Goal: Navigation & Orientation: Find specific page/section

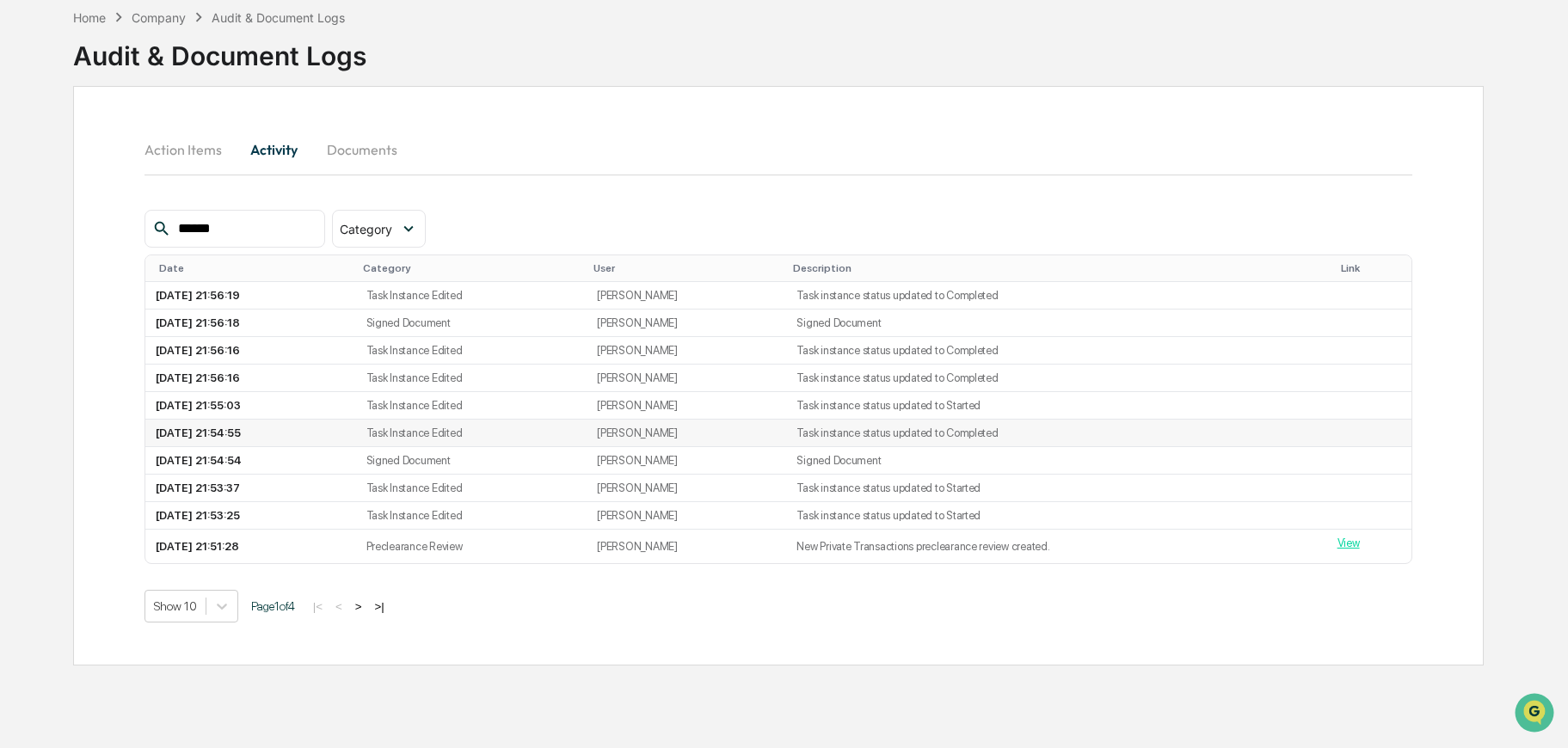
scroll to position [1144, 0]
type input "******"
click at [370, 138] on button "Documents" at bounding box center [362, 149] width 98 height 41
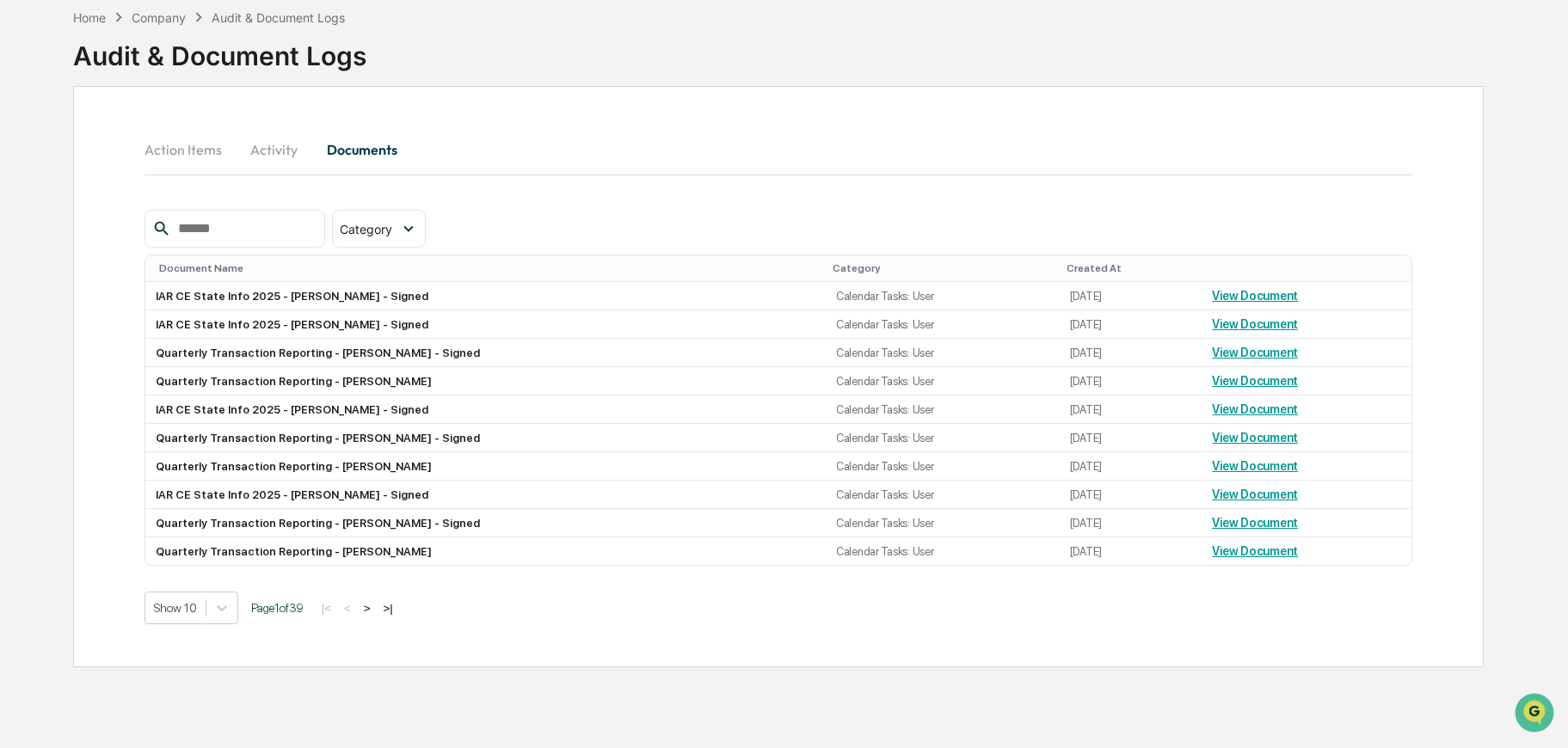
click at [187, 129] on button "Action Items" at bounding box center [190, 149] width 92 height 41
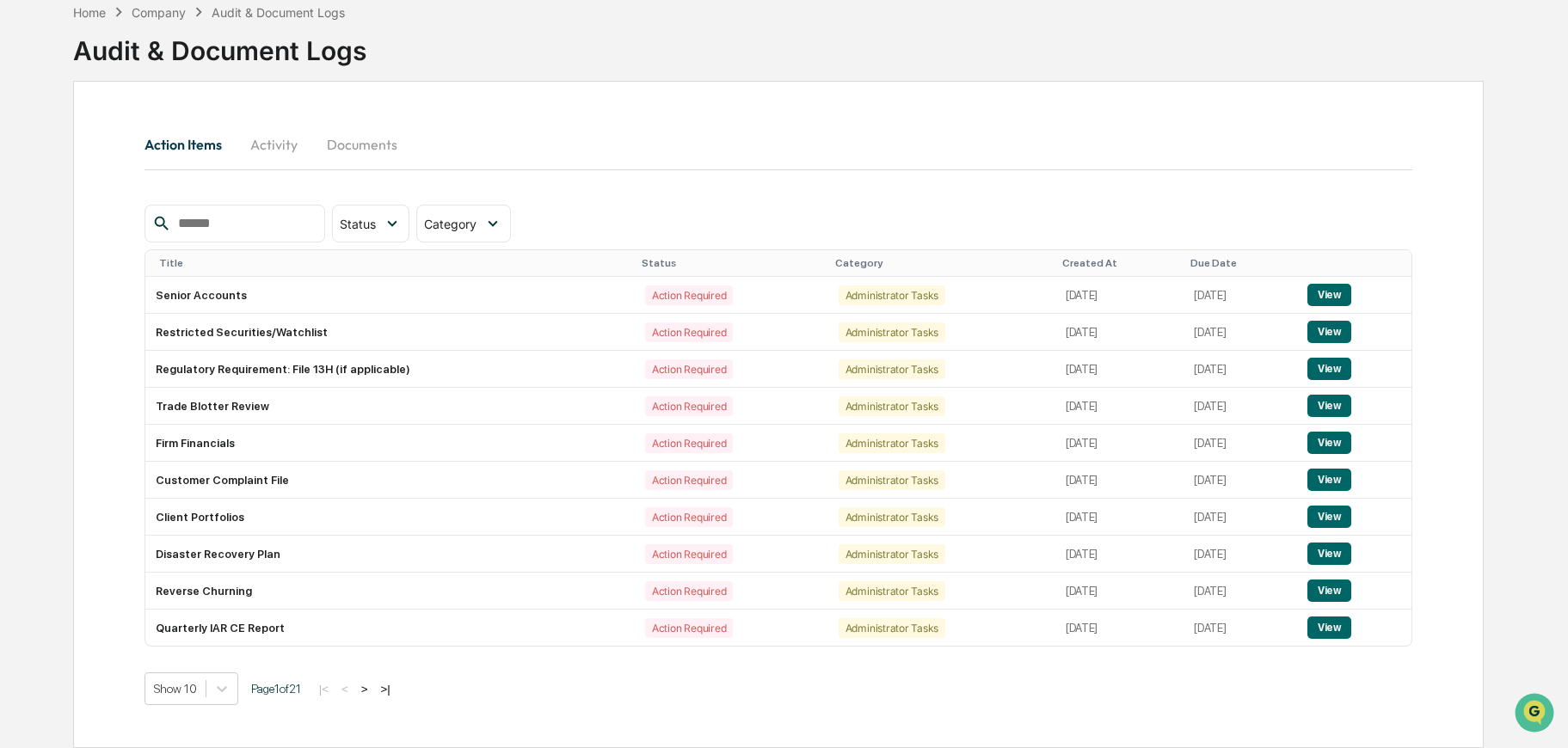
click at [287, 132] on button "Activity" at bounding box center [274, 144] width 77 height 41
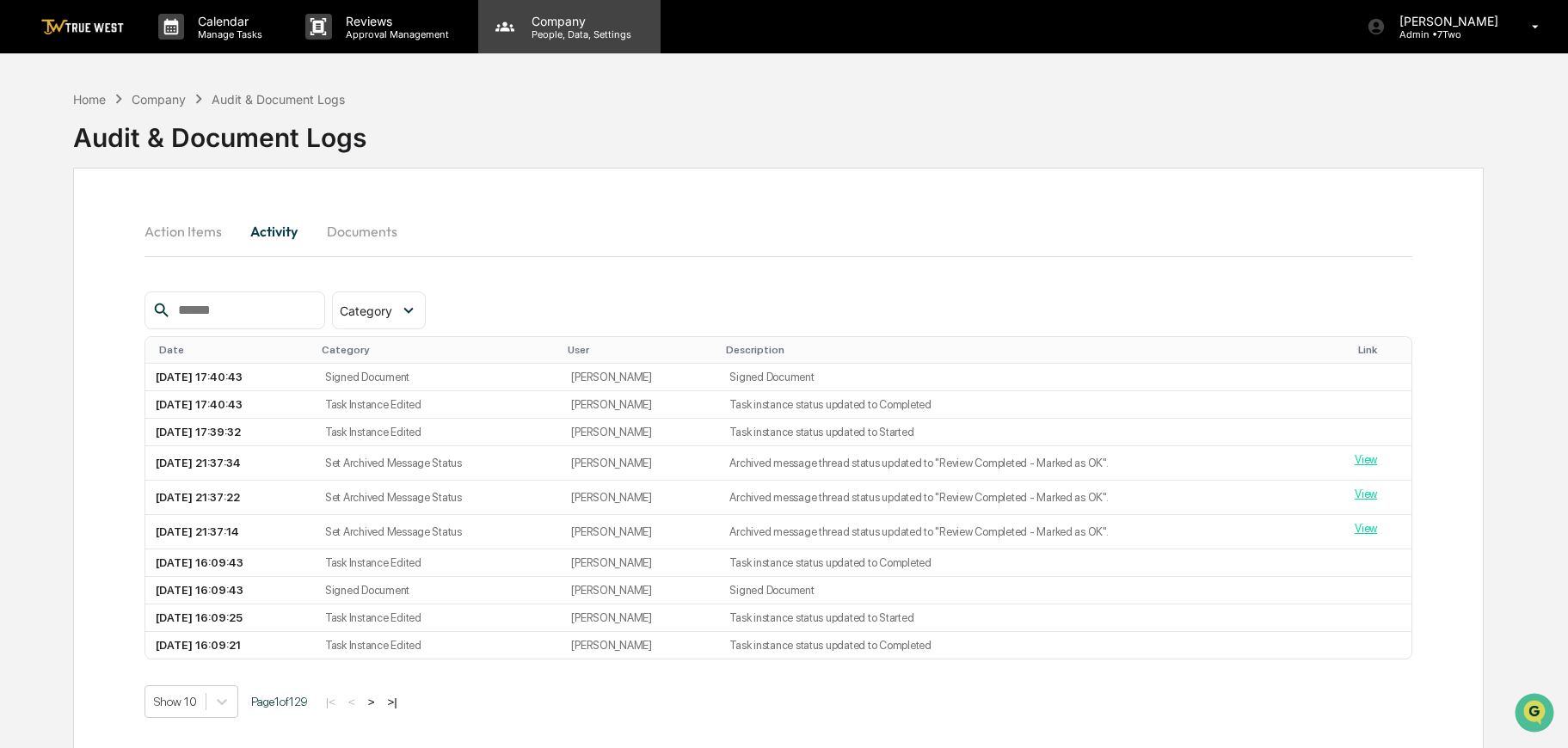
click at [518, 35] on p "People, Data, Settings" at bounding box center [579, 35] width 123 height 12
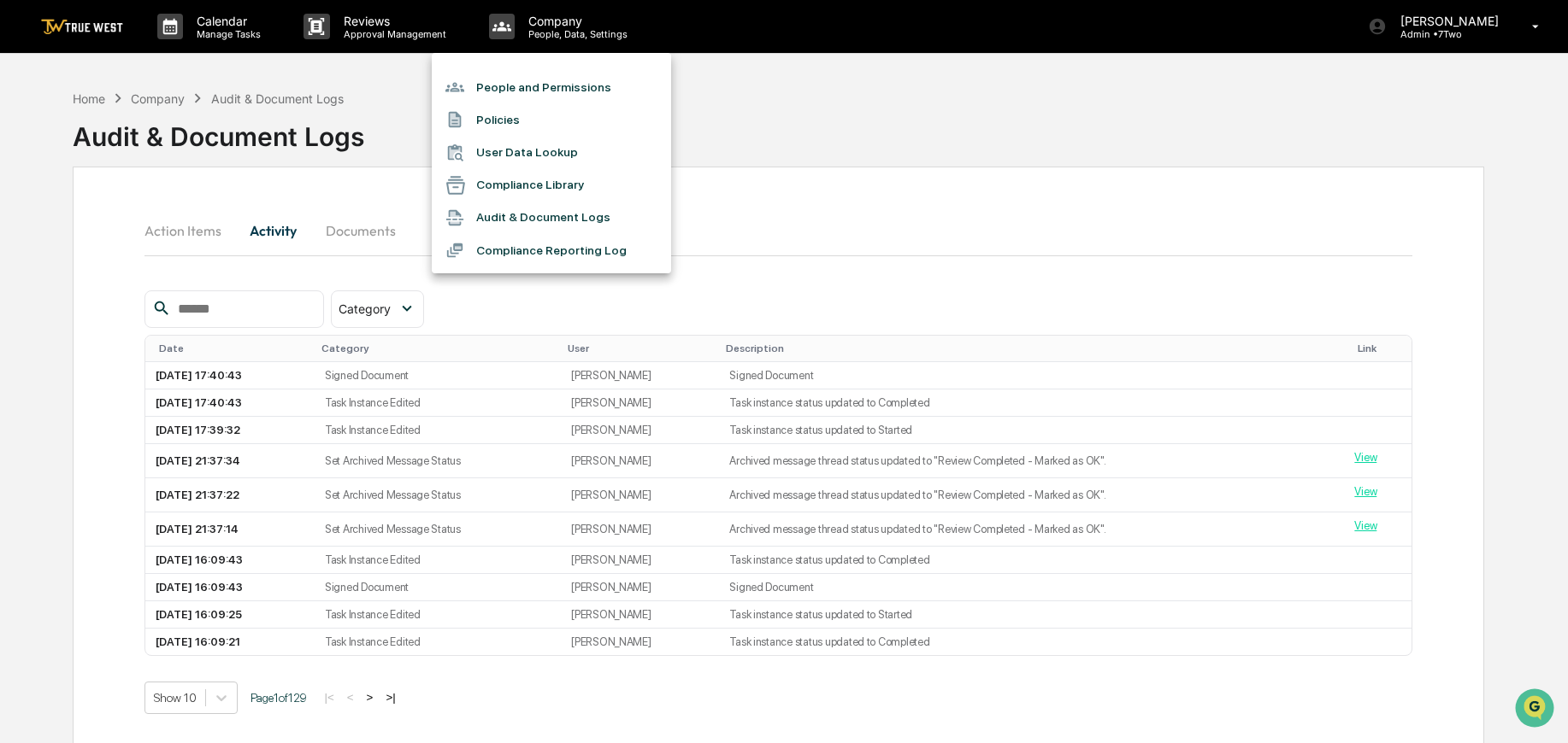
click at [367, 207] on div at bounding box center [784, 372] width 1568 height 743
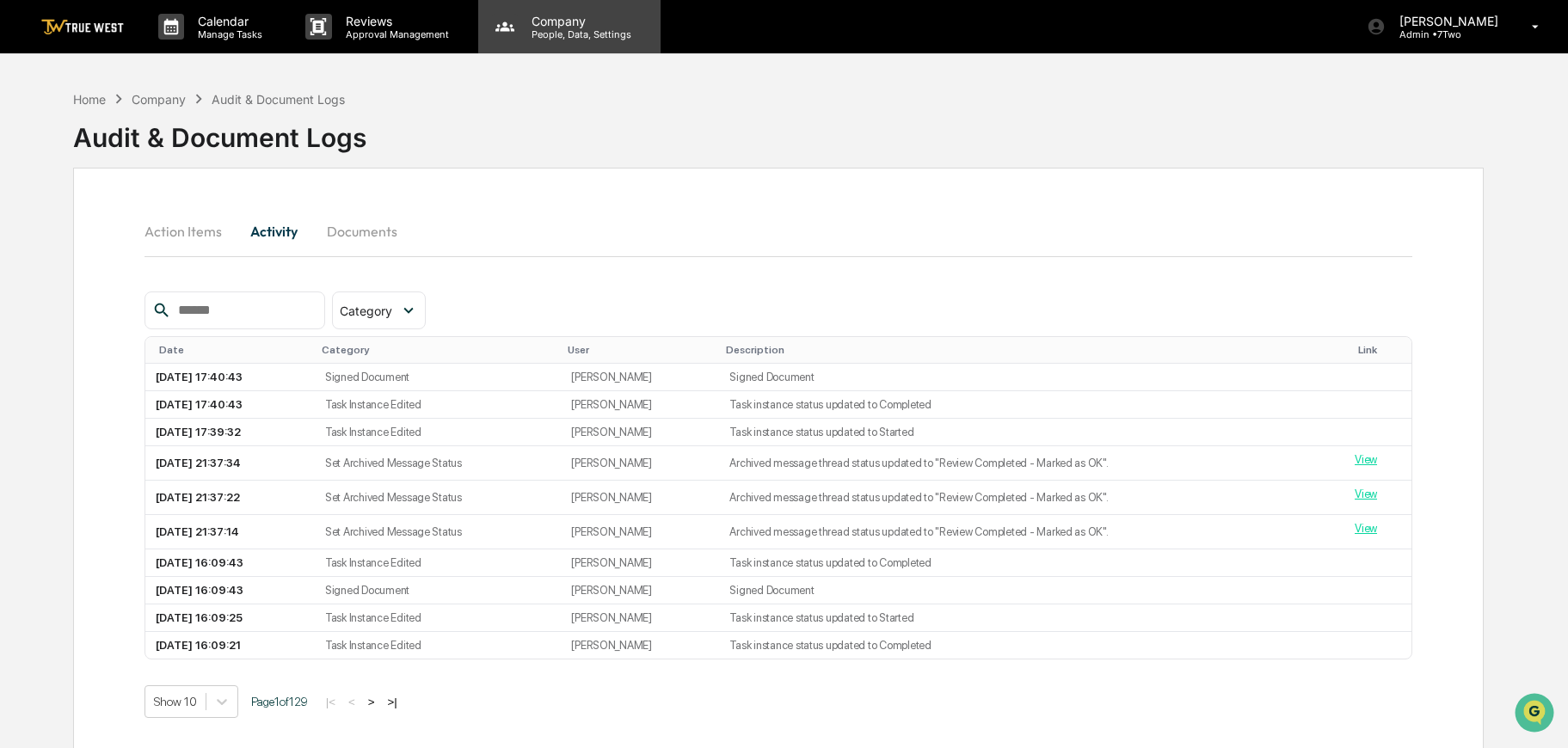
click at [561, 25] on p "Company" at bounding box center [579, 20] width 123 height 14
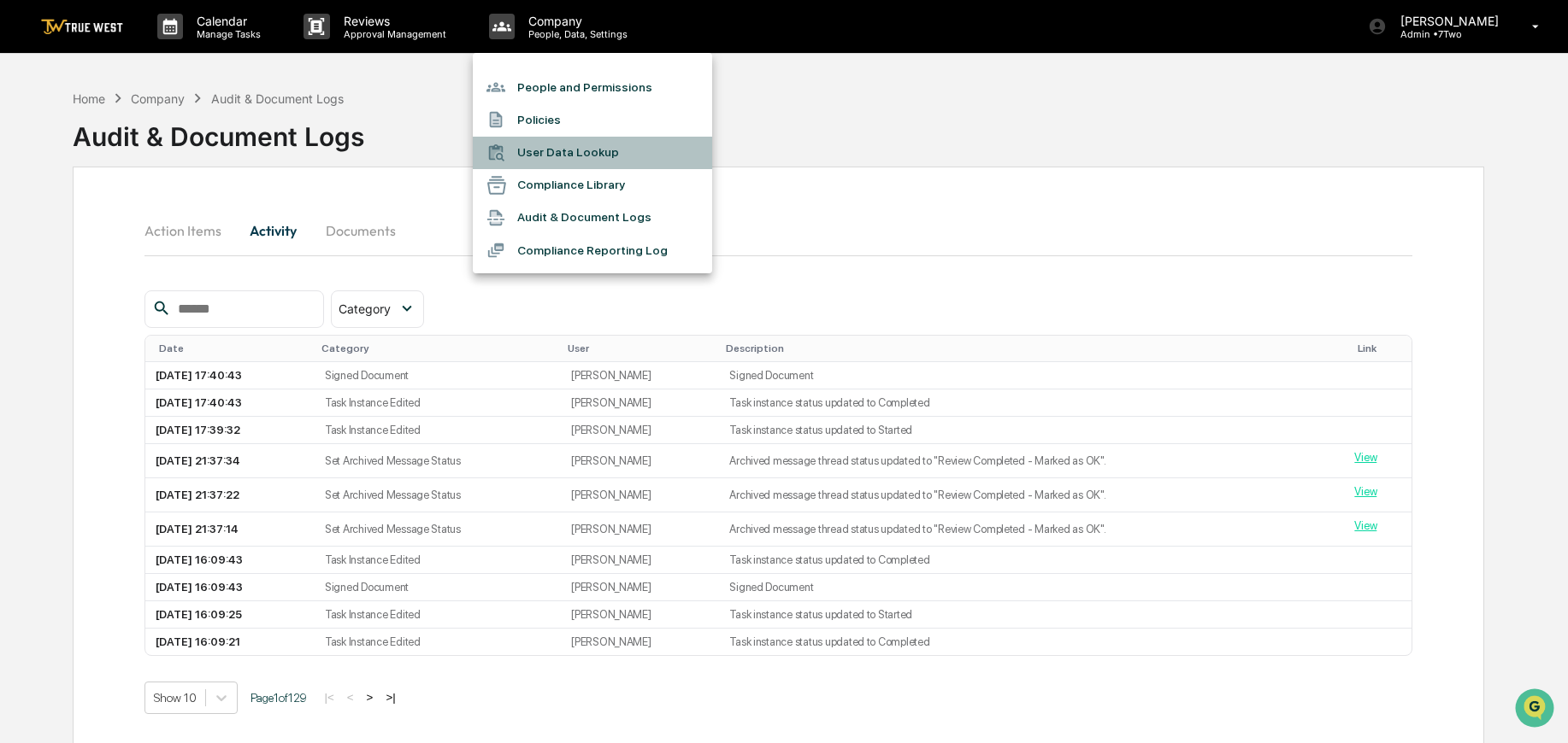
click at [541, 150] on li "User Data Lookup" at bounding box center [592, 153] width 239 height 33
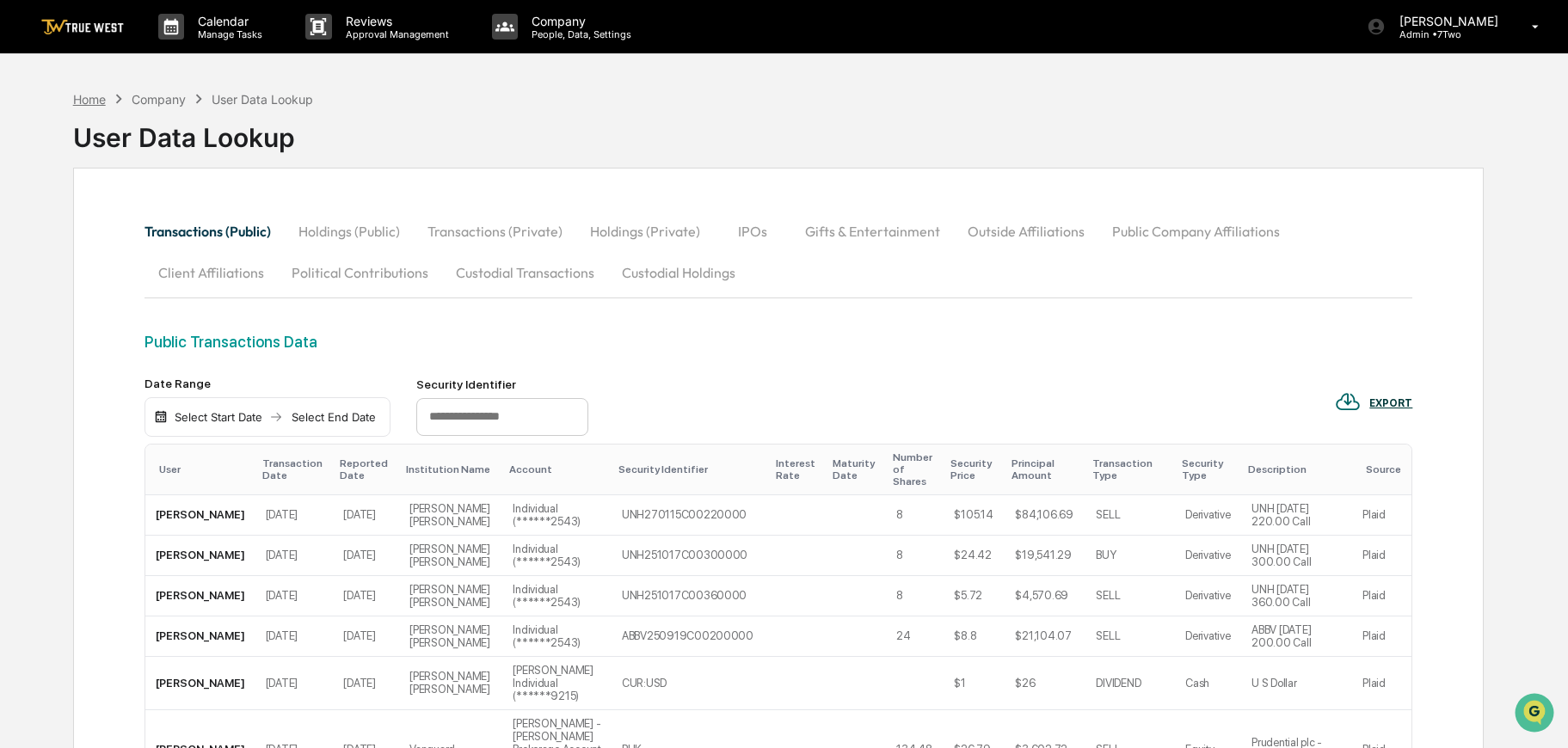
click at [95, 100] on div "Home" at bounding box center [89, 99] width 33 height 14
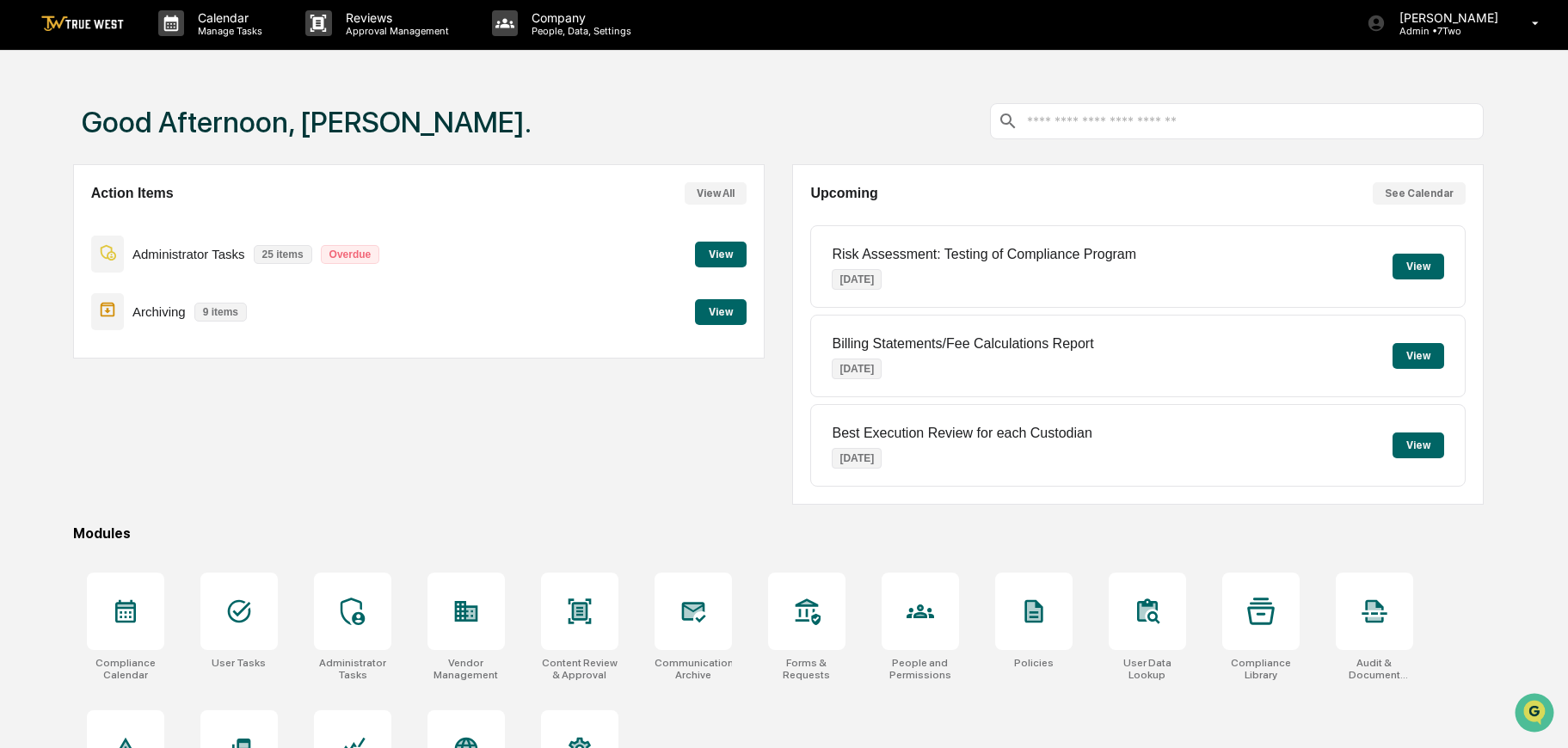
scroll to position [101, 0]
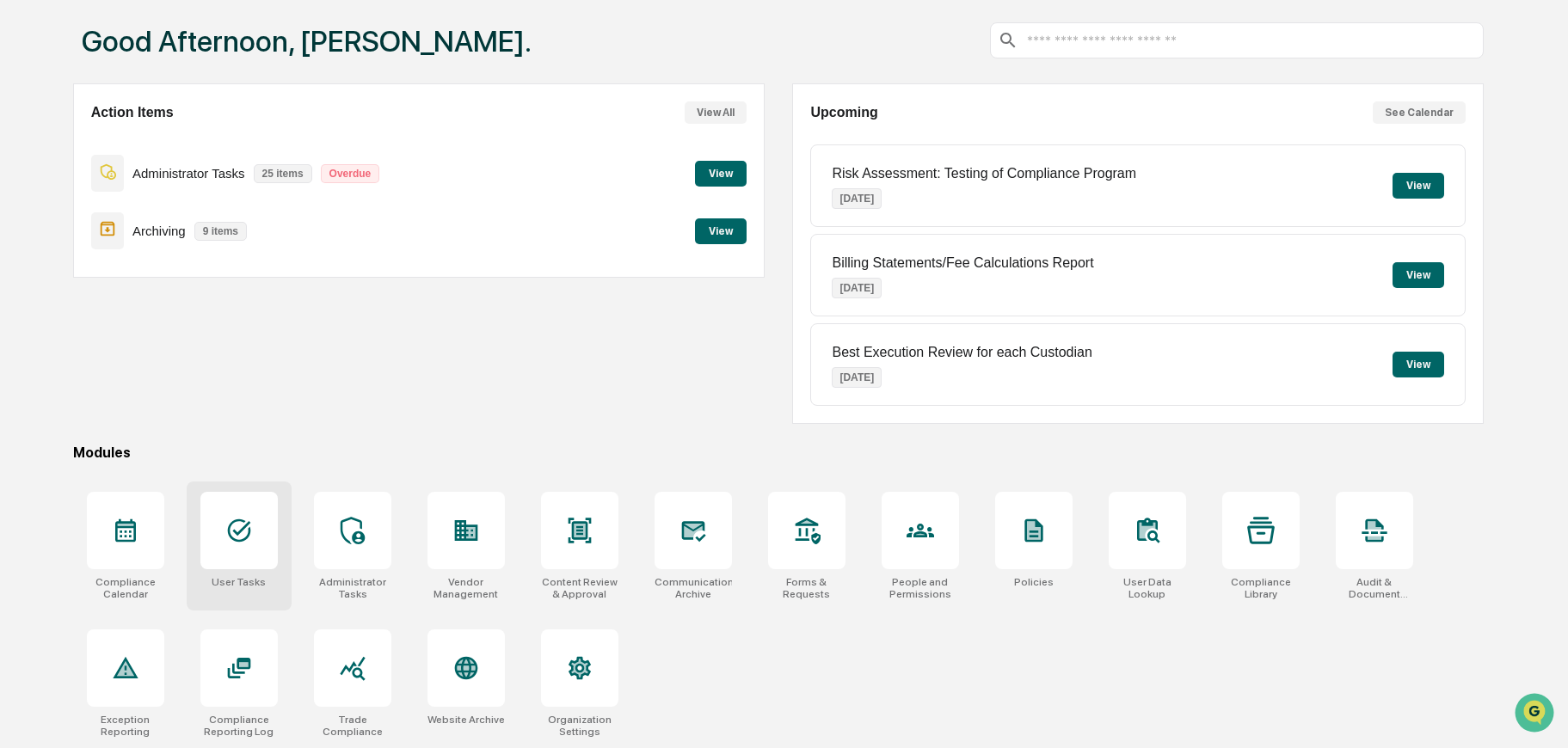
click at [243, 517] on icon at bounding box center [239, 530] width 28 height 28
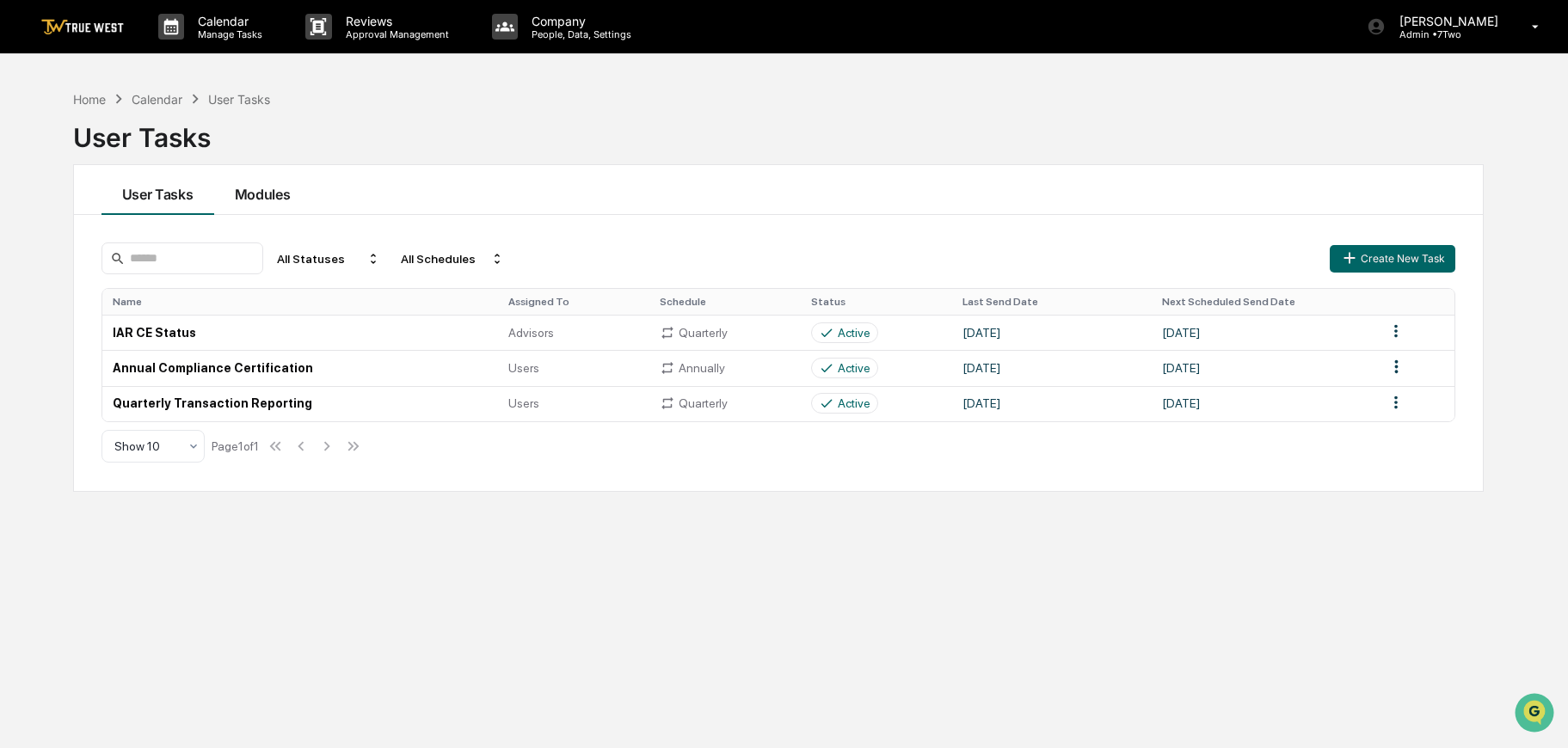
click at [261, 196] on button "Modules" at bounding box center [262, 190] width 97 height 50
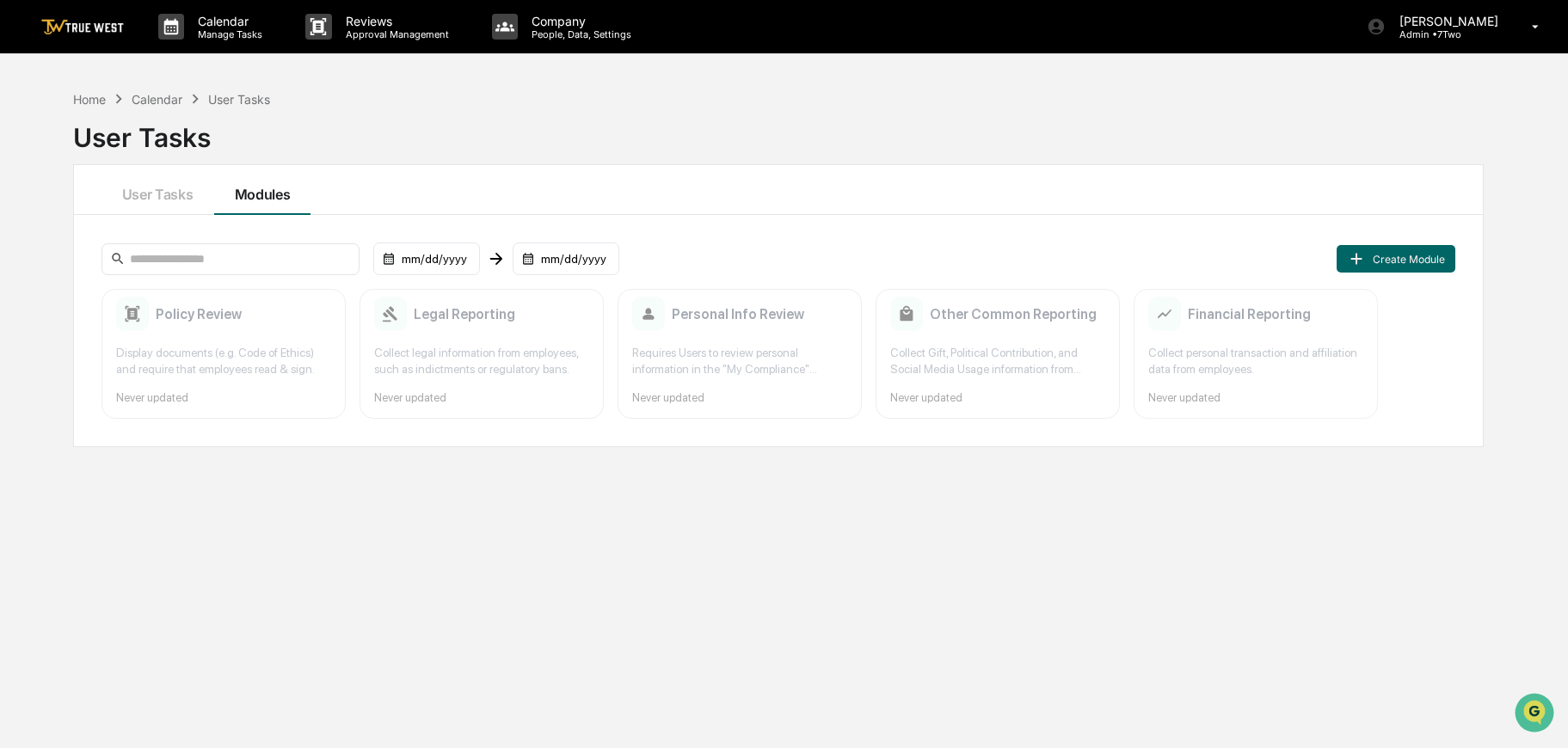
click at [1210, 353] on div "Collect personal transaction and affiliation data from employees." at bounding box center [1256, 361] width 215 height 33
click at [176, 191] on button "User Tasks" at bounding box center [157, 190] width 113 height 50
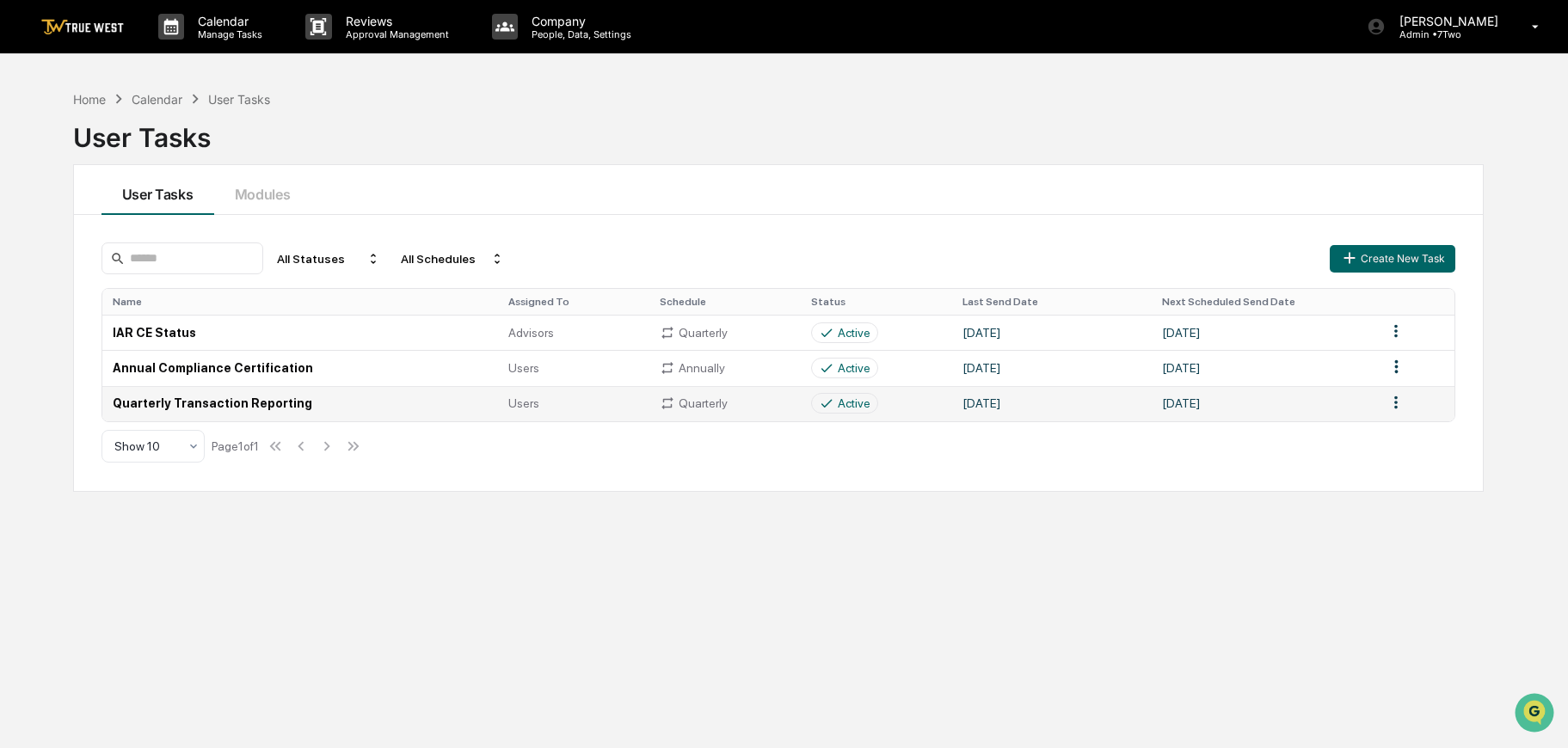
click at [221, 404] on td "Quarterly Transaction Reporting" at bounding box center [299, 404] width 395 height 36
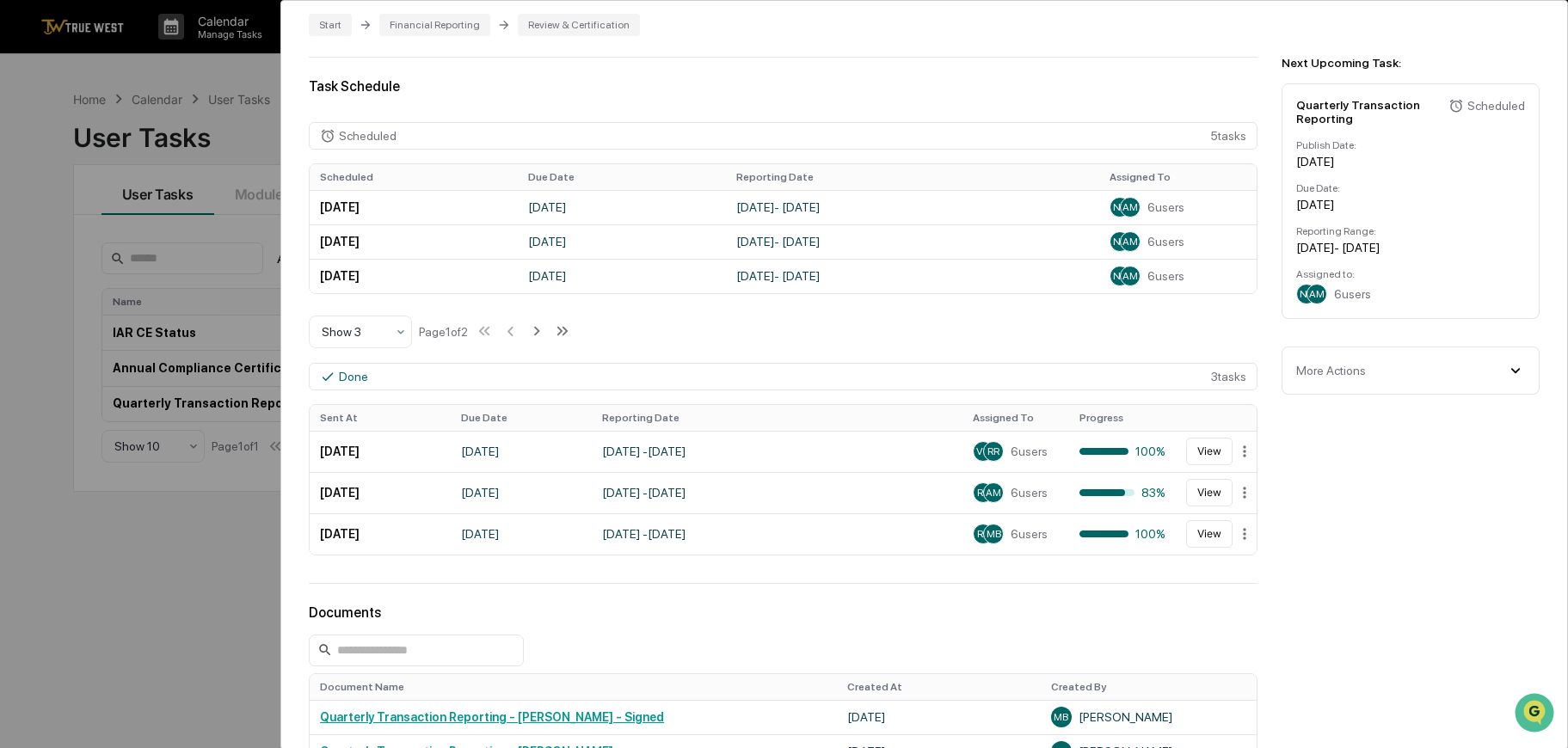
scroll to position [550, 0]
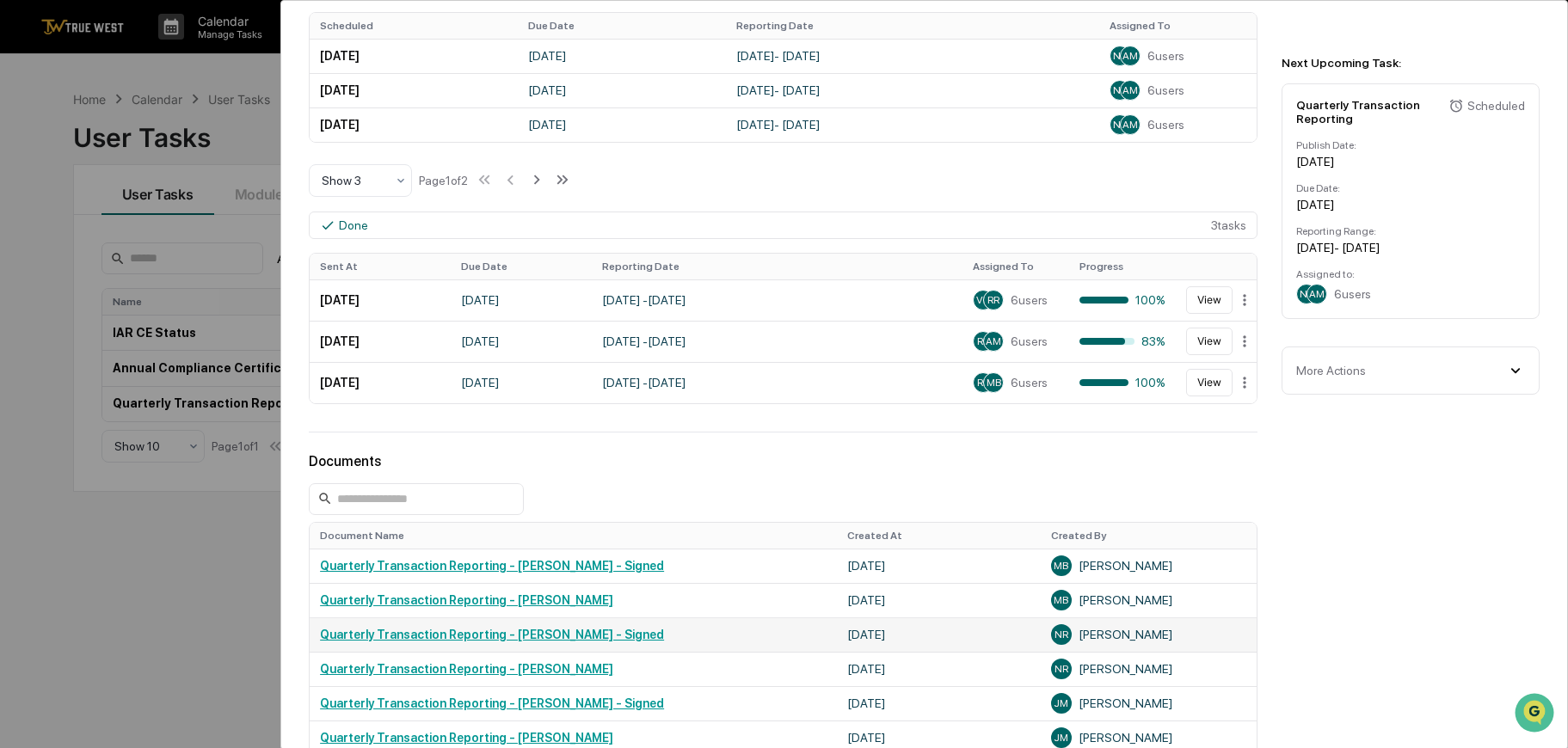
click at [498, 636] on link "Quarterly Transaction Reporting - [PERSON_NAME] - Signed" at bounding box center [491, 634] width 344 height 13
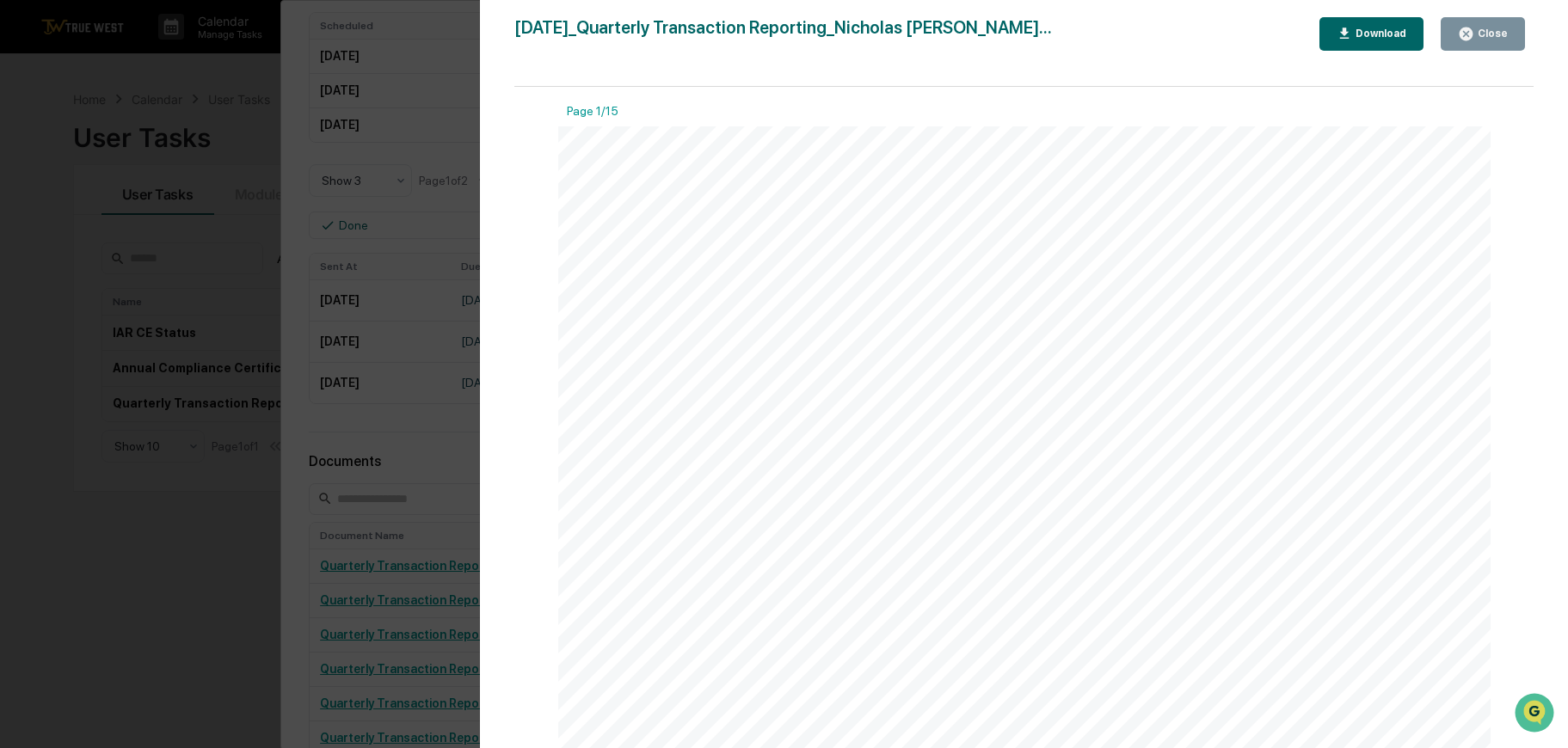
scroll to position [332, 0]
drag, startPoint x: 1466, startPoint y: 39, endPoint x: 1135, endPoint y: 196, distance: 366.3
click at [1467, 40] on icon "button" at bounding box center [1466, 34] width 13 height 13
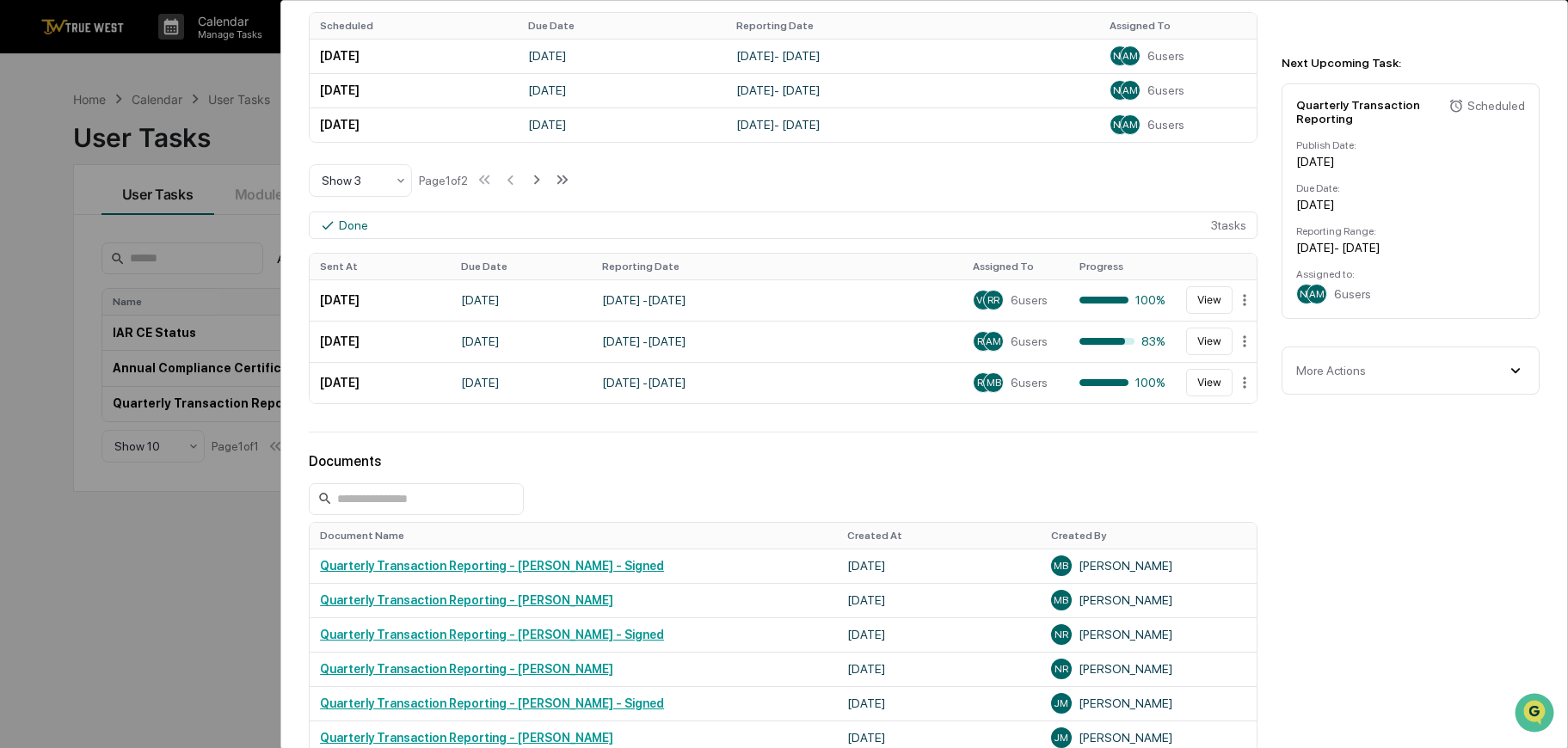
click at [1371, 363] on div "More Actions" at bounding box center [1411, 370] width 229 height 19
click at [1108, 494] on div at bounding box center [784, 499] width 949 height 32
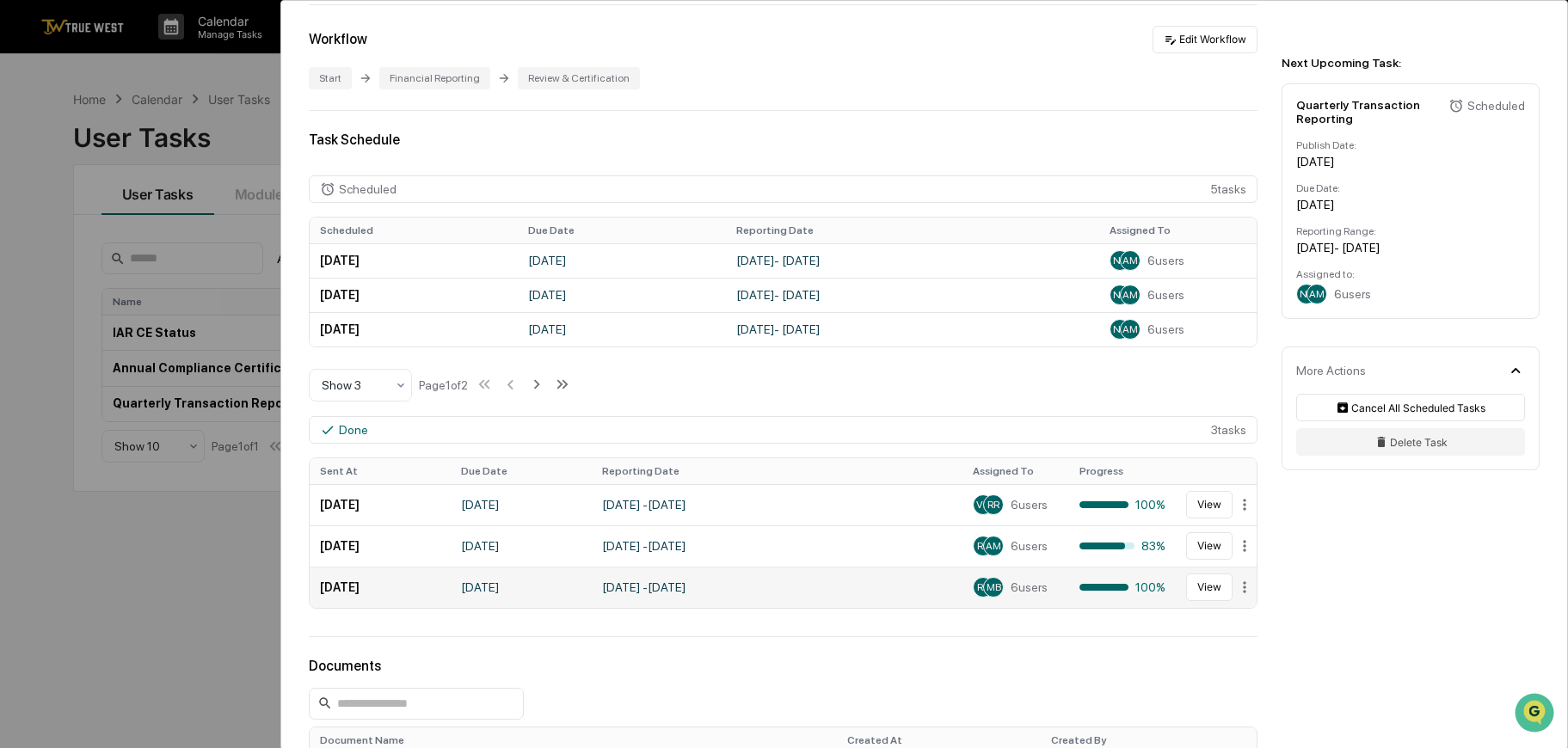
scroll to position [410, 0]
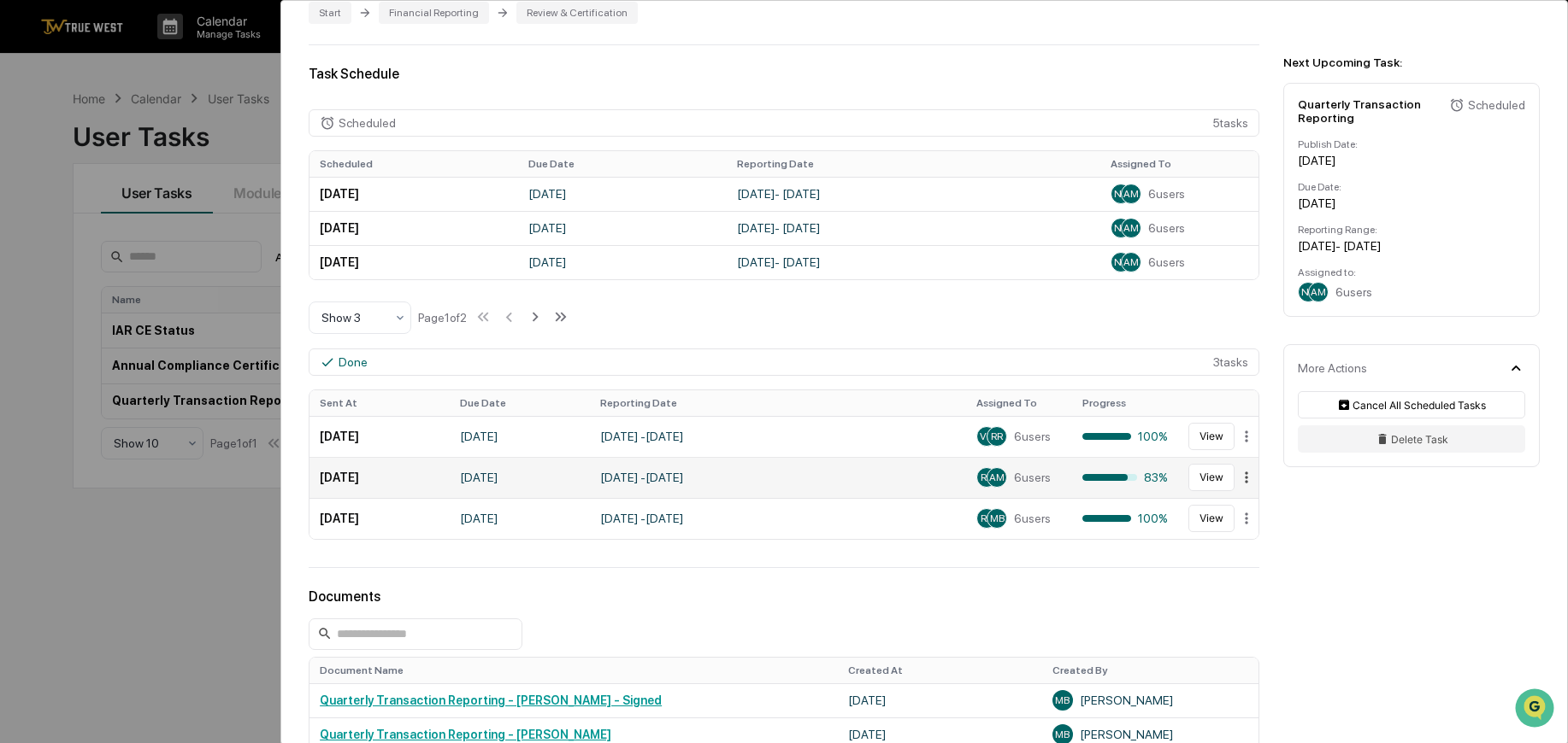
click at [1227, 476] on html "Calendar Manage Tasks Reviews Approval Management Company People, Data, Setting…" at bounding box center [784, 372] width 1568 height 743
click at [1224, 535] on div "Reopen" at bounding box center [1240, 535] width 144 height 27
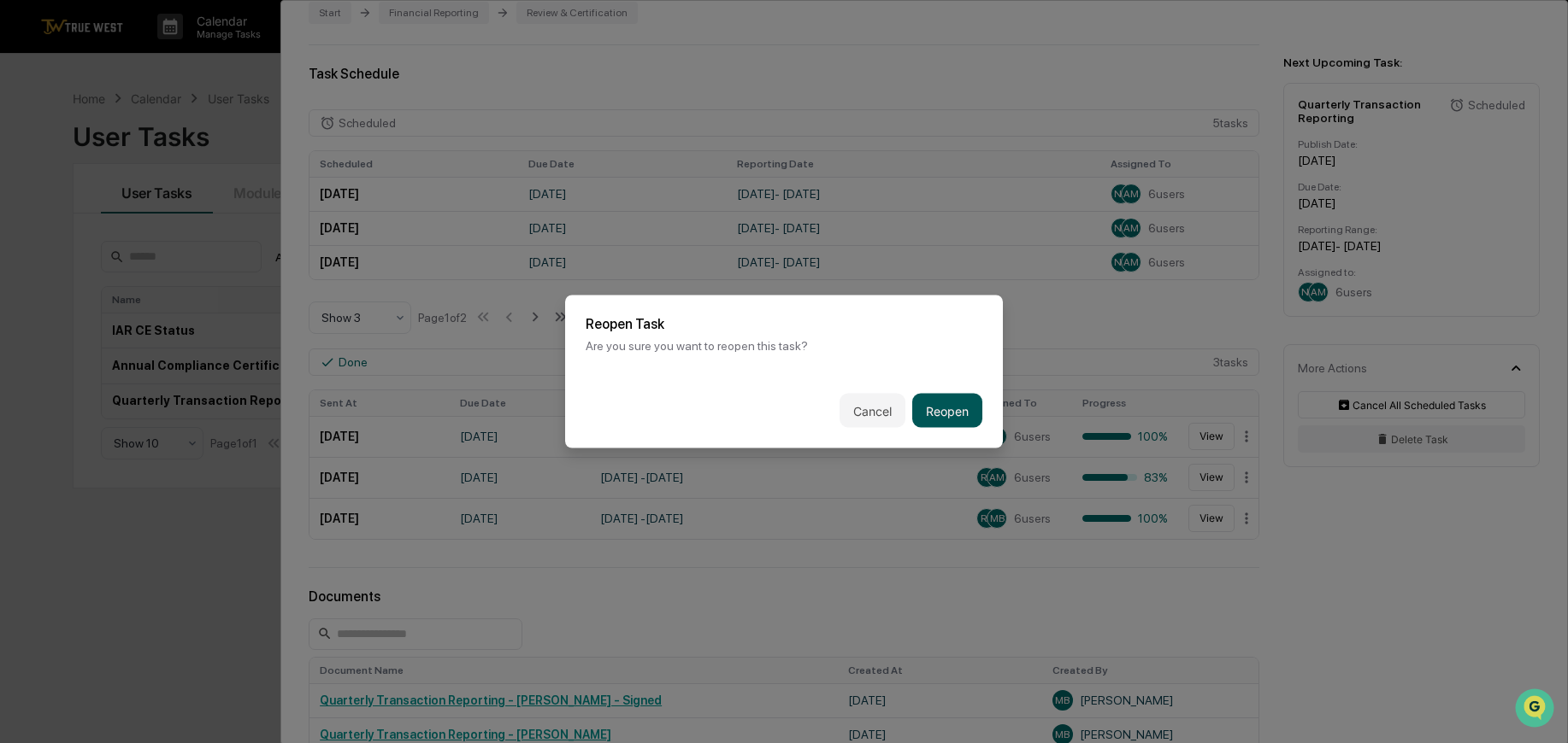
click at [959, 417] on button "Reopen" at bounding box center [946, 410] width 70 height 34
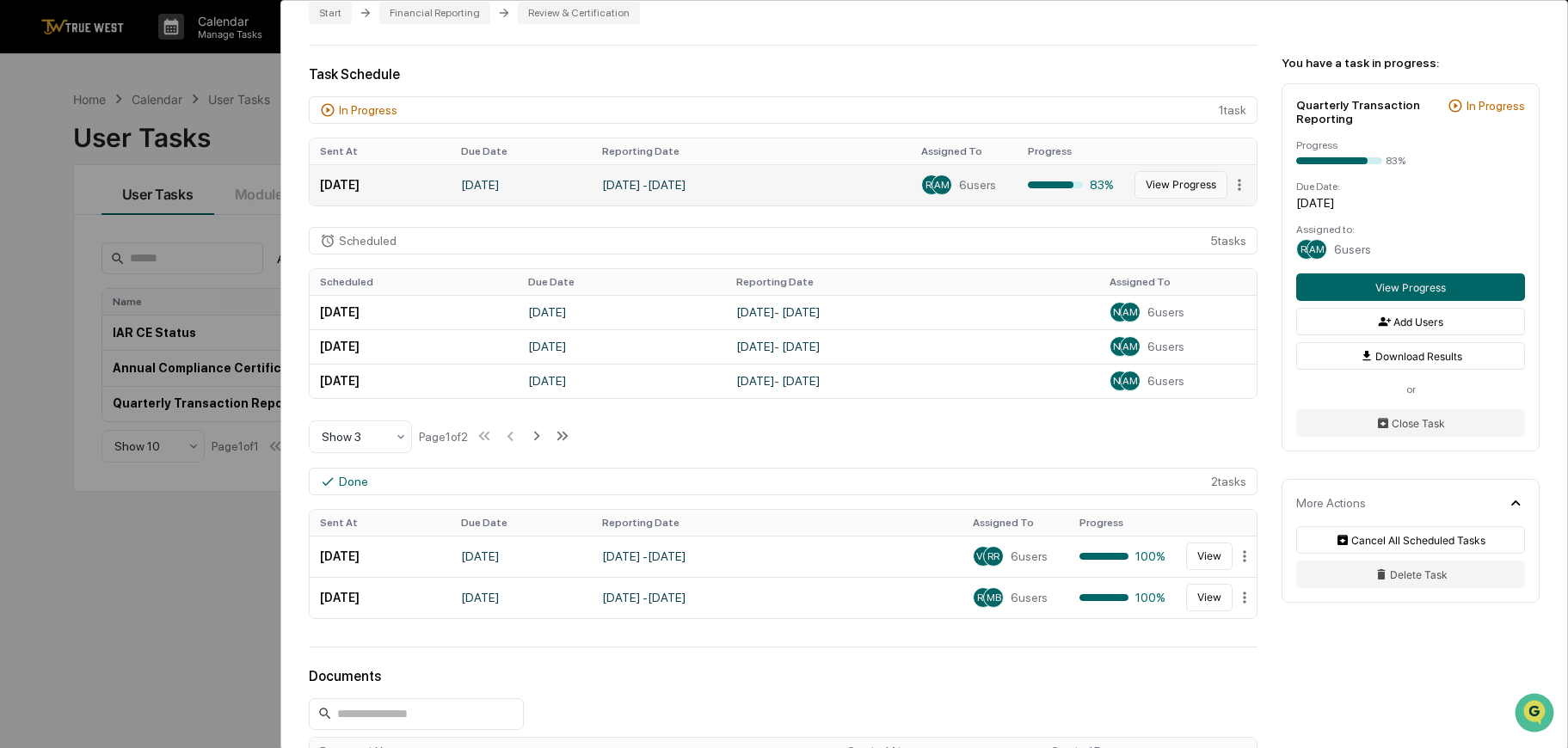
click at [1172, 185] on button "View Progress" at bounding box center [1181, 185] width 93 height 28
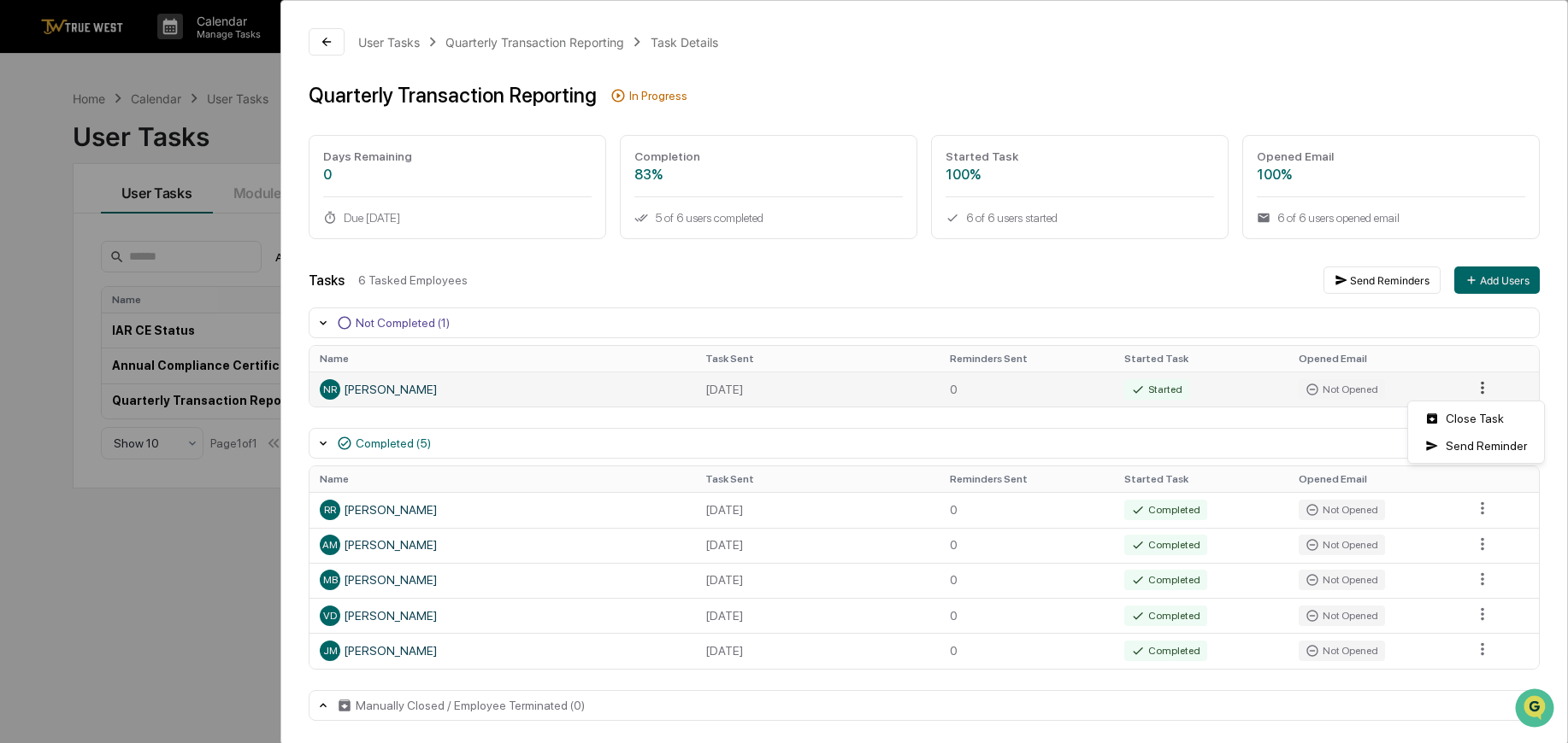
click at [1460, 385] on html "Calendar Manage Tasks Reviews Approval Management Company People, Data, Setting…" at bounding box center [784, 372] width 1568 height 743
click at [1473, 442] on div "Send Reminder" at bounding box center [1476, 446] width 129 height 27
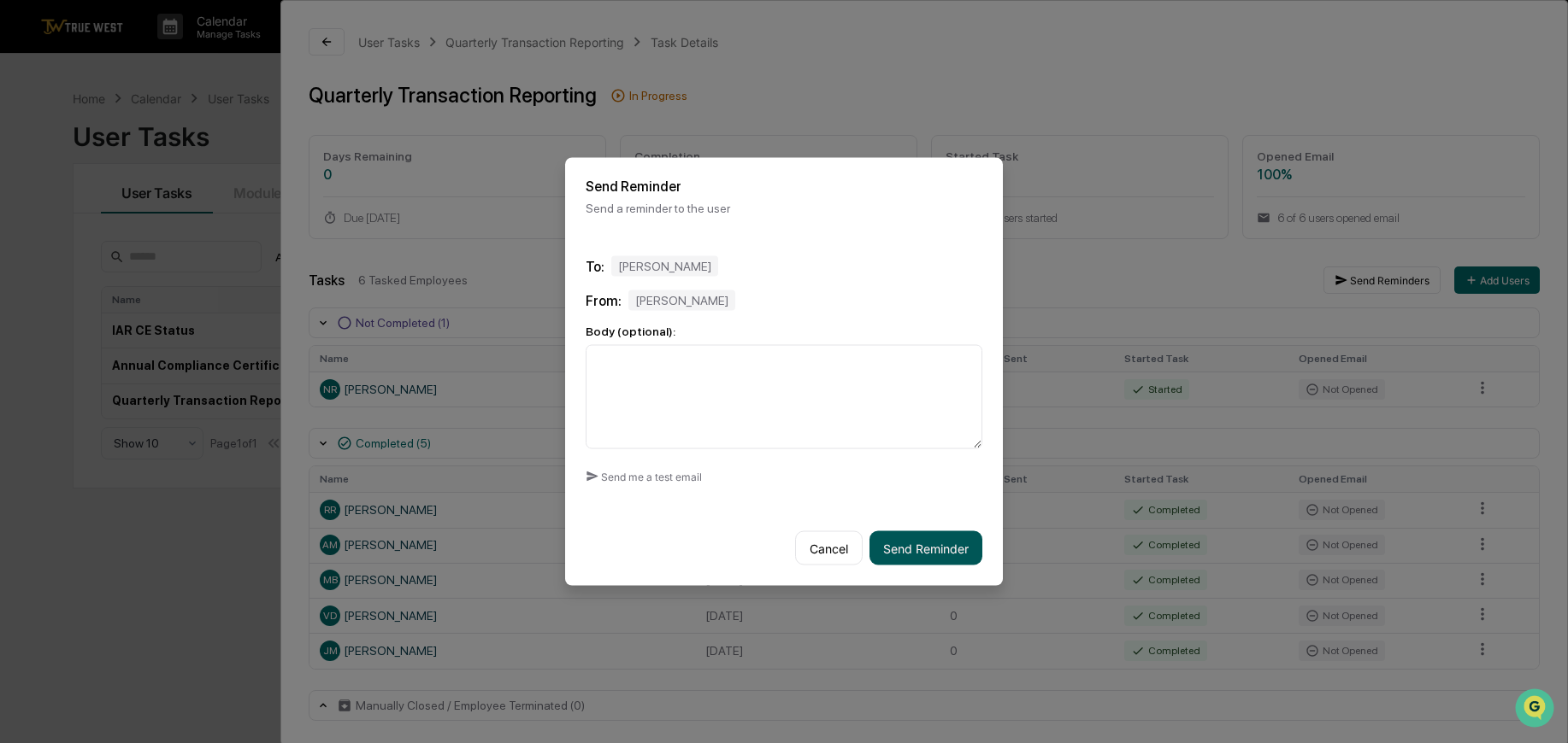
click at [921, 547] on button "Send Reminder" at bounding box center [926, 548] width 113 height 34
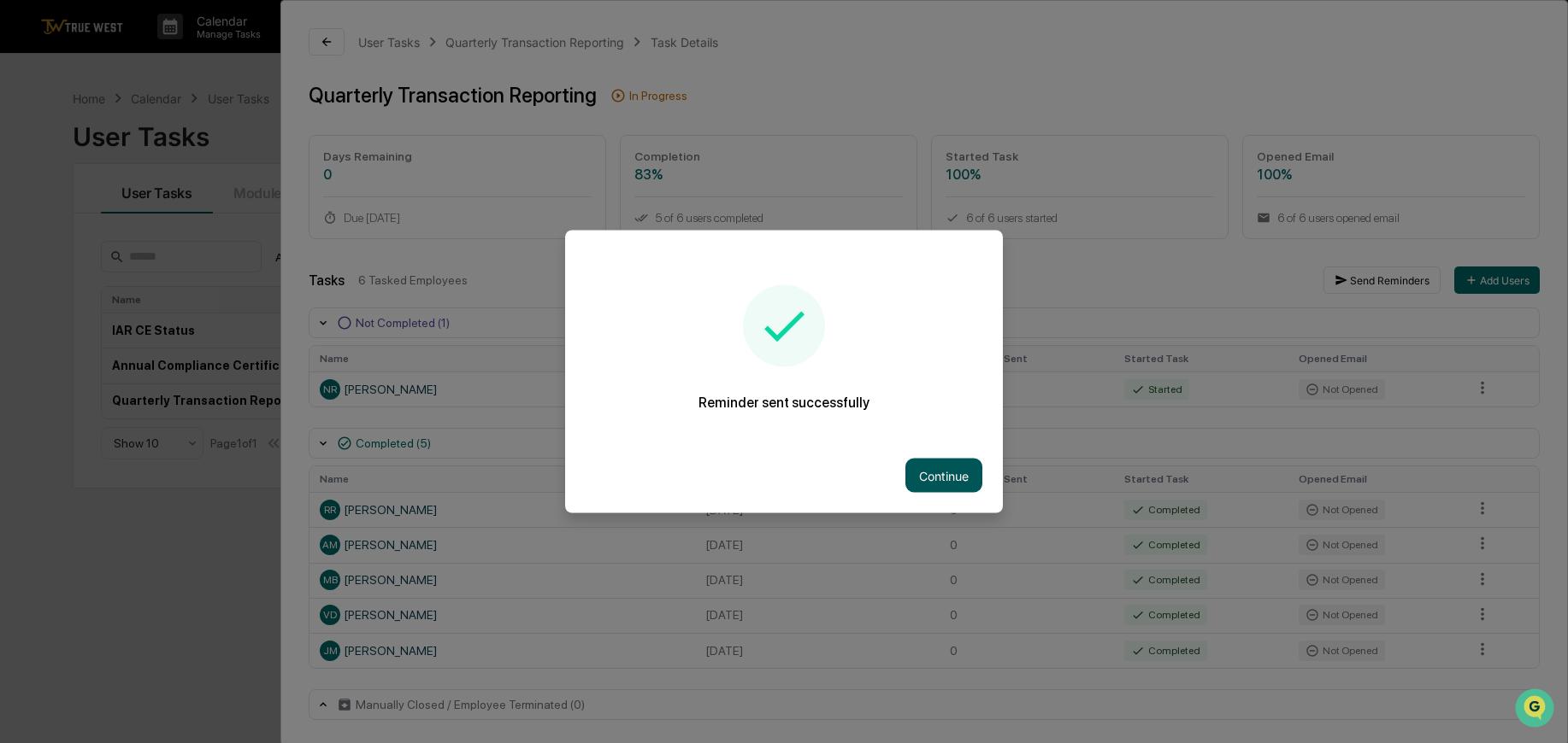
click at [953, 482] on button "Continue" at bounding box center [943, 476] width 77 height 34
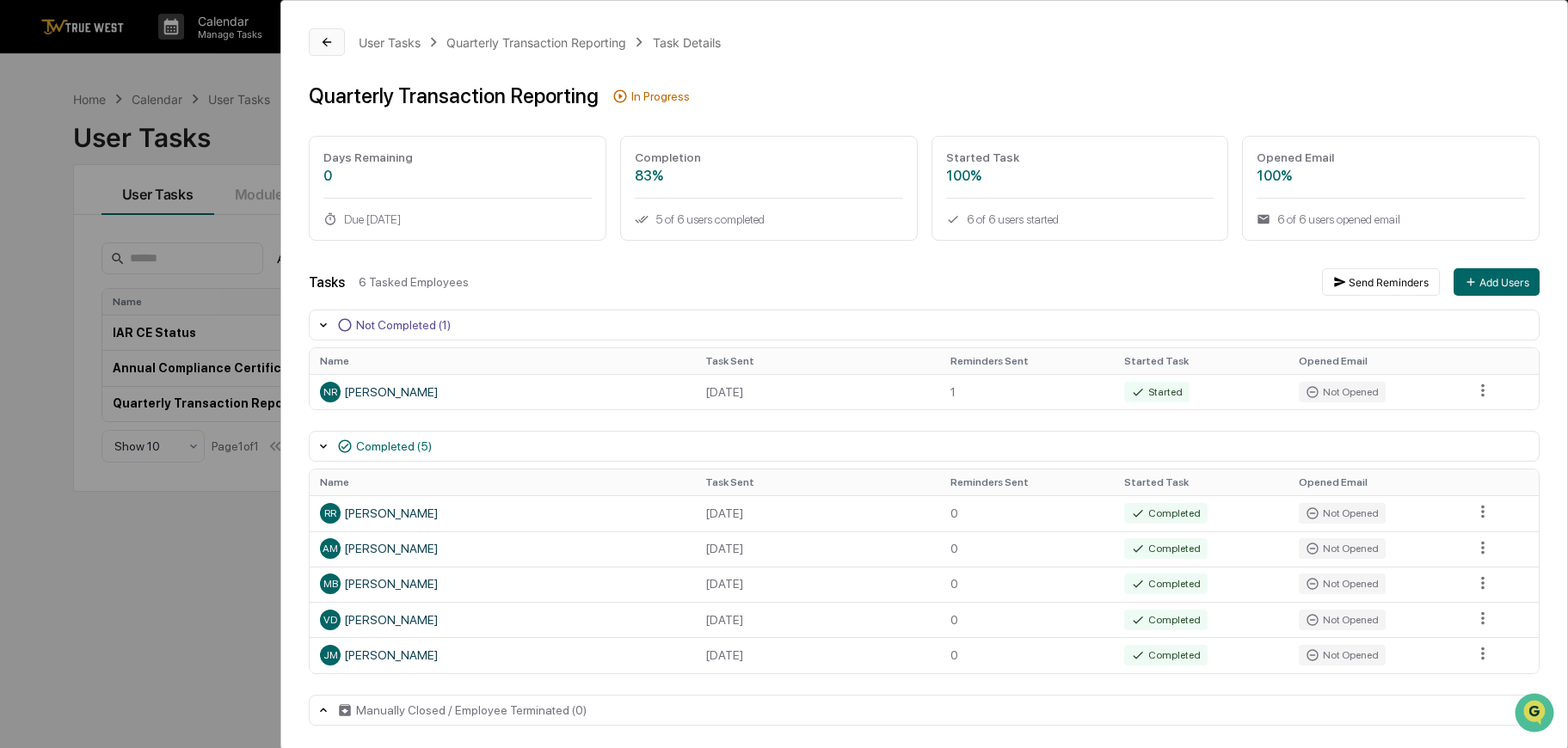
click at [326, 41] on icon at bounding box center [326, 42] width 13 height 13
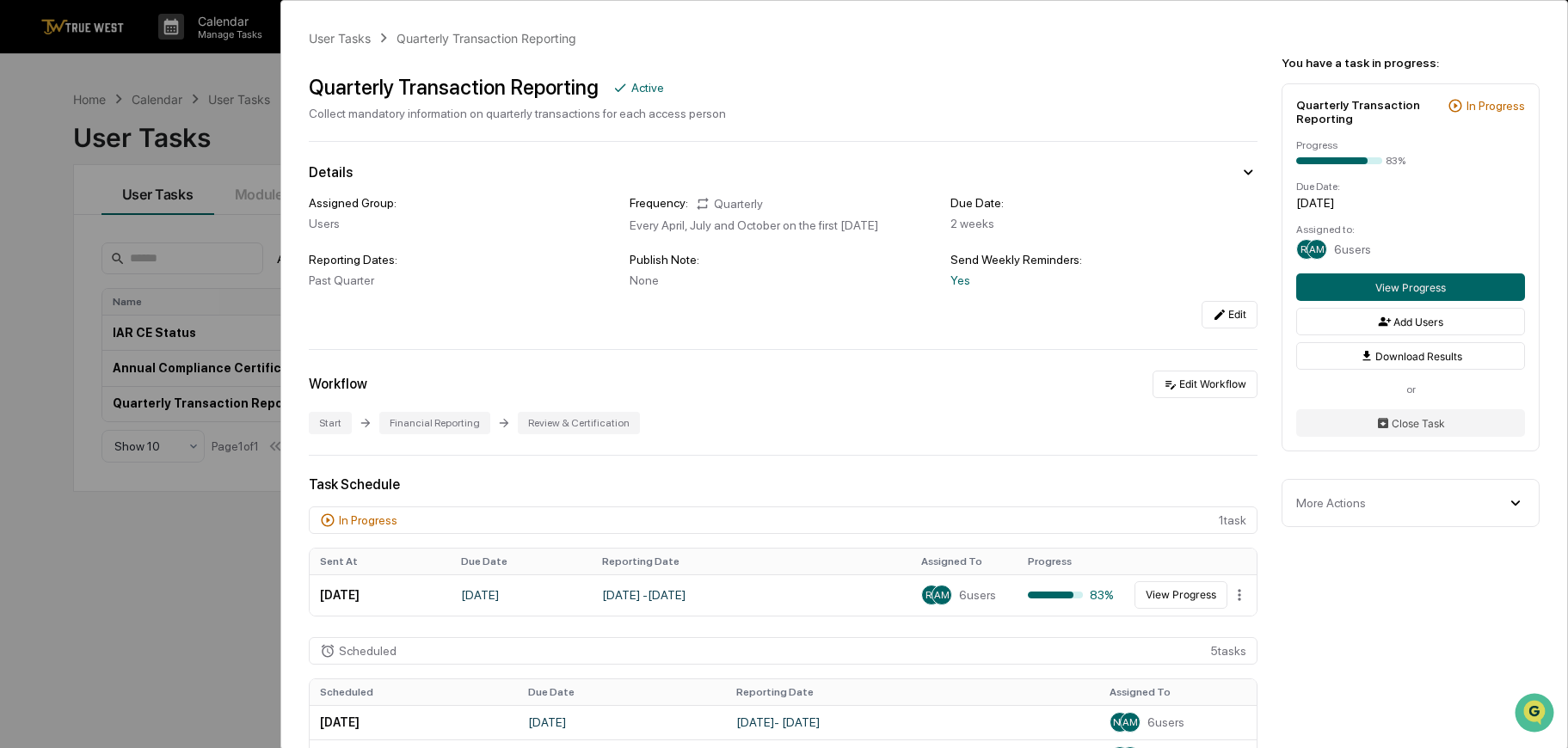
click at [264, 141] on div "User Tasks Quarterly Transaction Reporting Quarterly Transaction Reporting Acti…" at bounding box center [784, 374] width 1568 height 748
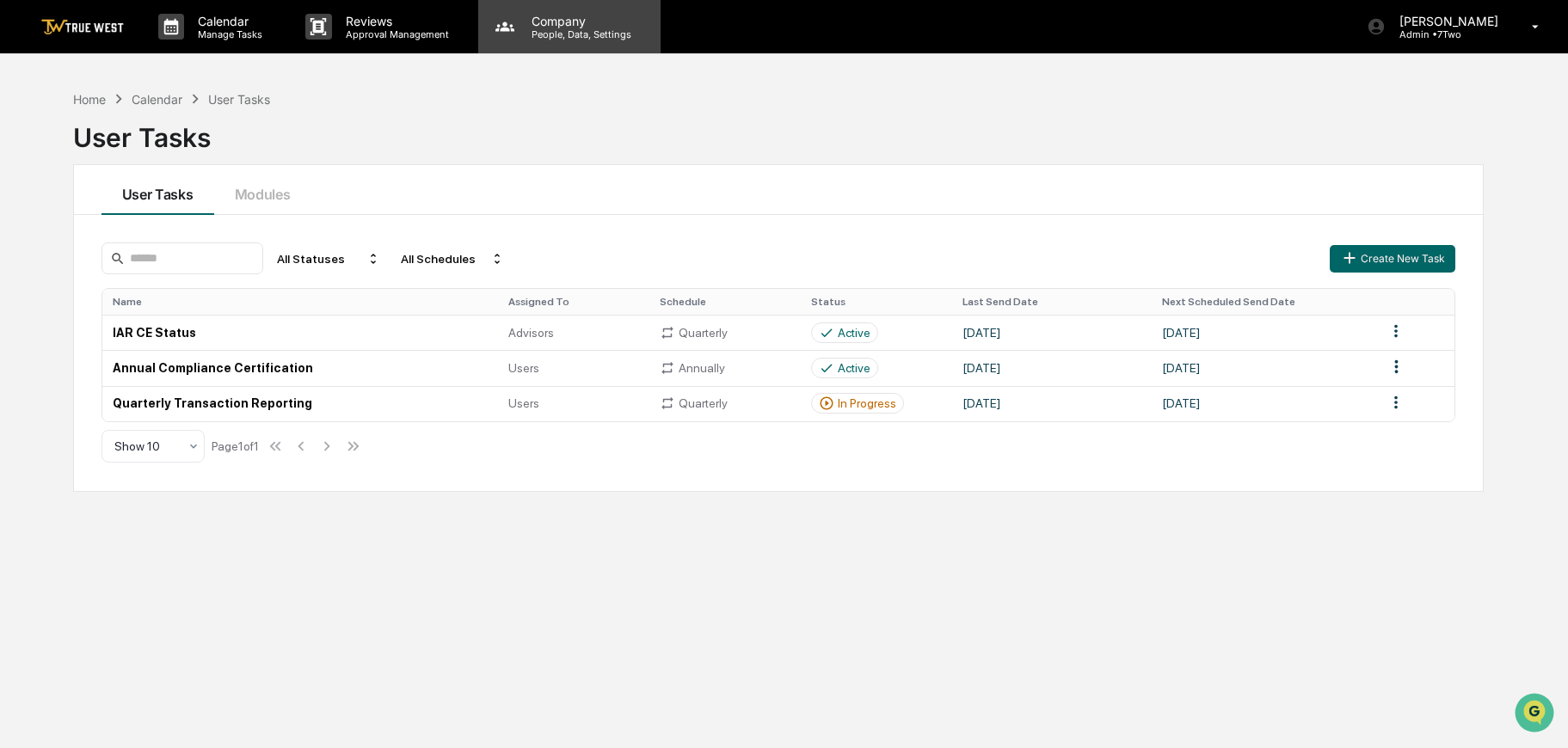
click at [518, 16] on p "Company" at bounding box center [579, 20] width 123 height 14
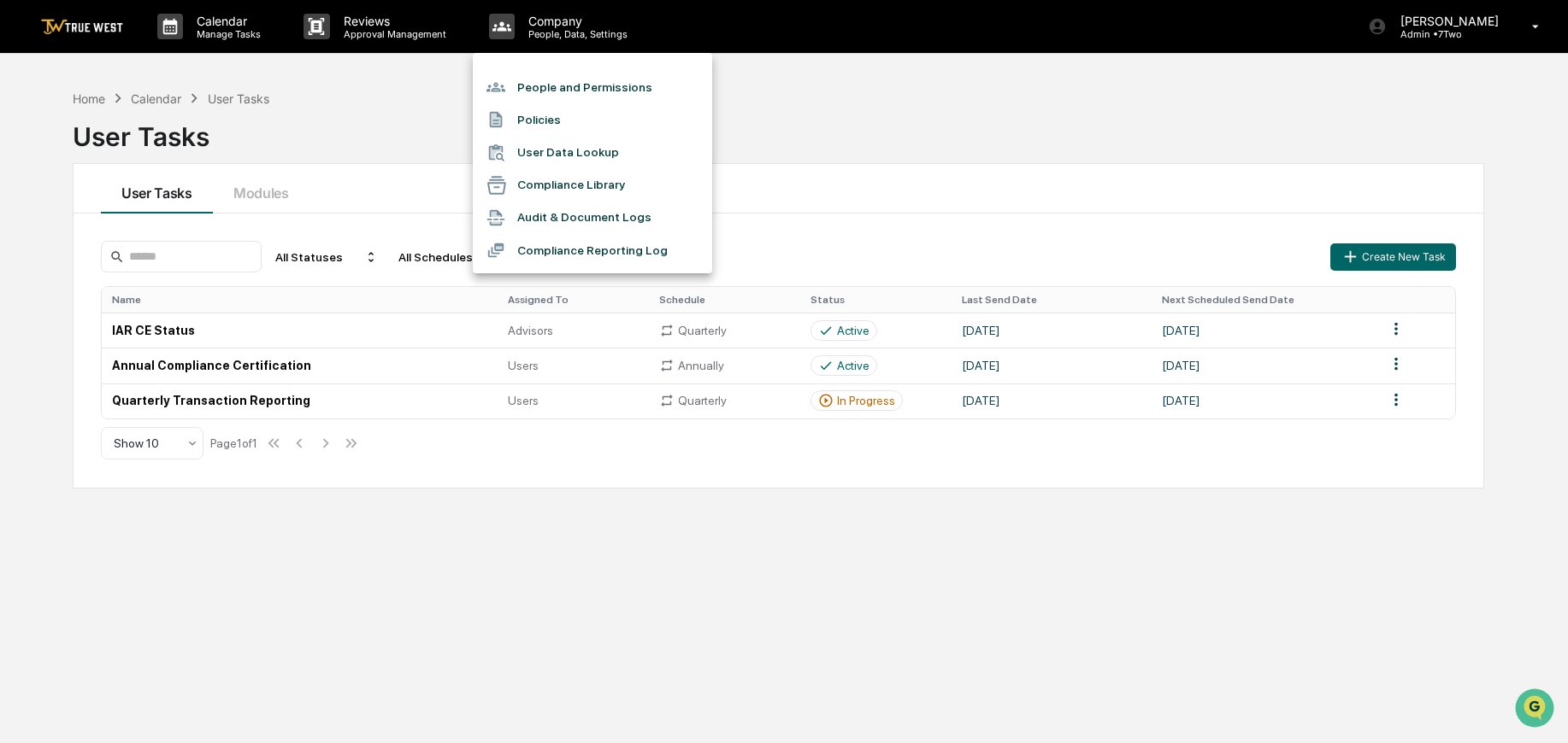
click at [434, 566] on div at bounding box center [784, 372] width 1568 height 743
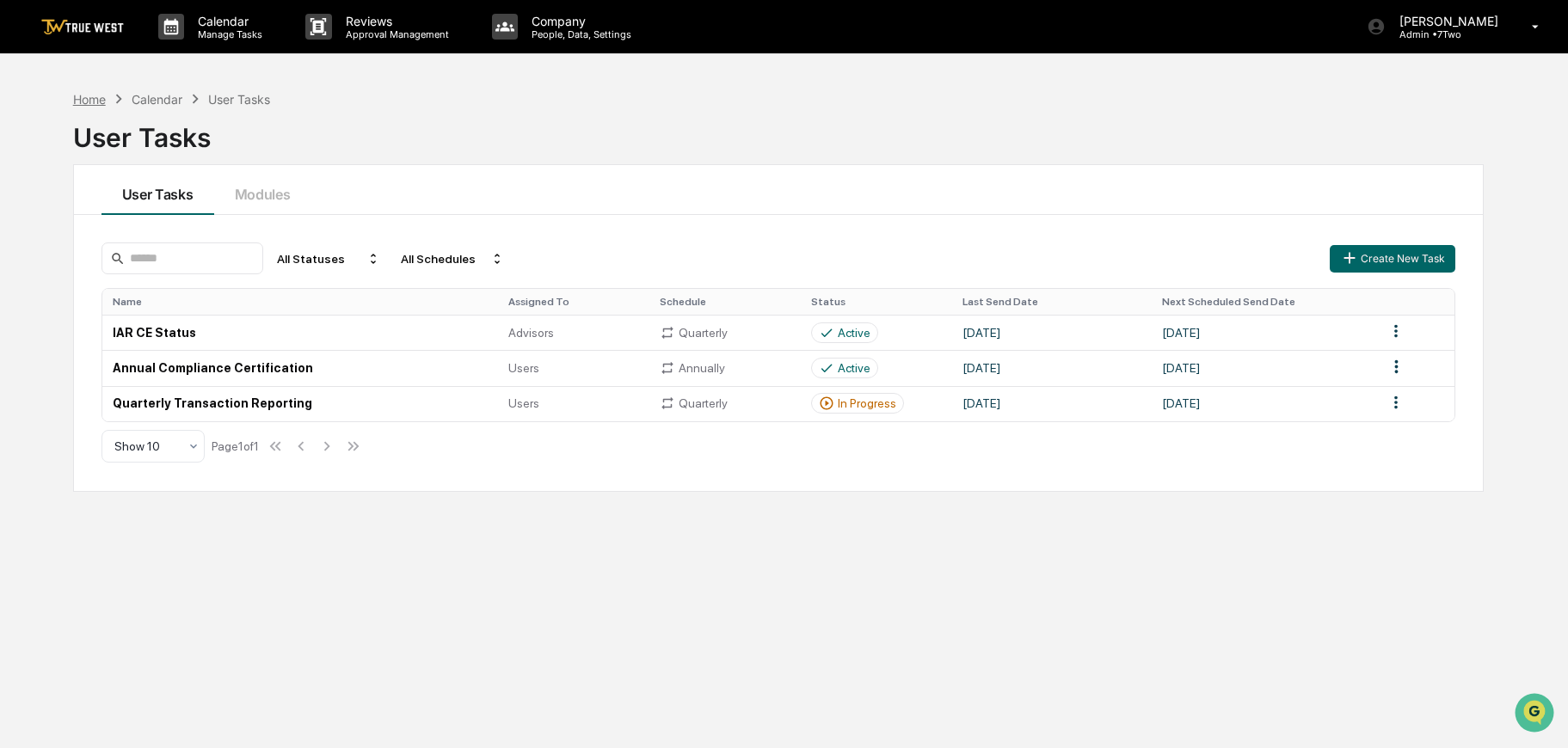
click at [95, 98] on div "Home" at bounding box center [89, 99] width 33 height 14
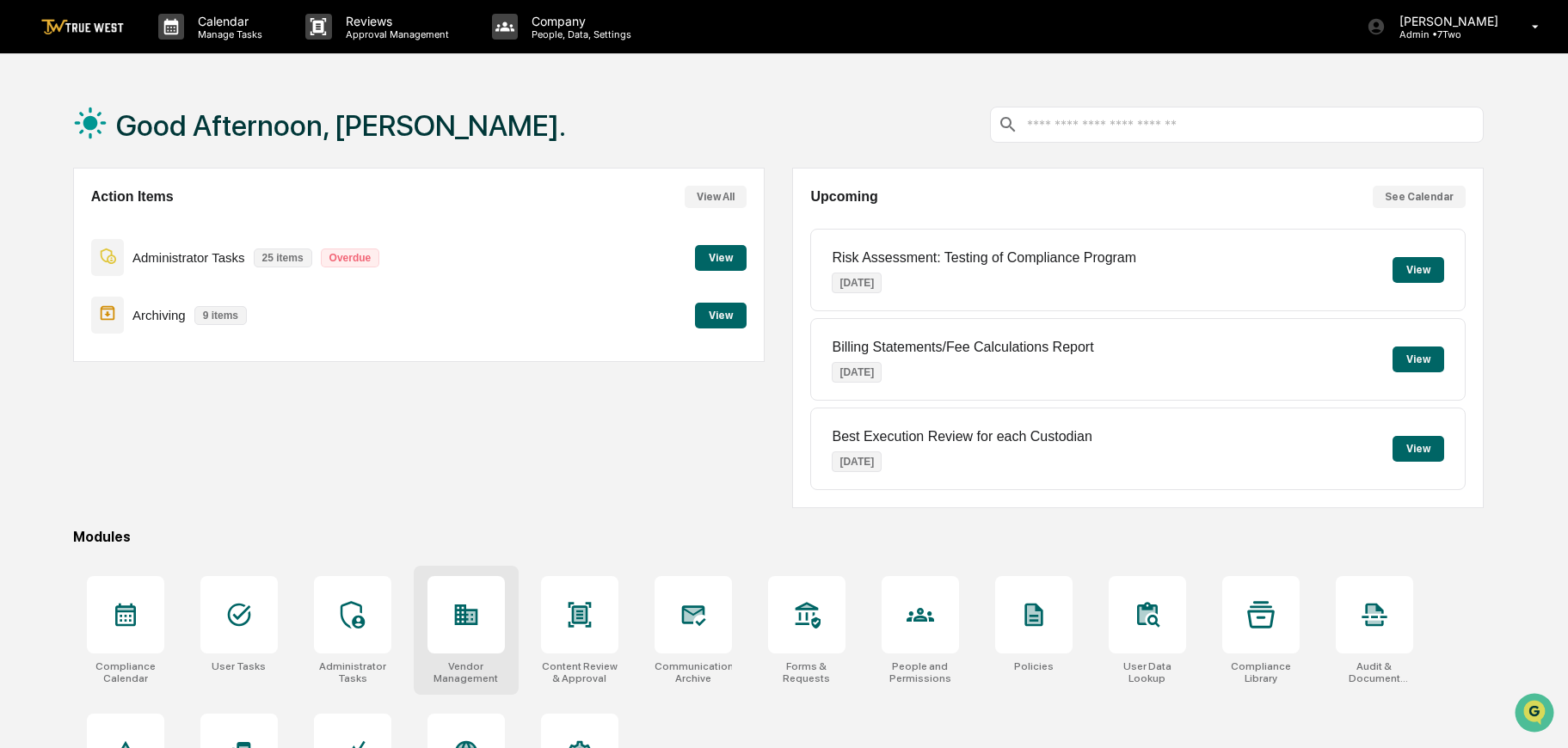
scroll to position [101, 0]
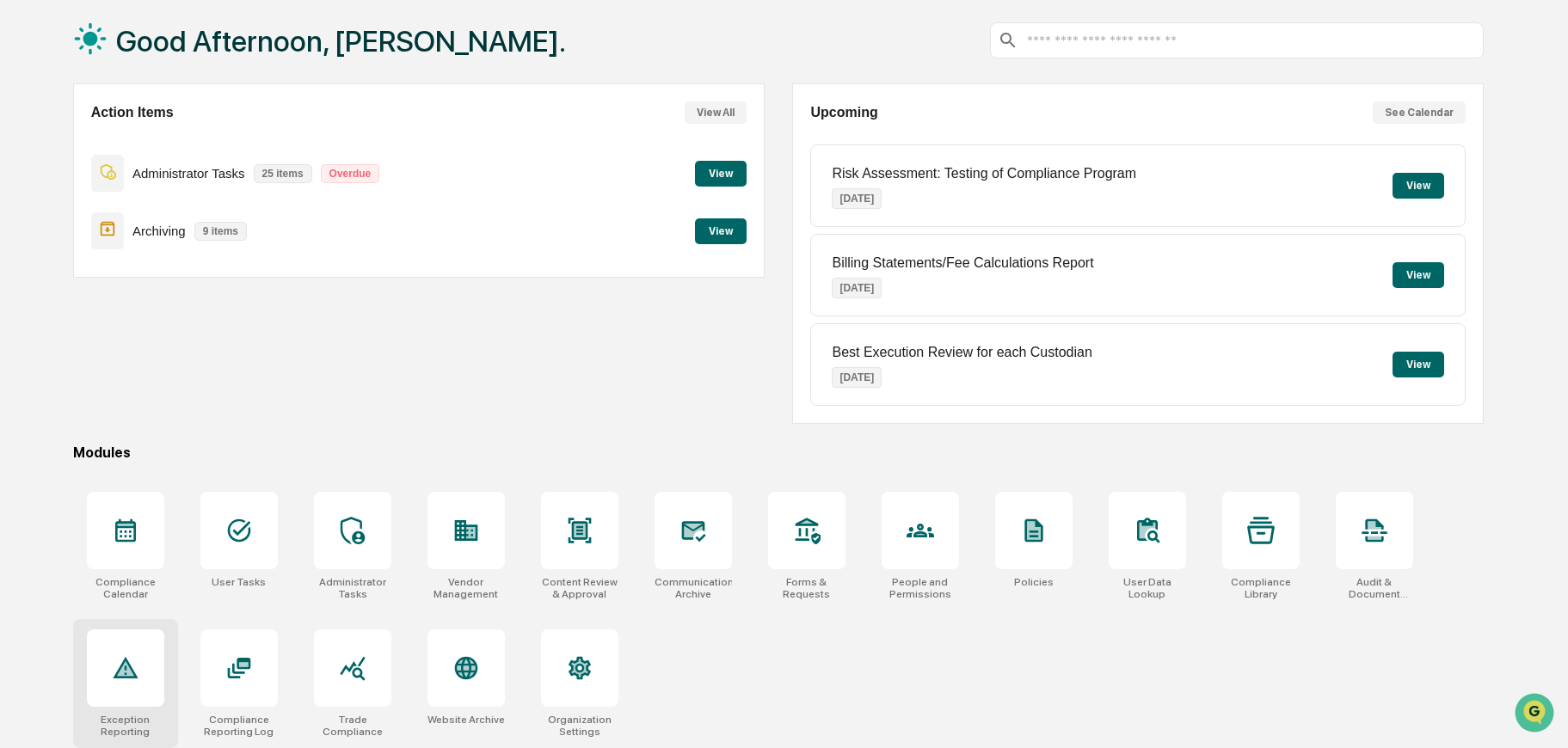
click at [123, 655] on icon at bounding box center [125, 668] width 28 height 28
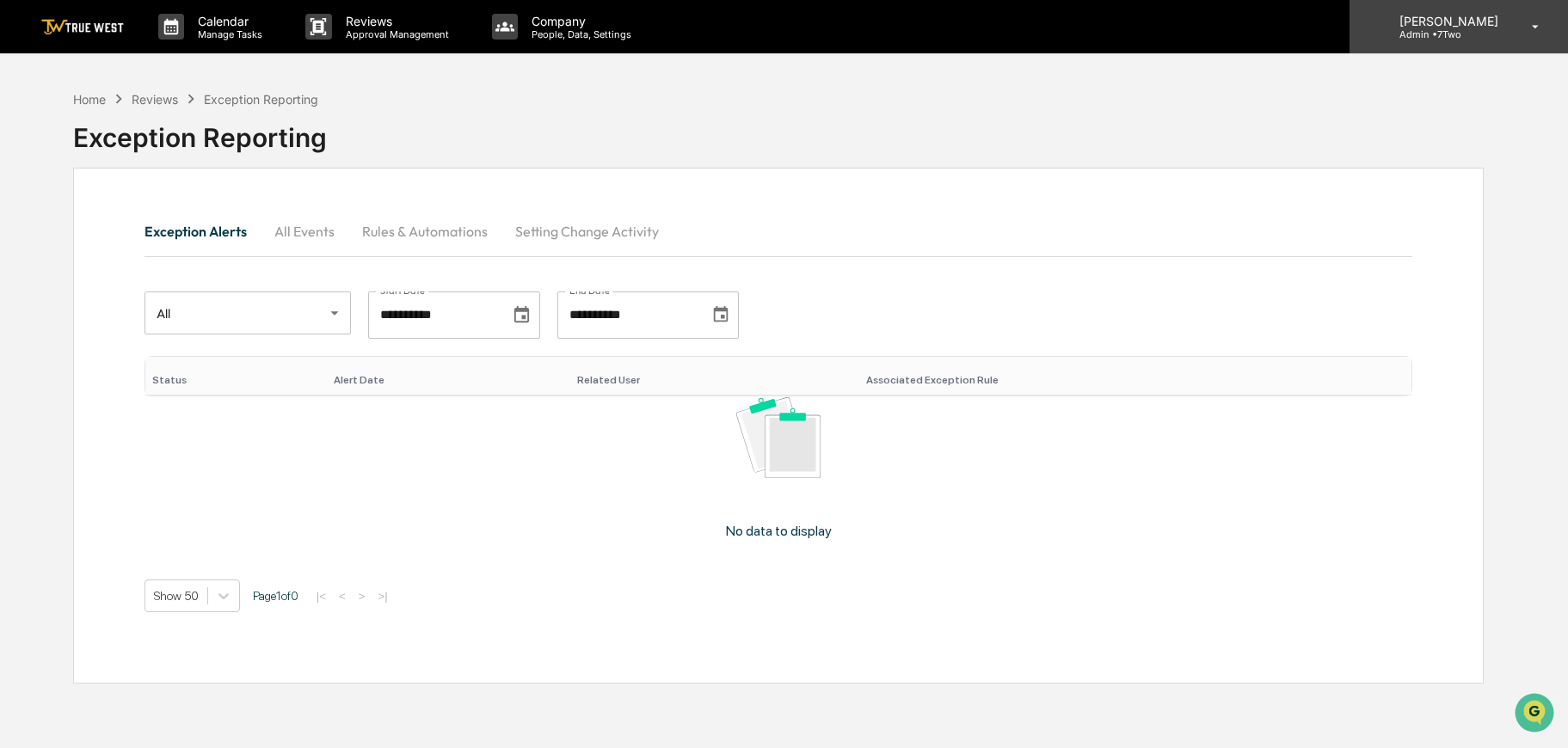
click at [1484, 8] on div "[PERSON_NAME] Admin • 7Two" at bounding box center [1459, 27] width 219 height 53
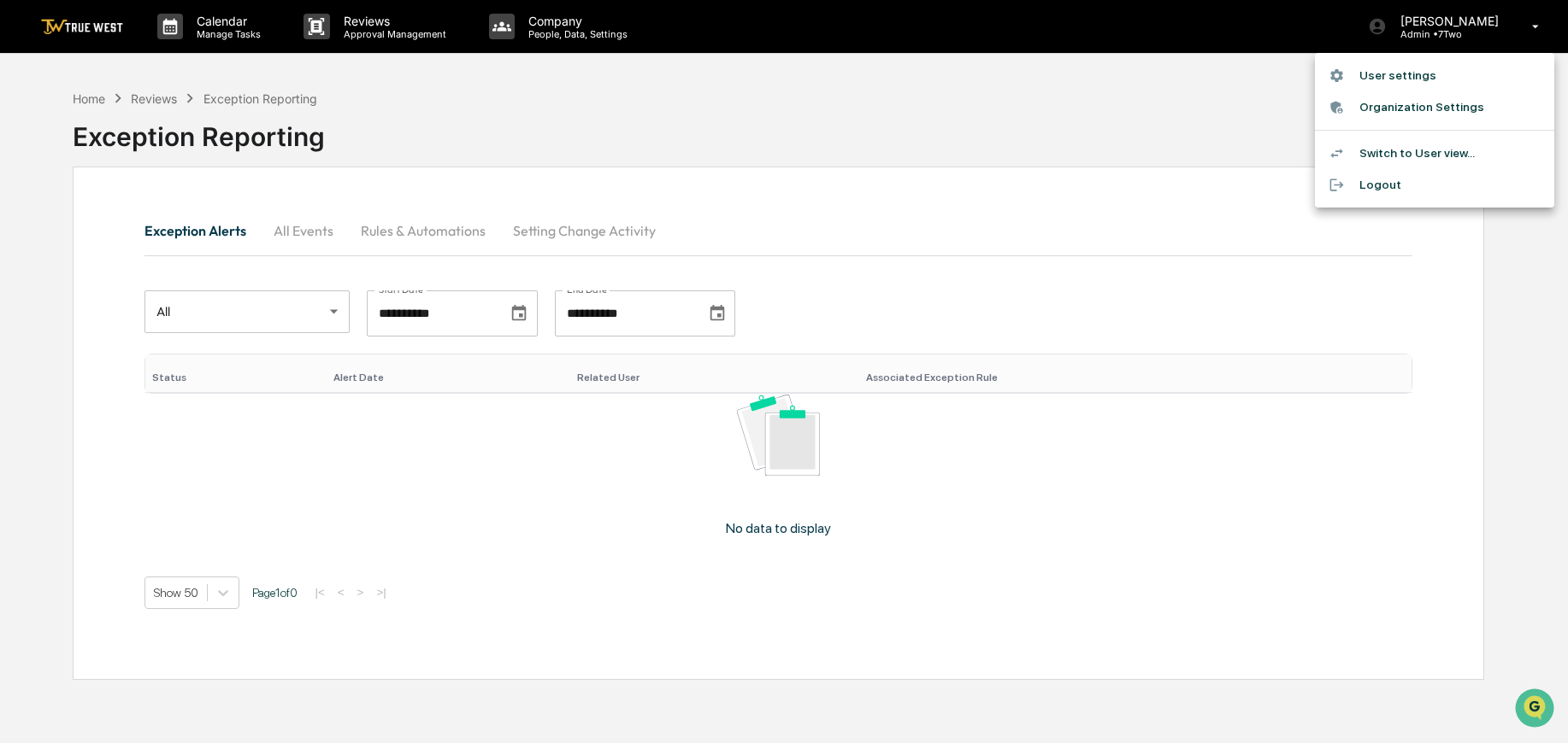
click at [1413, 154] on li "Switch to User view..." at bounding box center [1434, 154] width 239 height 32
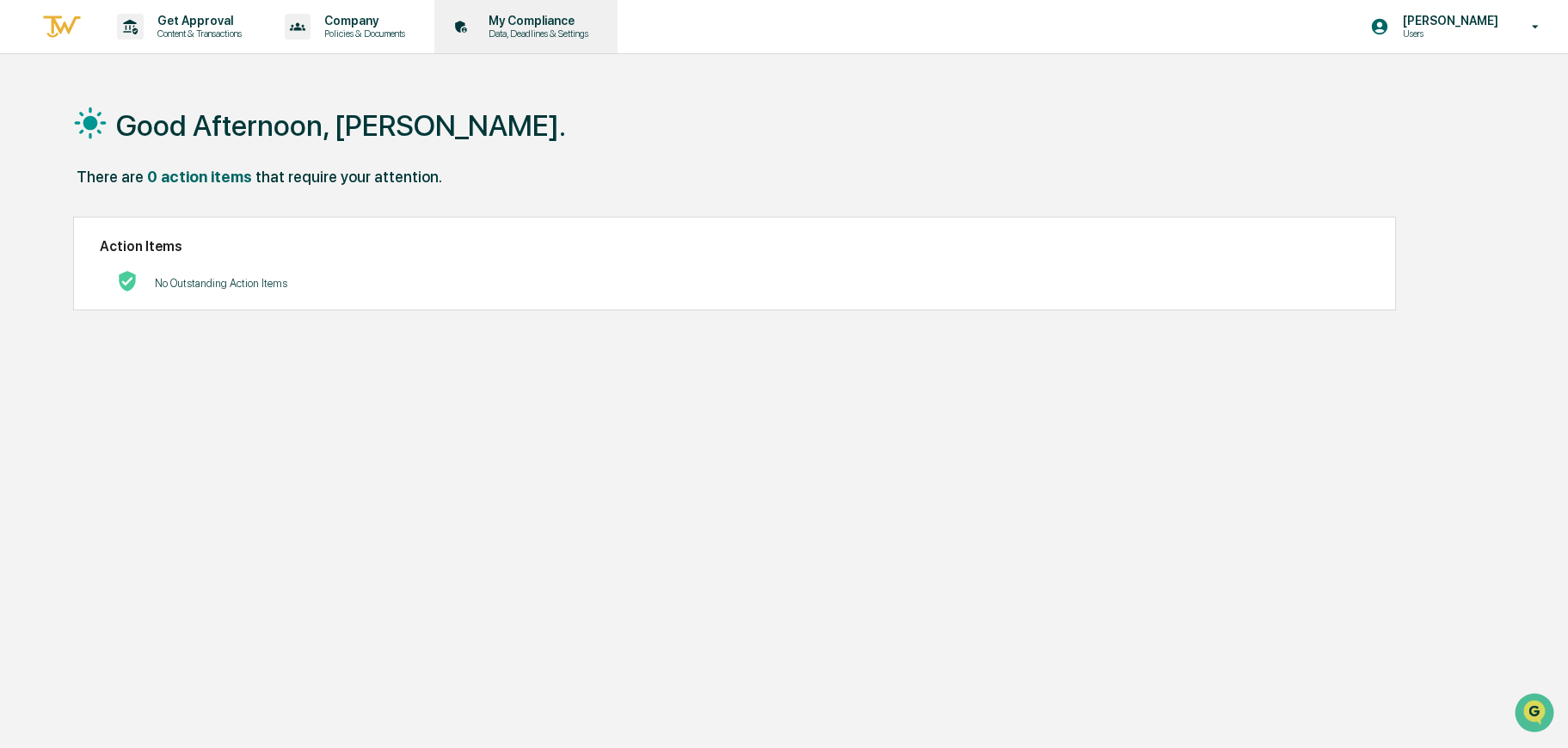
click at [565, 28] on p "Data, Deadlines & Settings" at bounding box center [537, 34] width 123 height 12
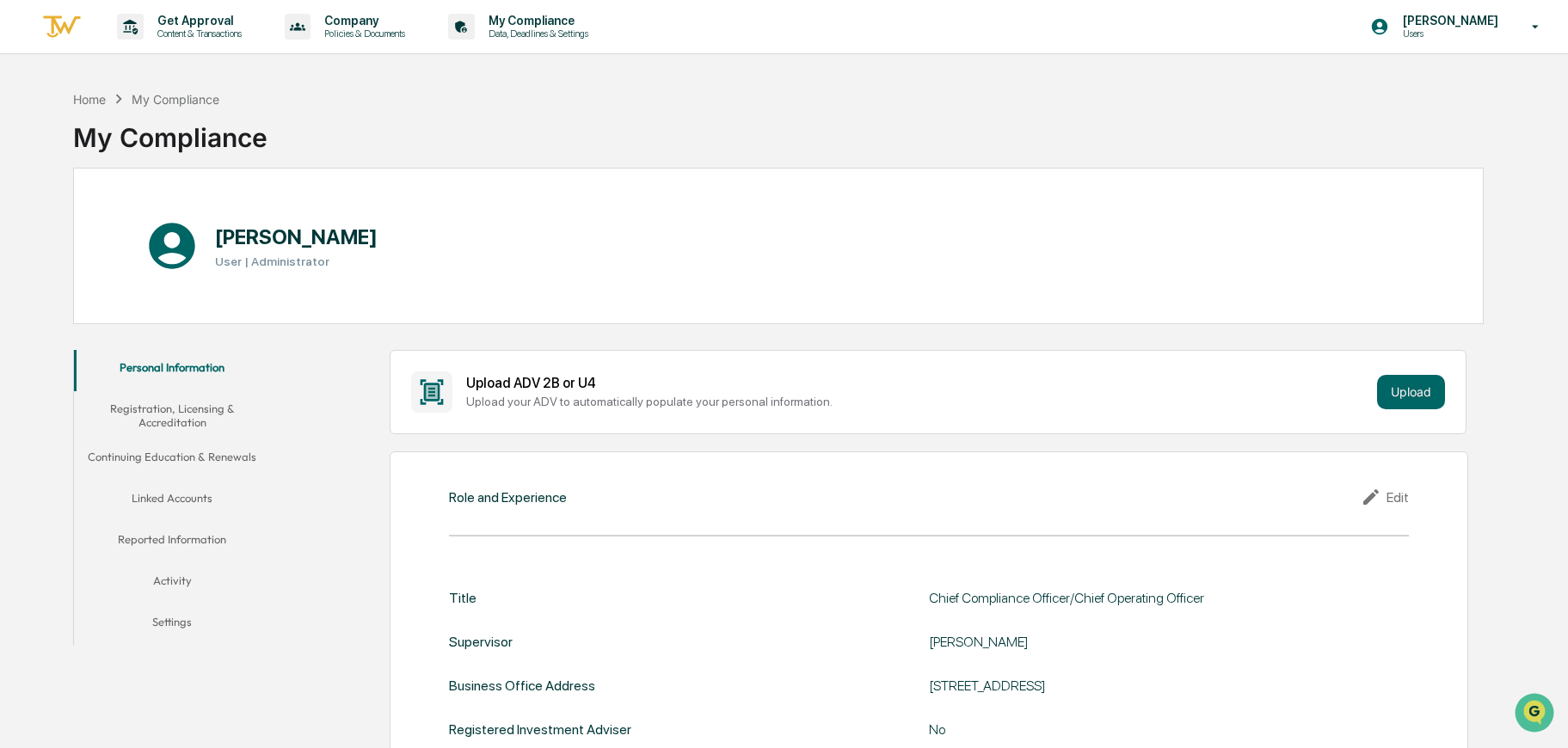
click at [183, 492] on button "Linked Accounts" at bounding box center [172, 501] width 197 height 41
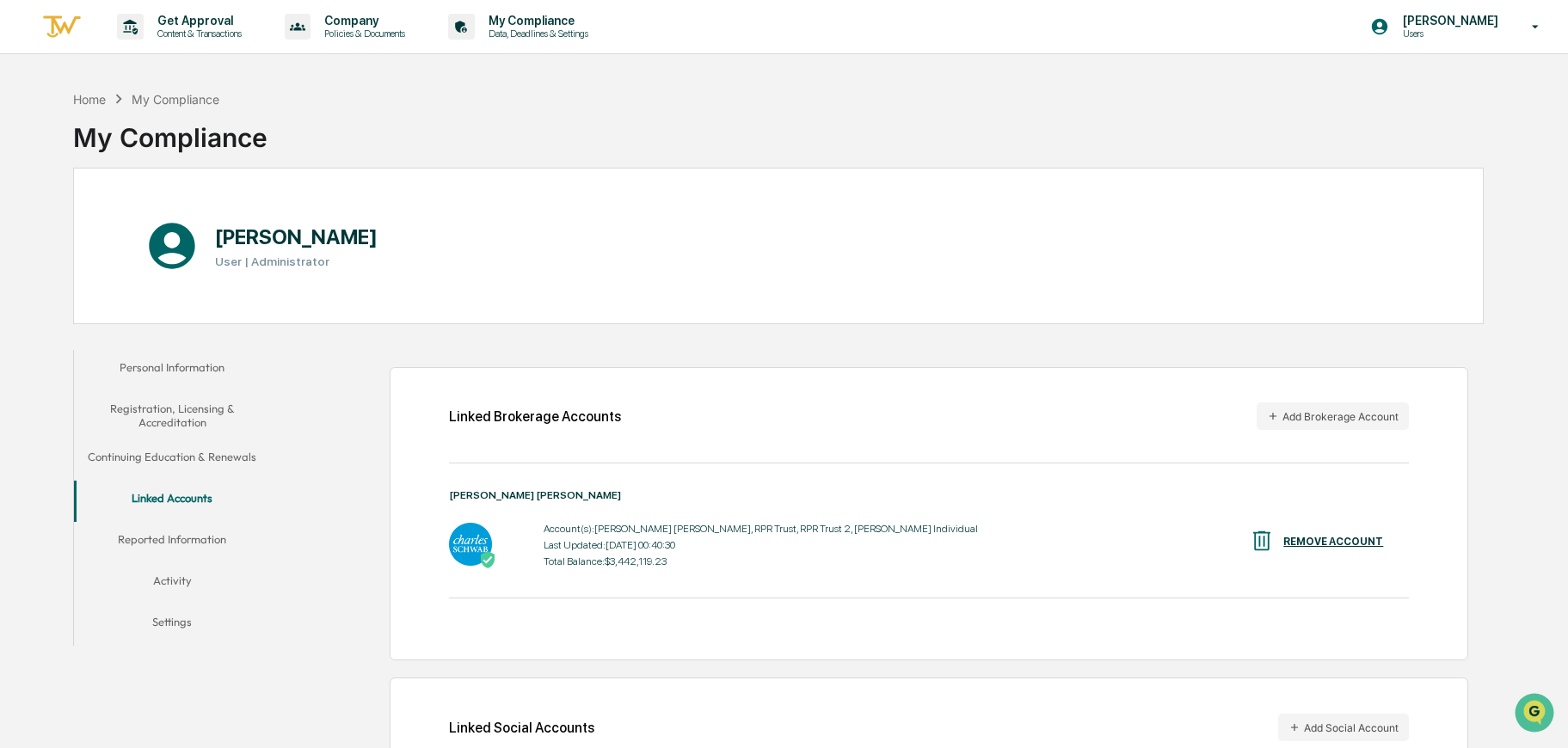
scroll to position [115, 0]
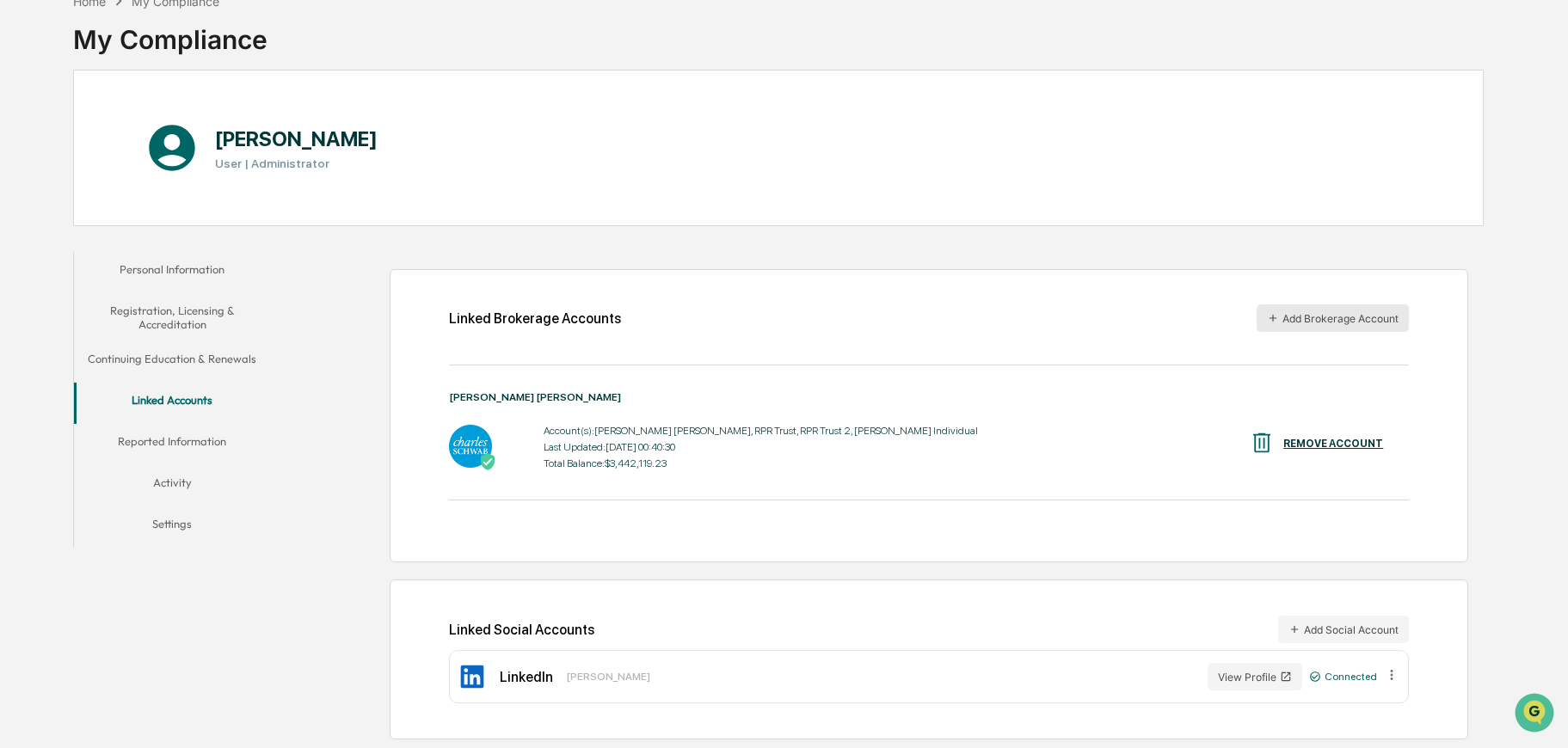
click at [1377, 305] on button "Add Brokerage Account" at bounding box center [1333, 318] width 152 height 28
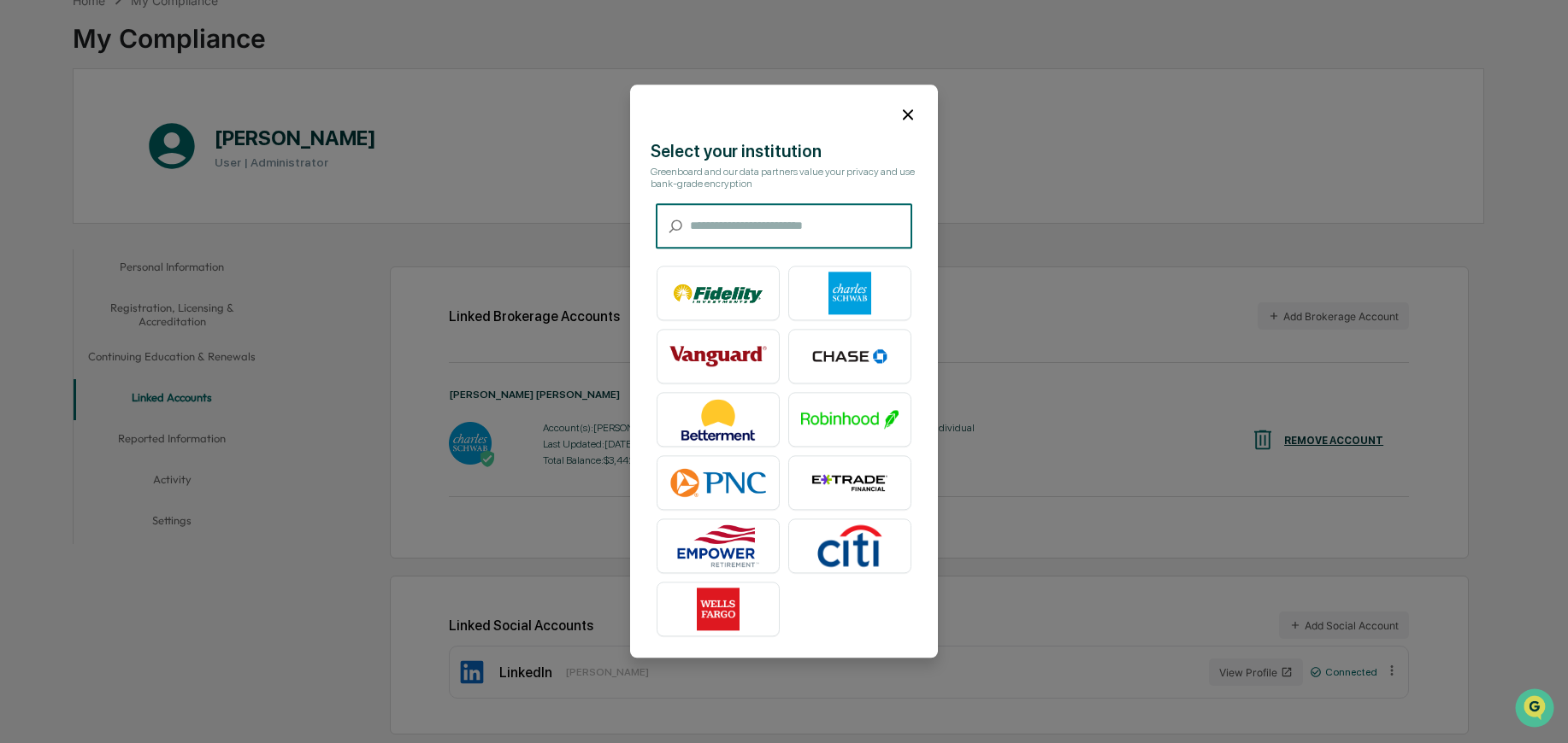
click at [915, 114] on icon at bounding box center [908, 114] width 19 height 19
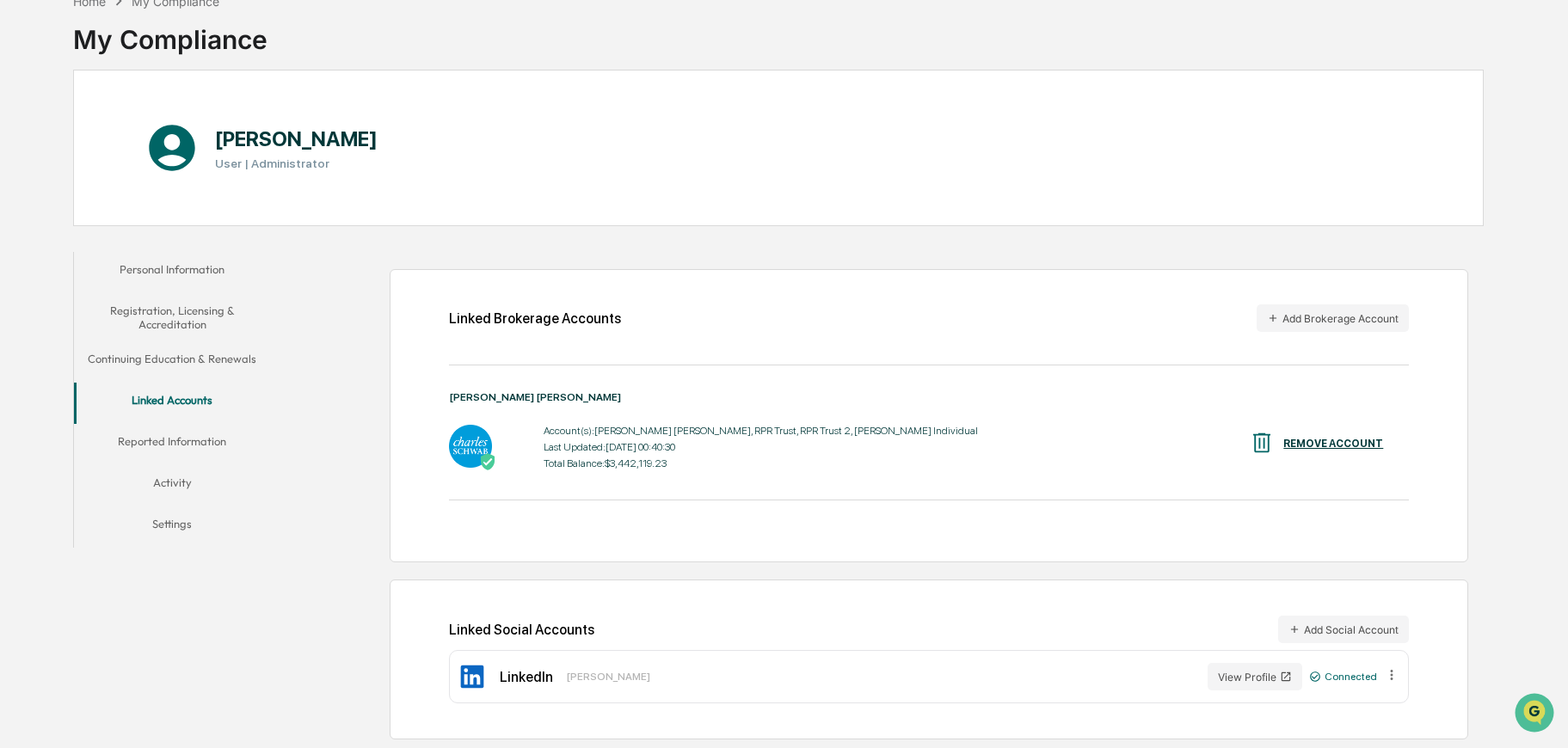
click at [184, 506] on button "Settings" at bounding box center [172, 527] width 197 height 41
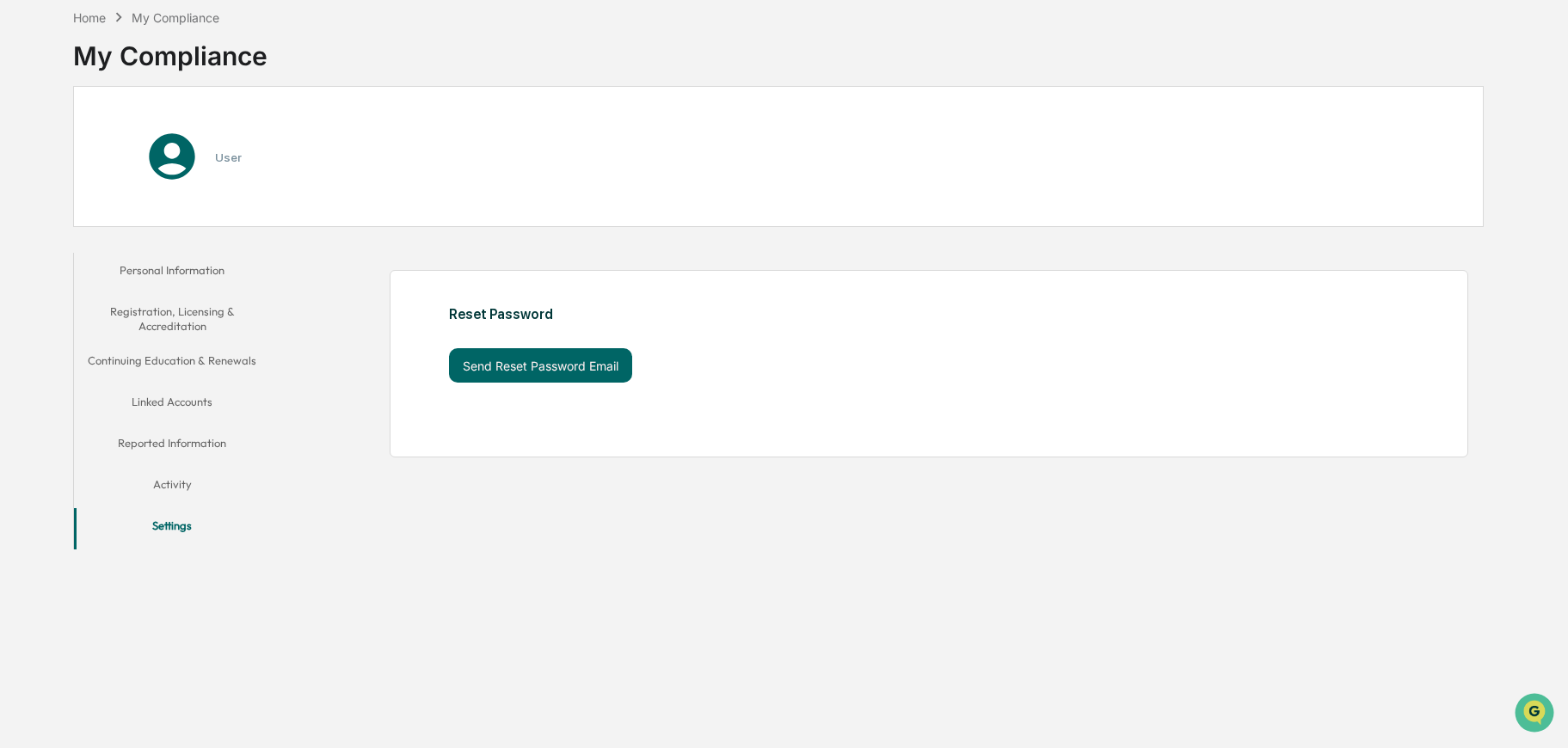
scroll to position [99, 0]
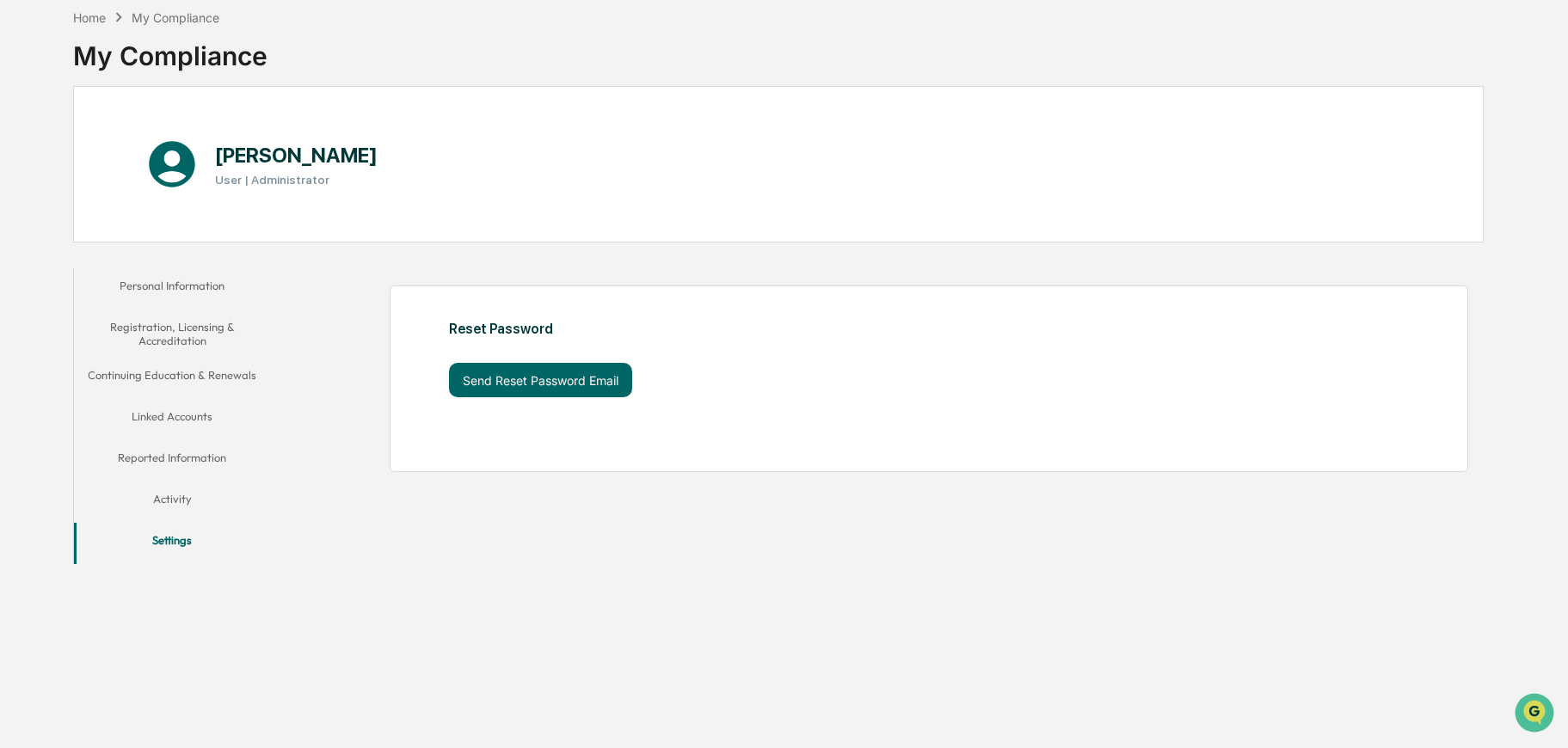
click at [180, 481] on button "Activity" at bounding box center [172, 502] width 197 height 41
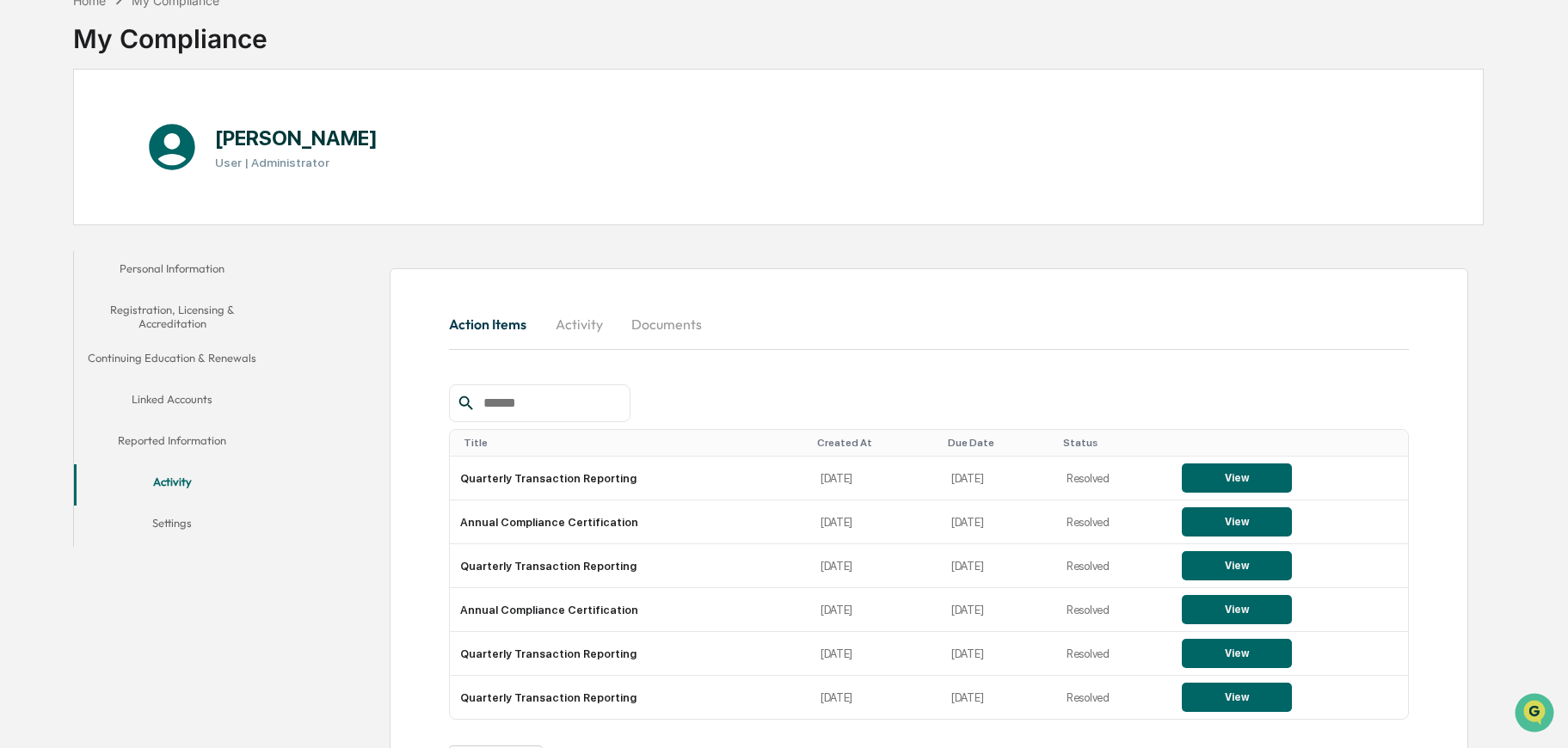
click at [666, 325] on button "Documents" at bounding box center [666, 324] width 98 height 41
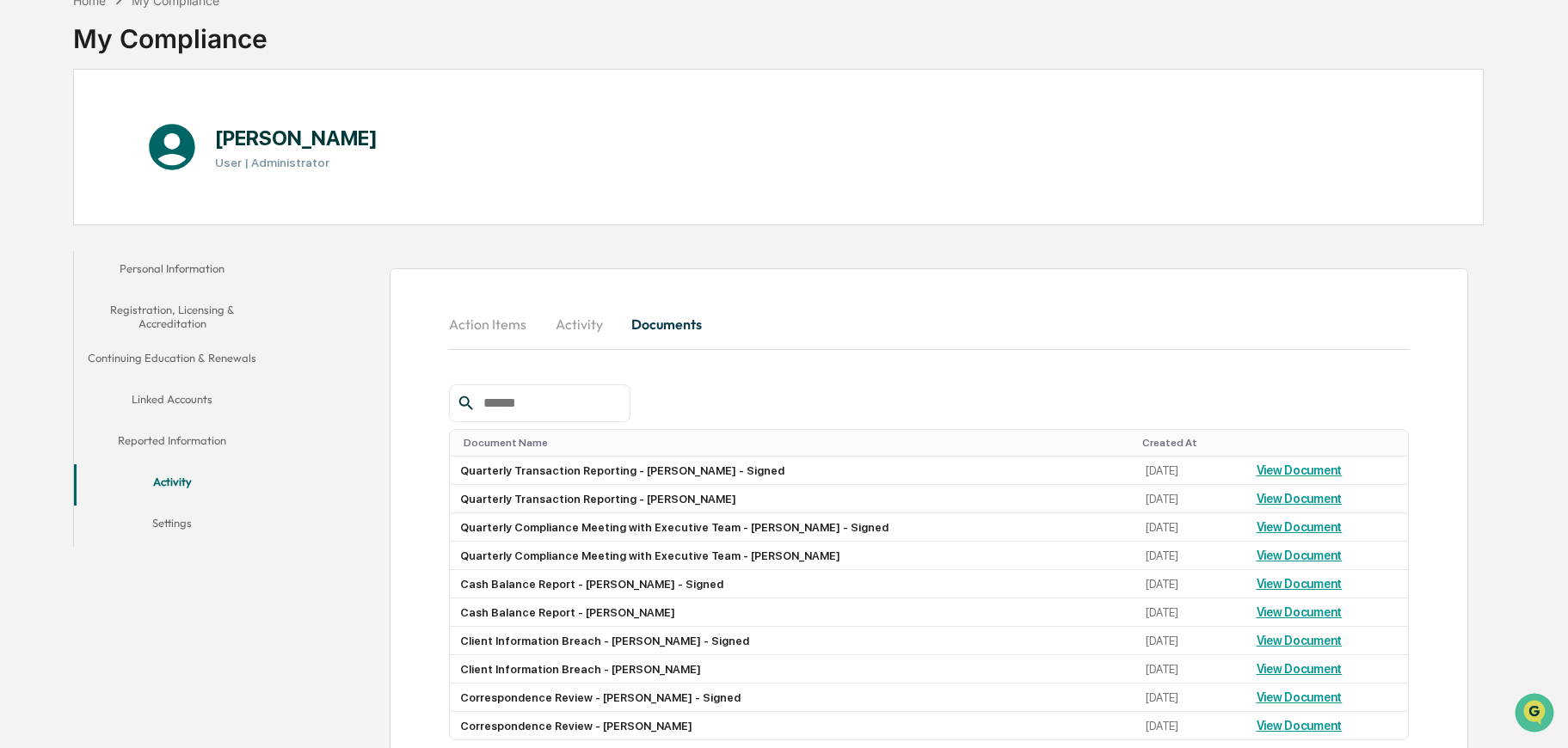
click at [186, 312] on button "Registration, Licensing & Accreditation" at bounding box center [172, 316] width 197 height 49
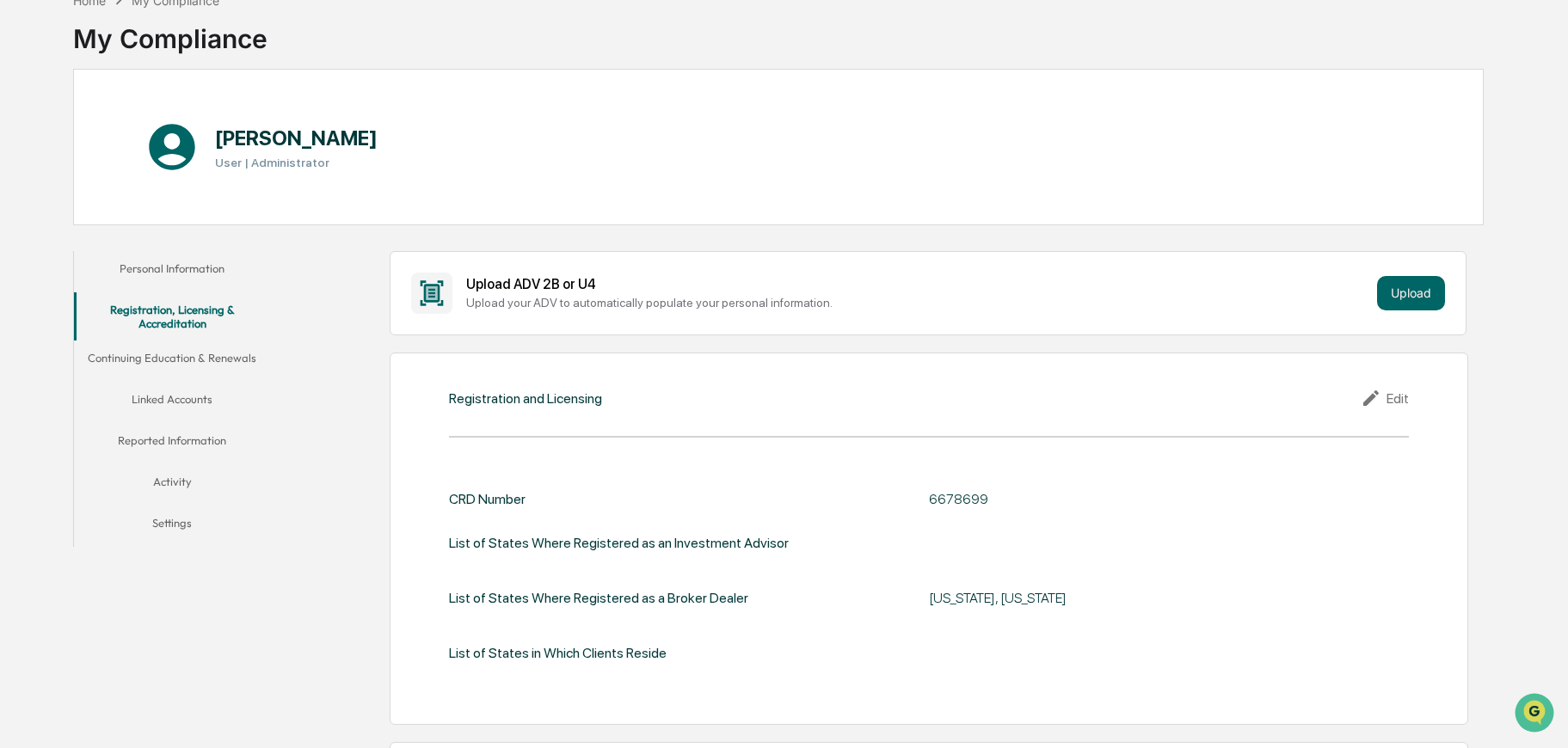
click at [176, 349] on button "Continuing Education & Renewals" at bounding box center [172, 361] width 197 height 41
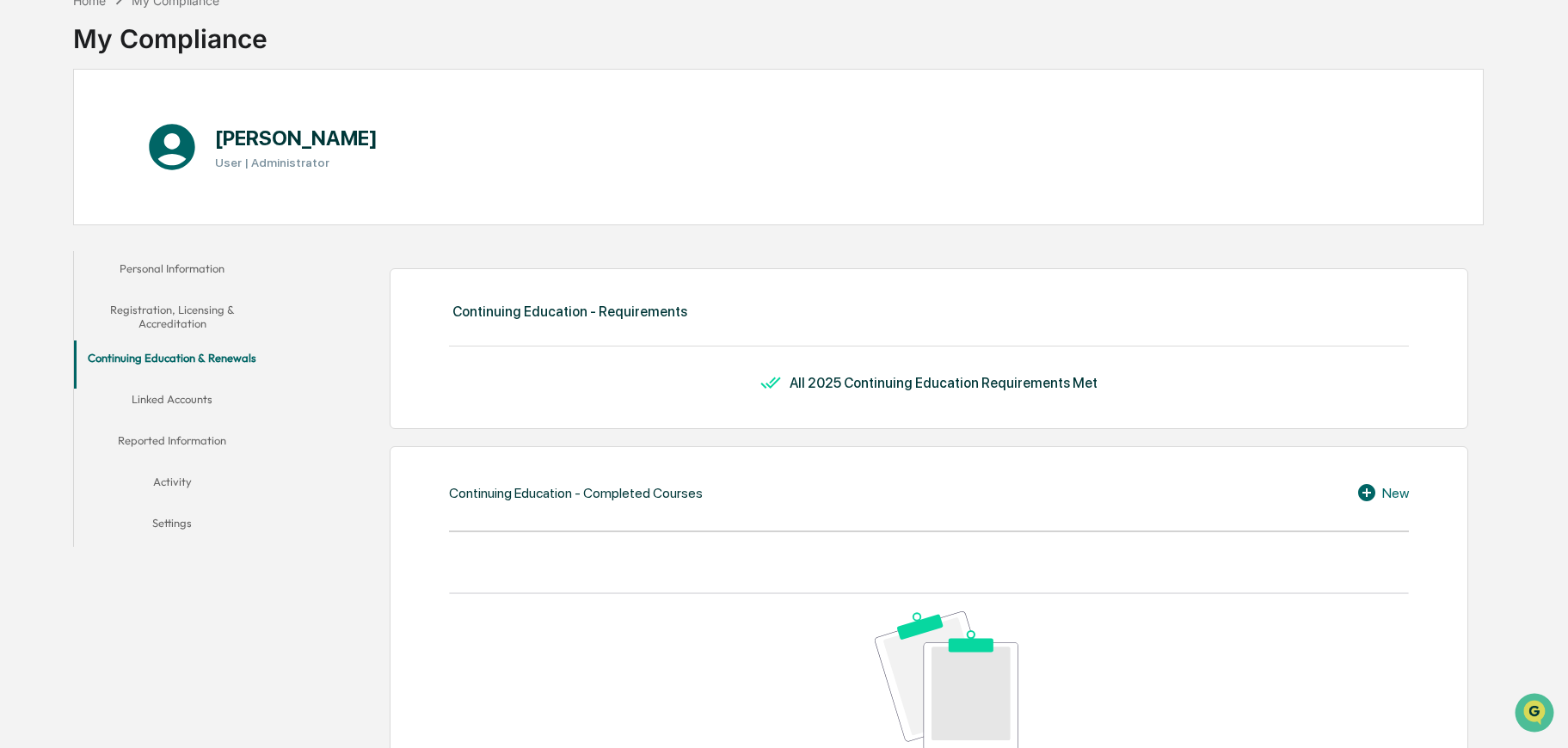
click at [166, 405] on button "Linked Accounts" at bounding box center [172, 402] width 197 height 41
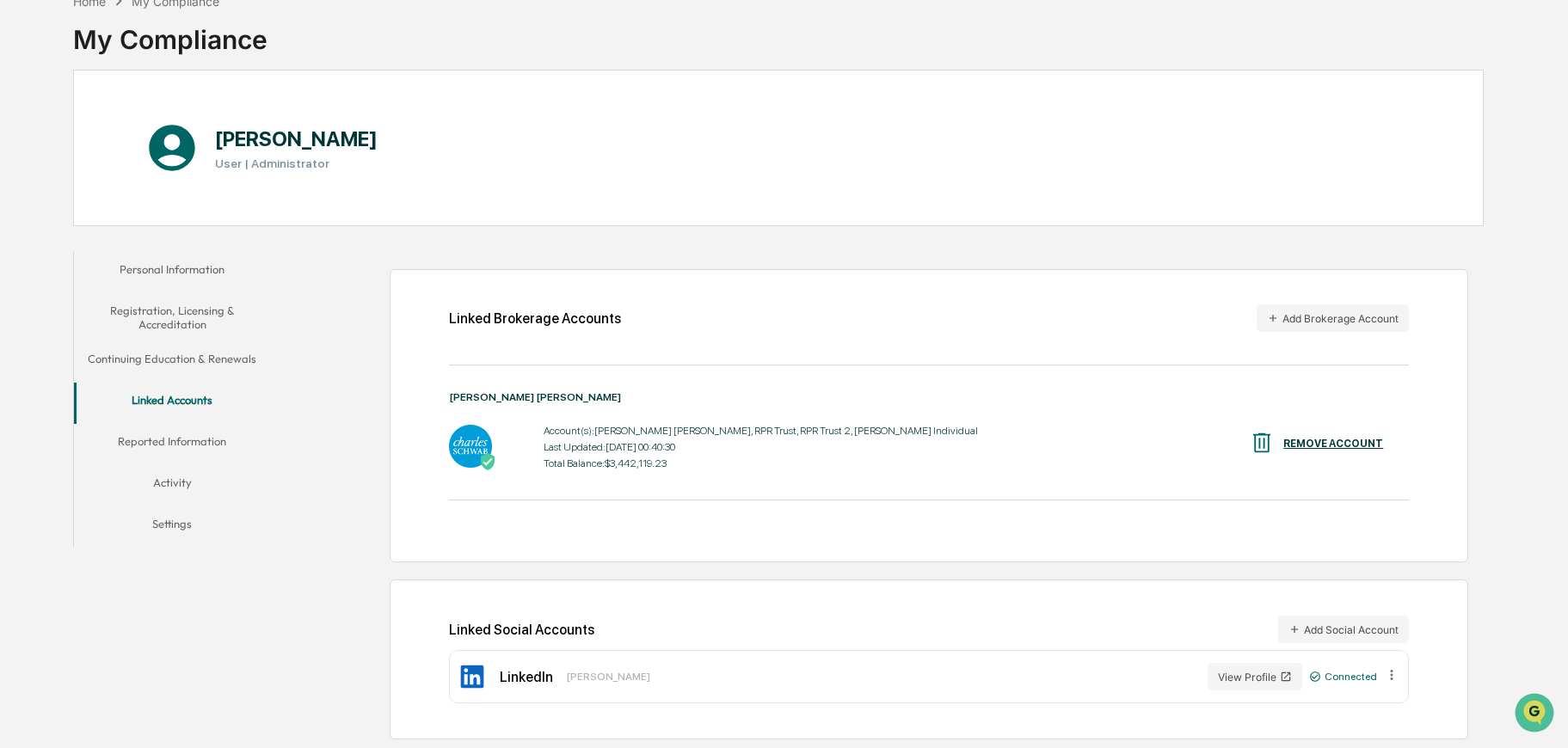
click at [173, 436] on button "Reported Information" at bounding box center [172, 444] width 197 height 41
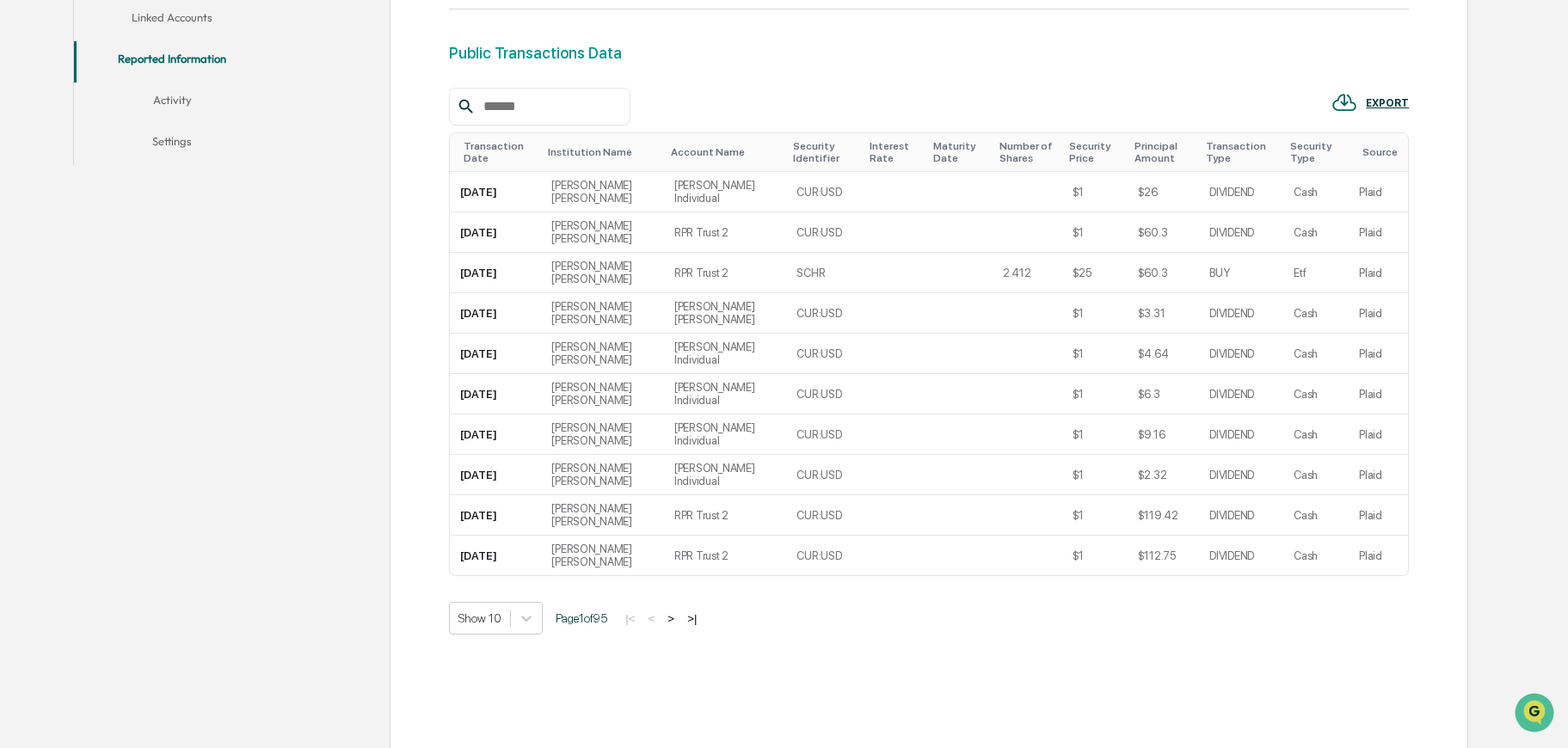
scroll to position [155, 0]
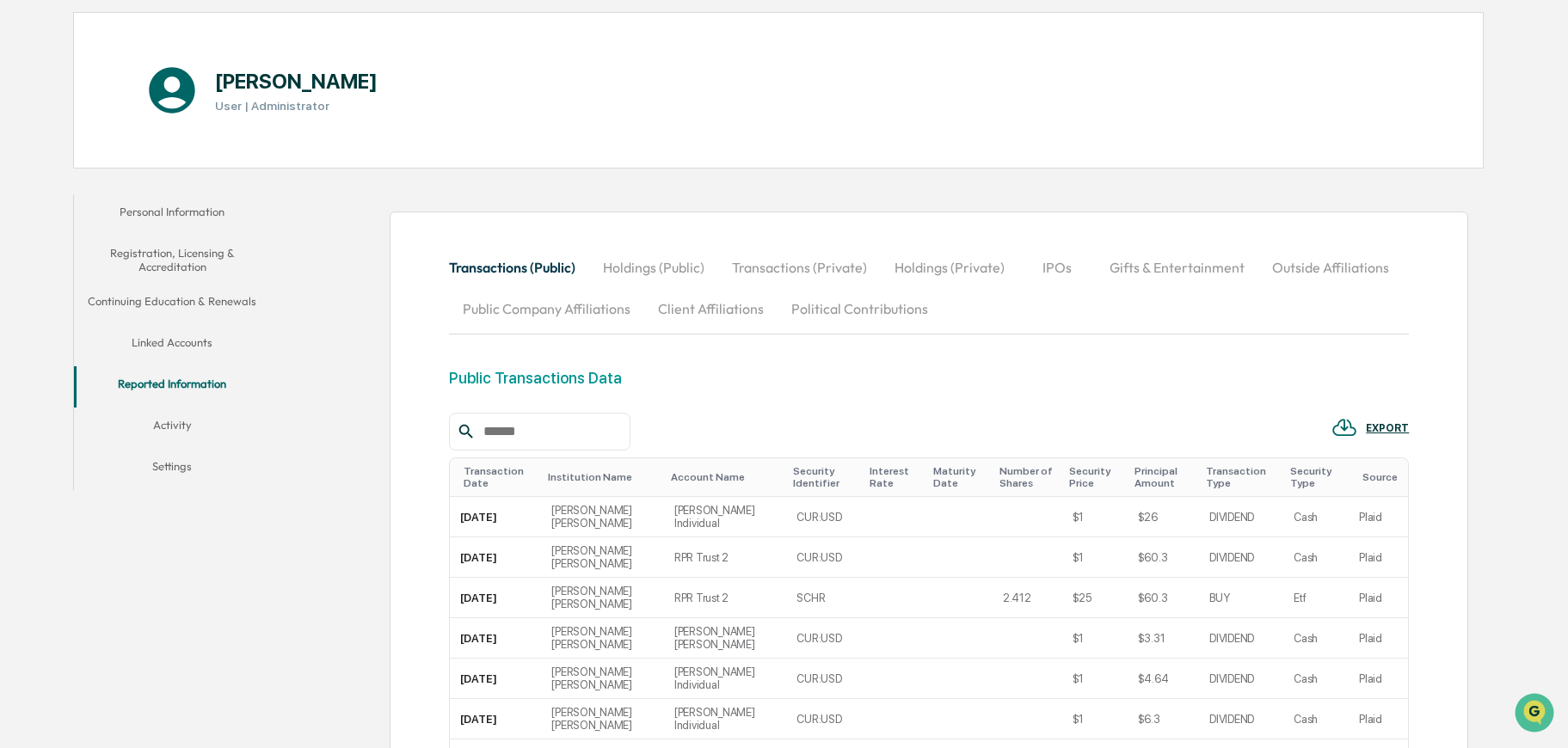
click at [179, 428] on button "Activity" at bounding box center [172, 428] width 197 height 41
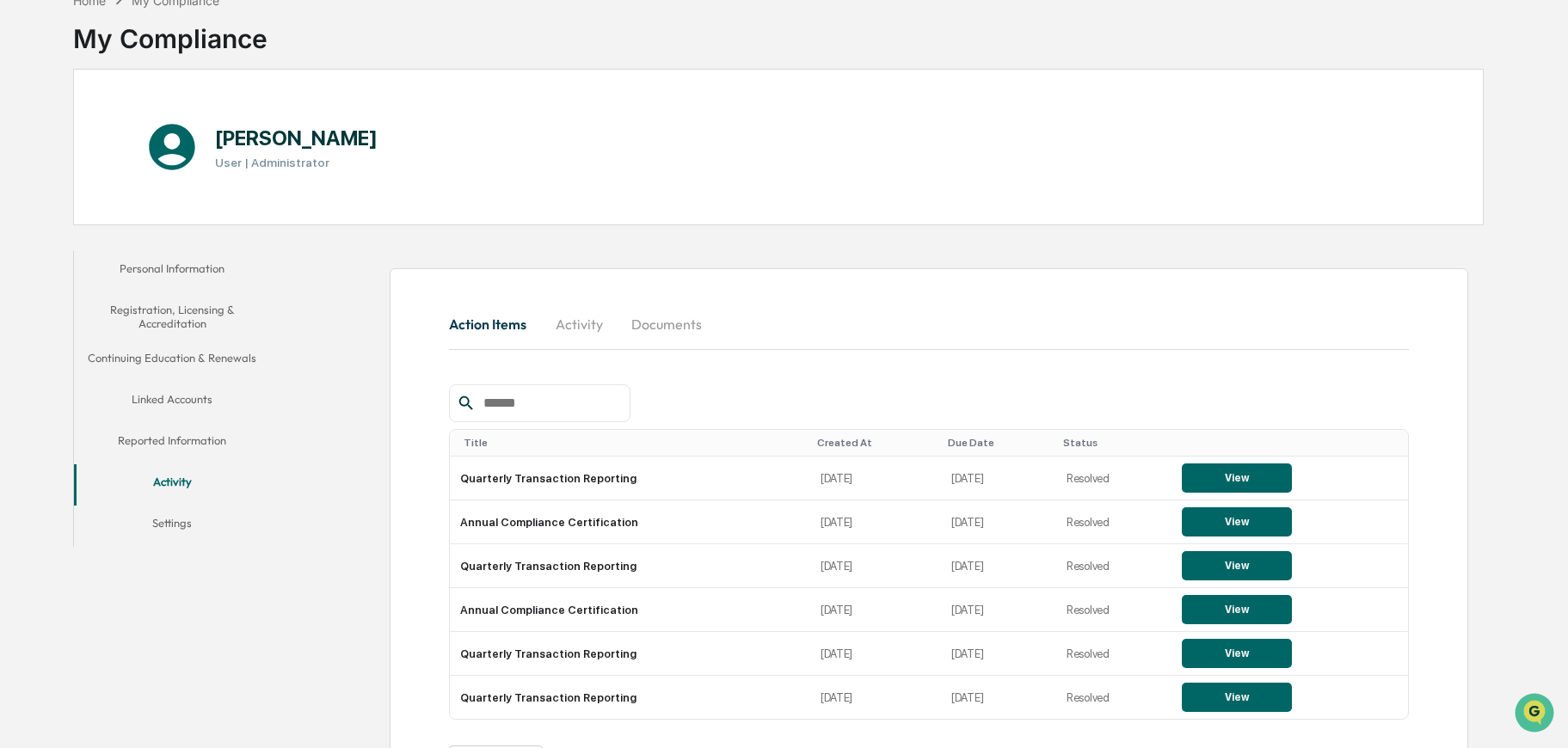
click at [585, 319] on button "Activity" at bounding box center [578, 324] width 77 height 41
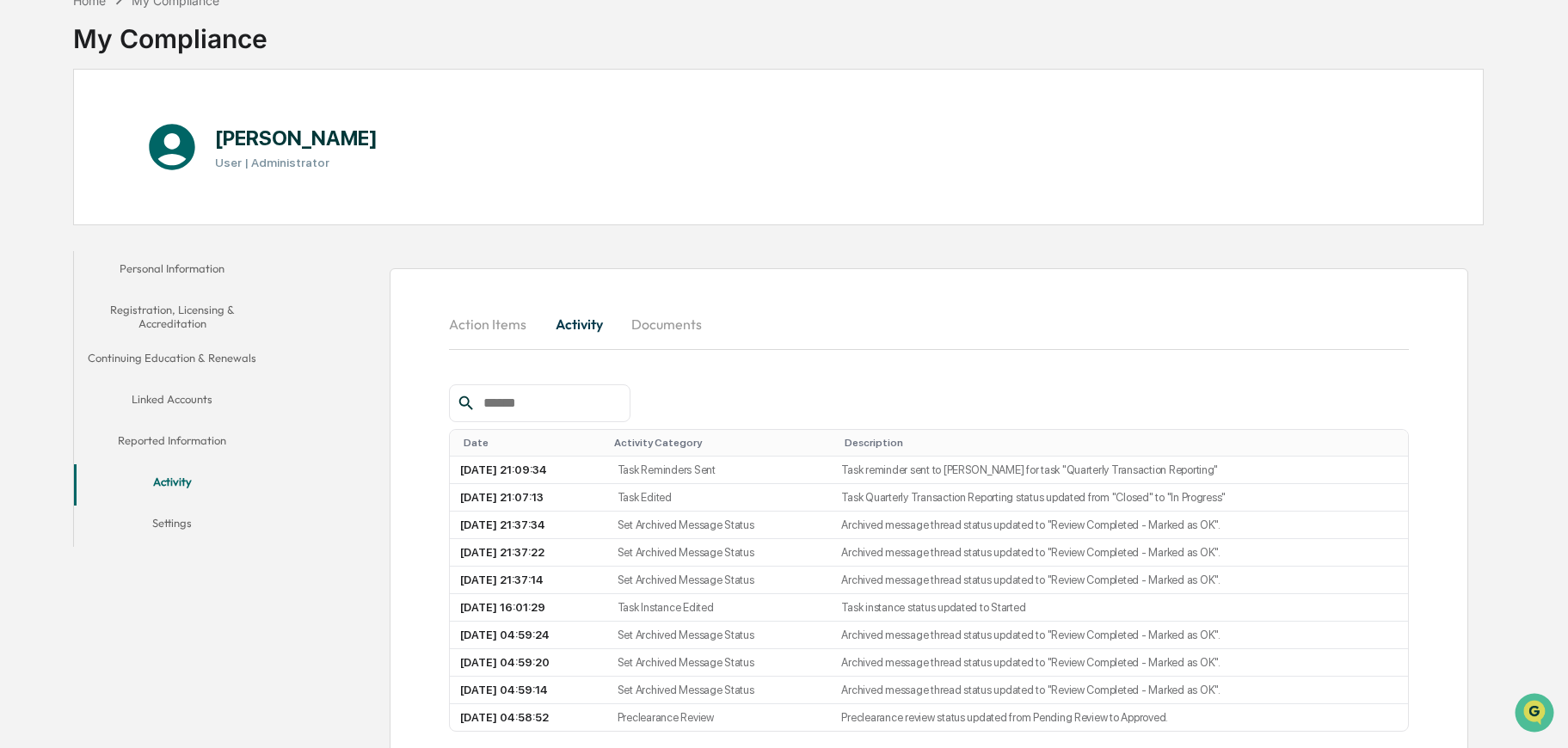
click at [668, 324] on button "Documents" at bounding box center [666, 324] width 98 height 41
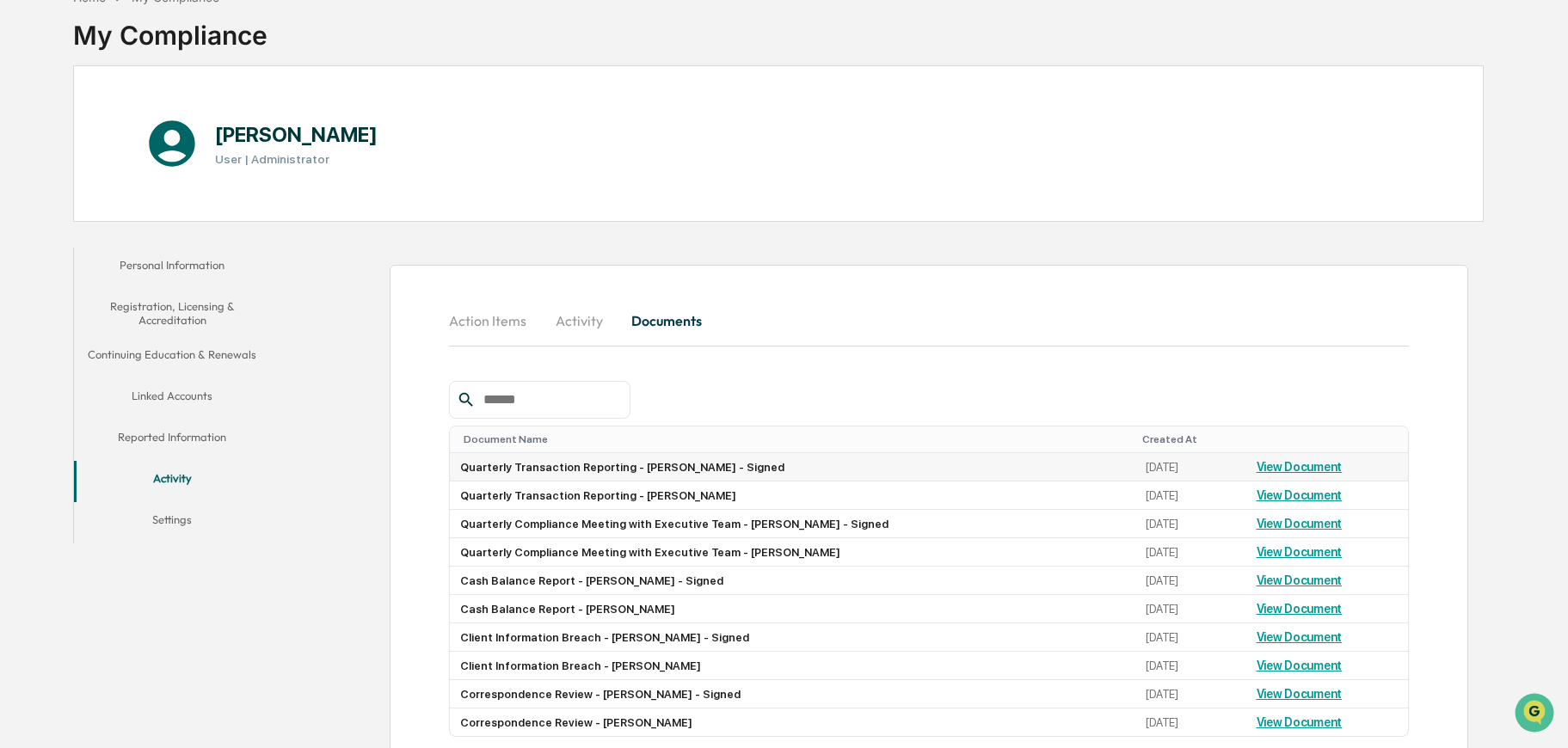
scroll to position [211, 0]
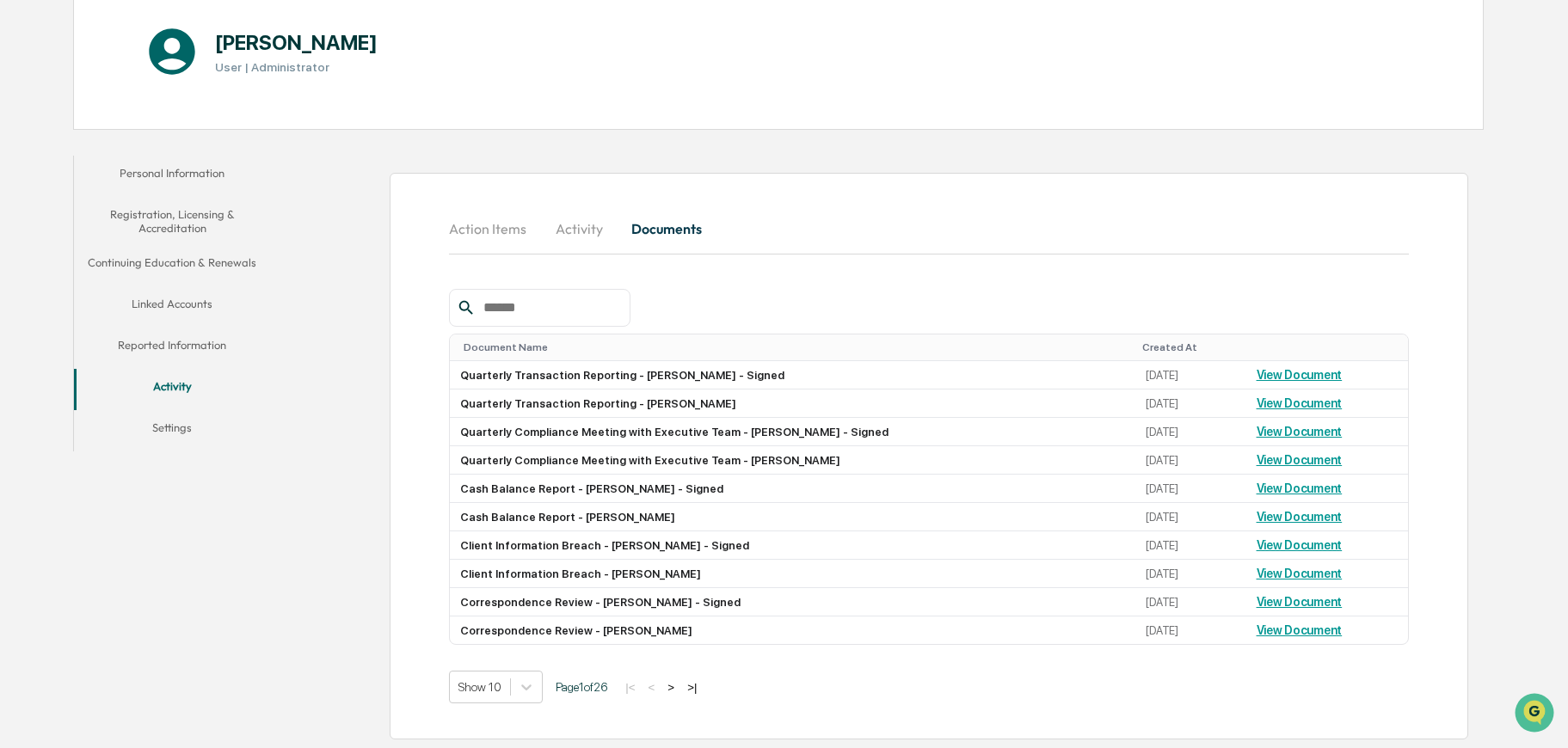
click at [177, 410] on button "Settings" at bounding box center [172, 431] width 197 height 41
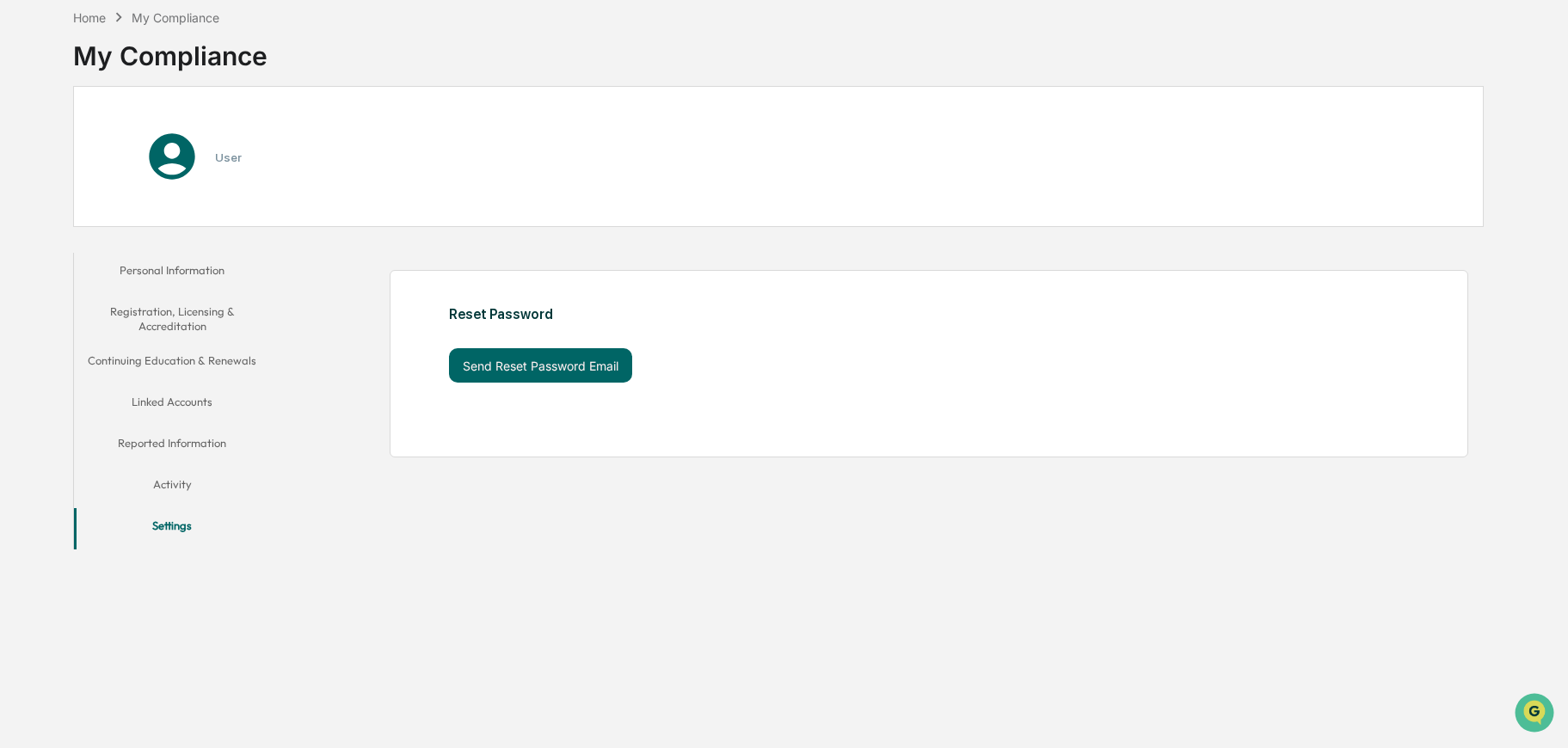
scroll to position [99, 0]
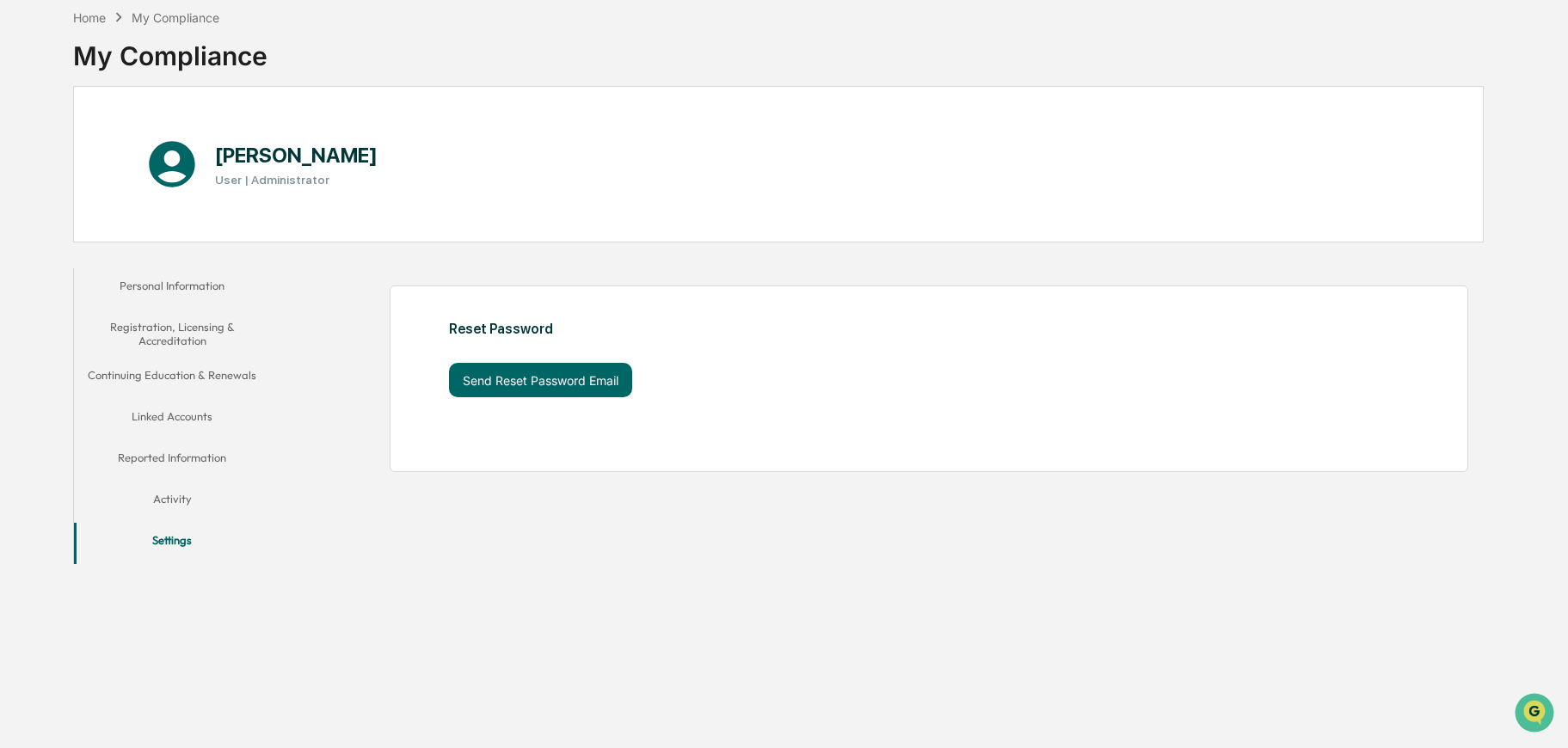
click at [163, 268] on button "Personal Information" at bounding box center [172, 289] width 197 height 41
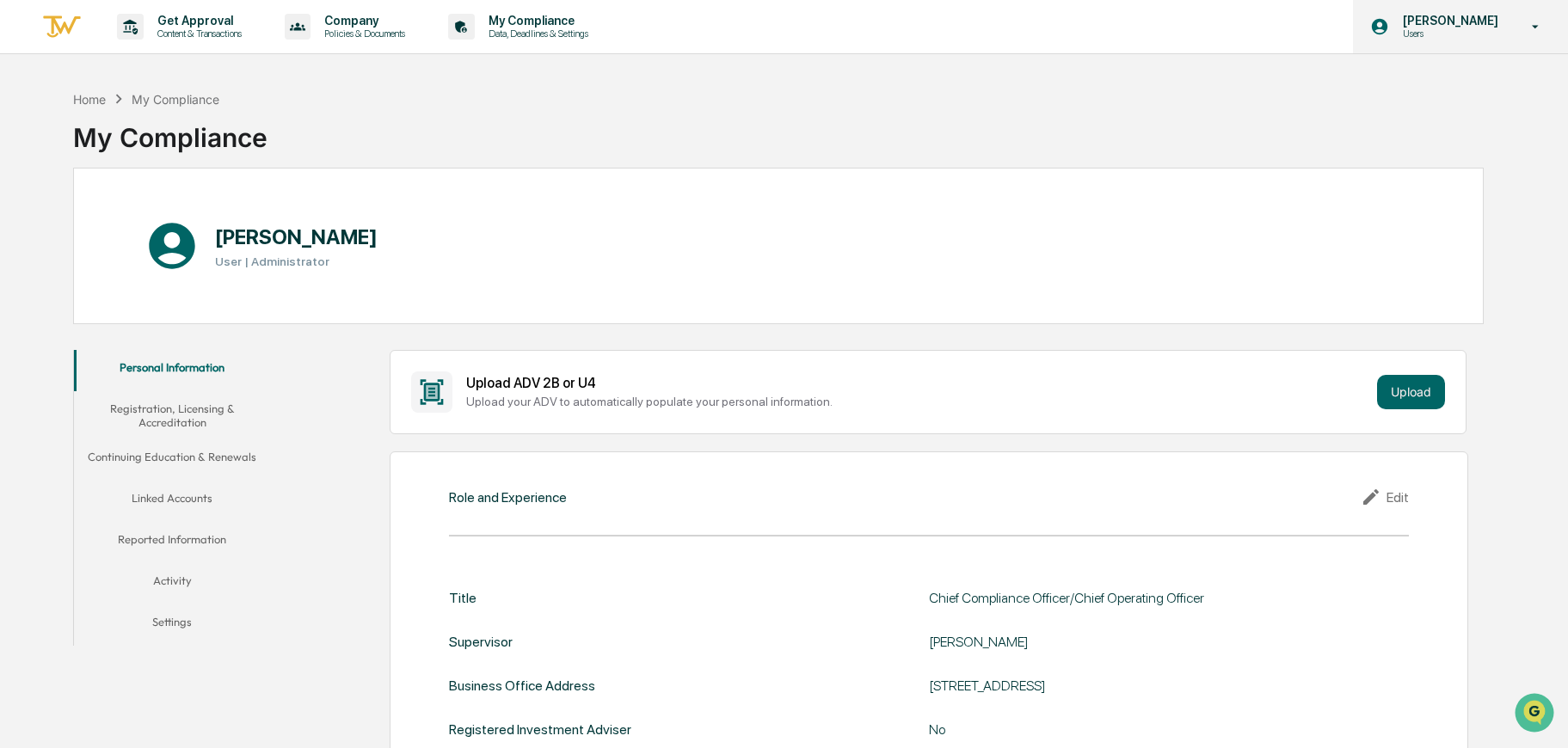
click at [1512, 29] on div "Vicki Denhoffer Users" at bounding box center [1461, 27] width 215 height 53
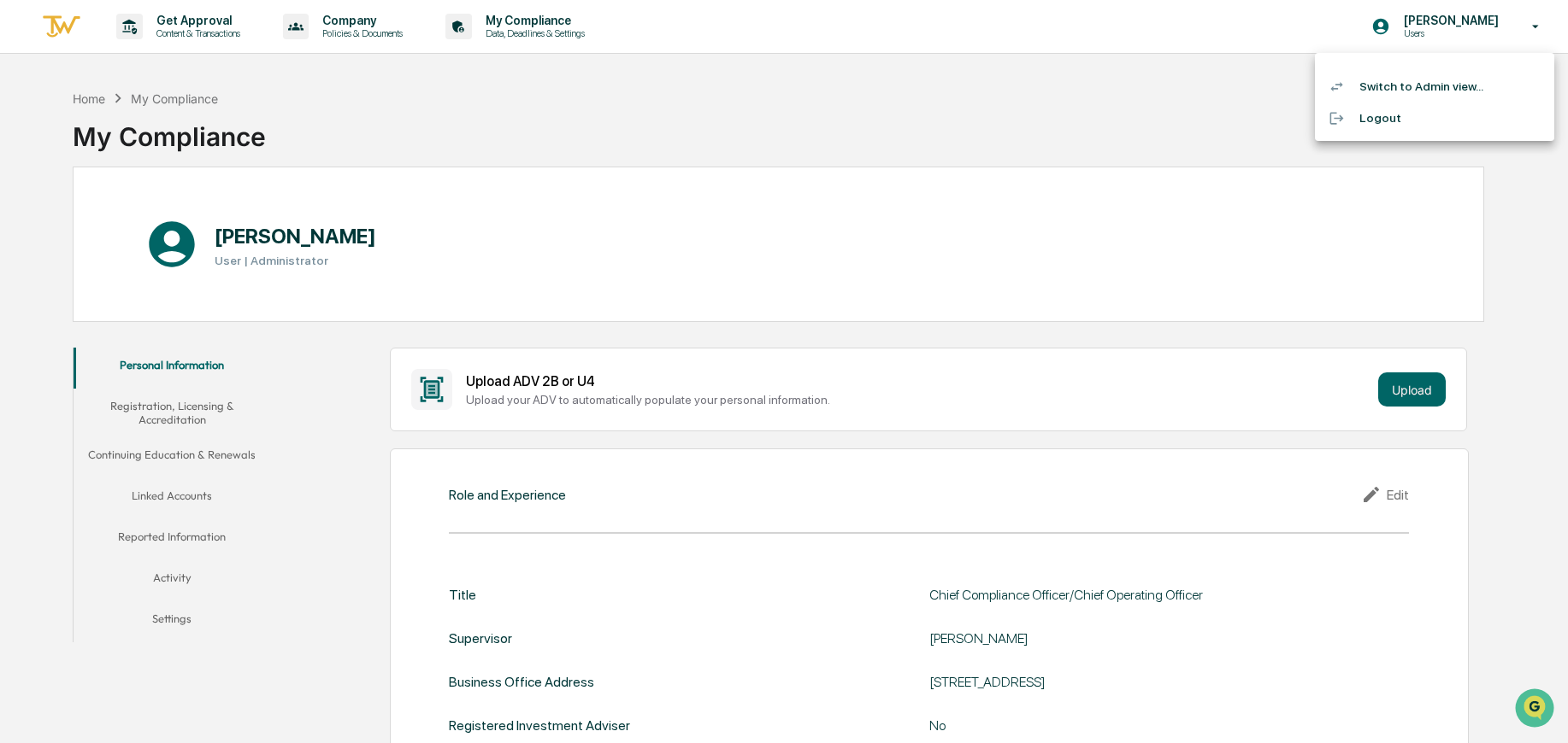
click at [622, 39] on div at bounding box center [784, 372] width 1568 height 743
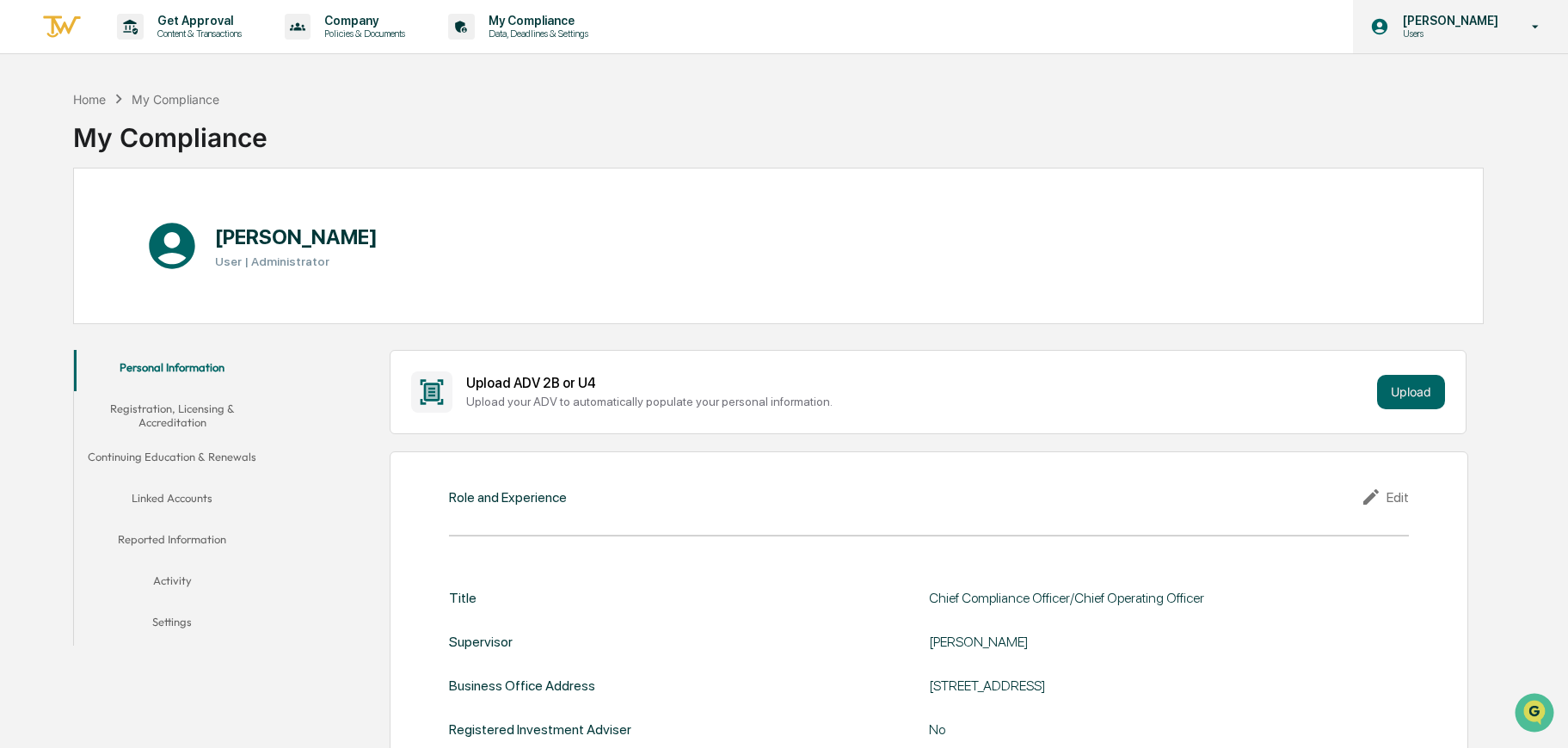
click at [1529, 25] on icon at bounding box center [1536, 27] width 30 height 16
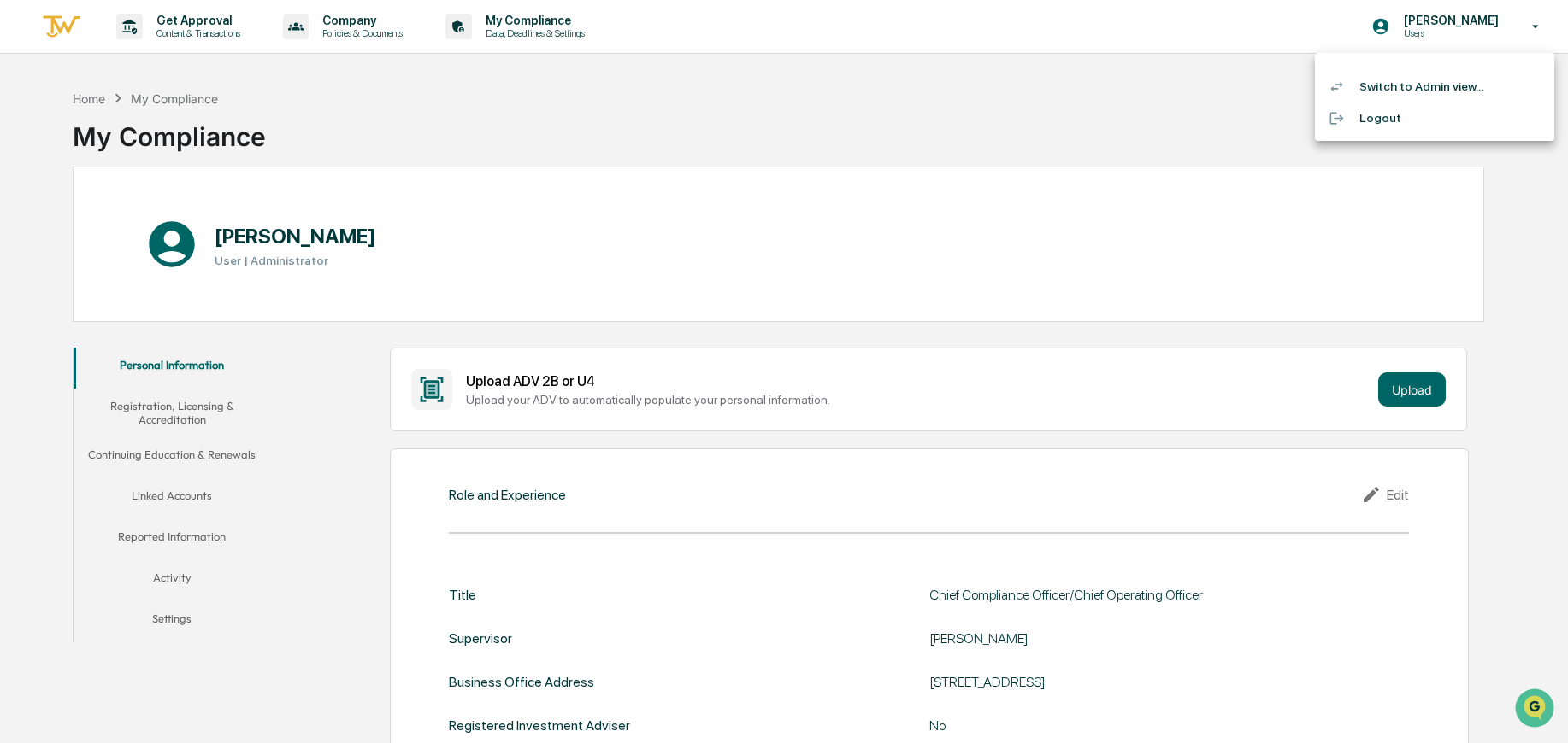
click at [678, 114] on div at bounding box center [784, 372] width 1568 height 743
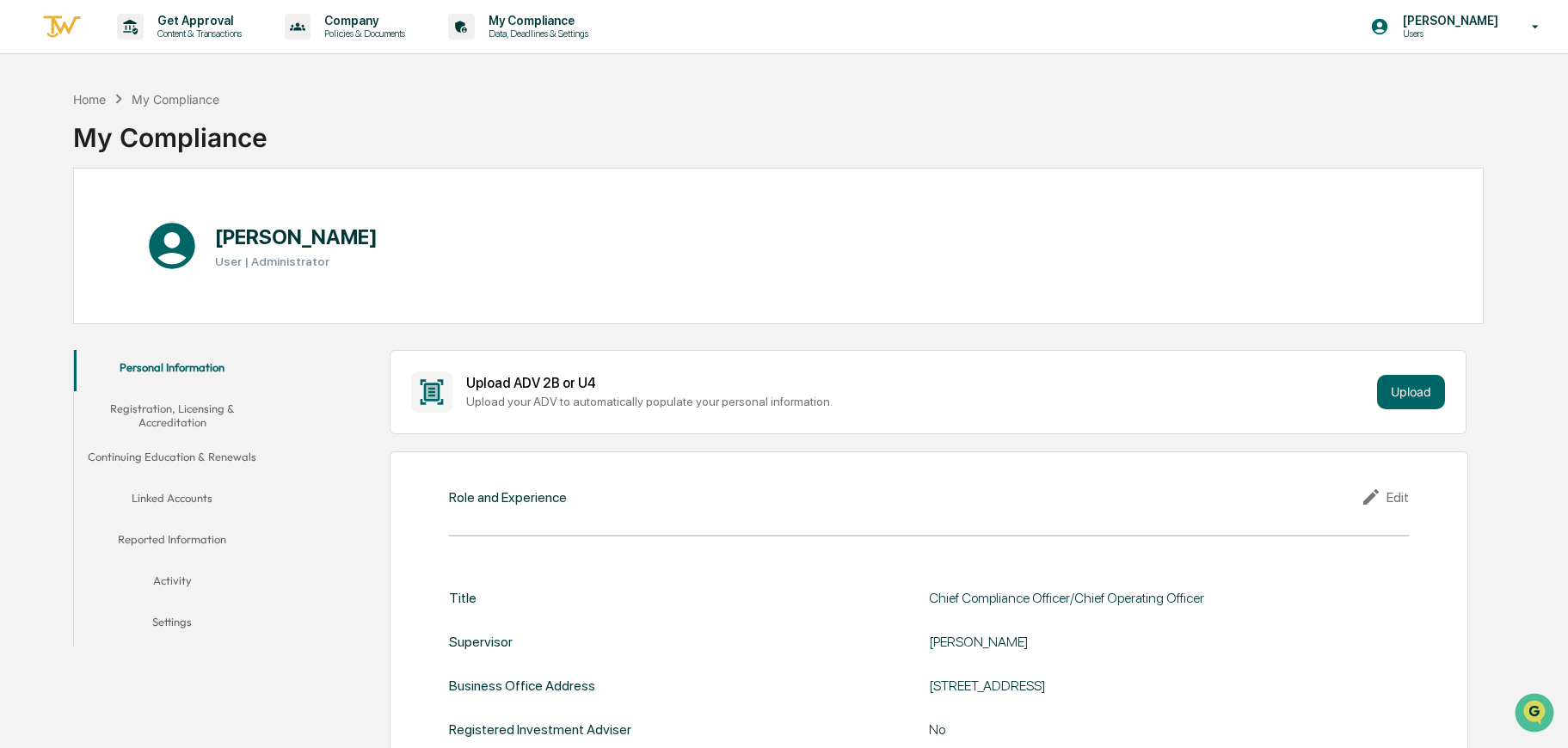
click at [189, 494] on button "Linked Accounts" at bounding box center [172, 501] width 197 height 41
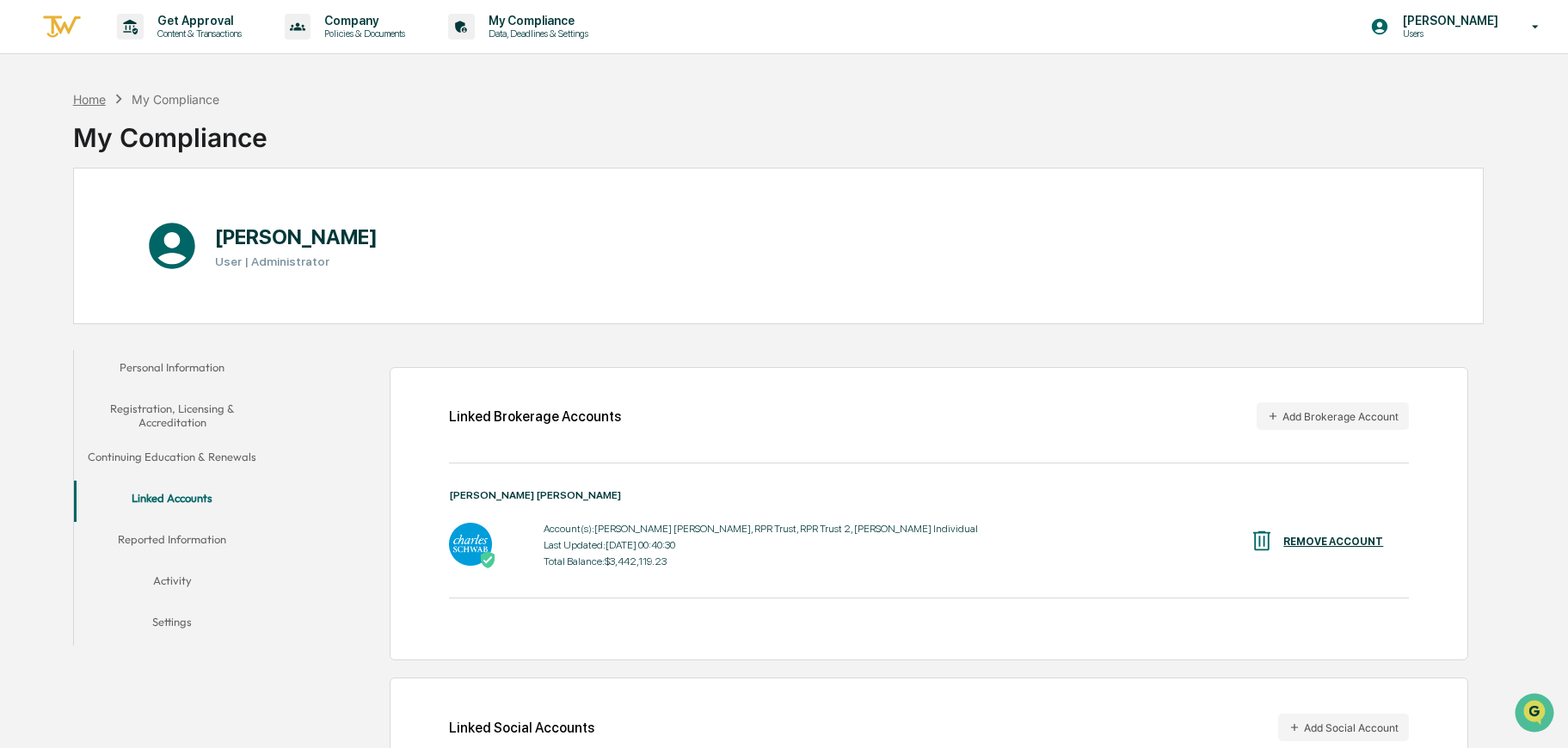
click at [95, 98] on div "Home" at bounding box center [89, 99] width 33 height 14
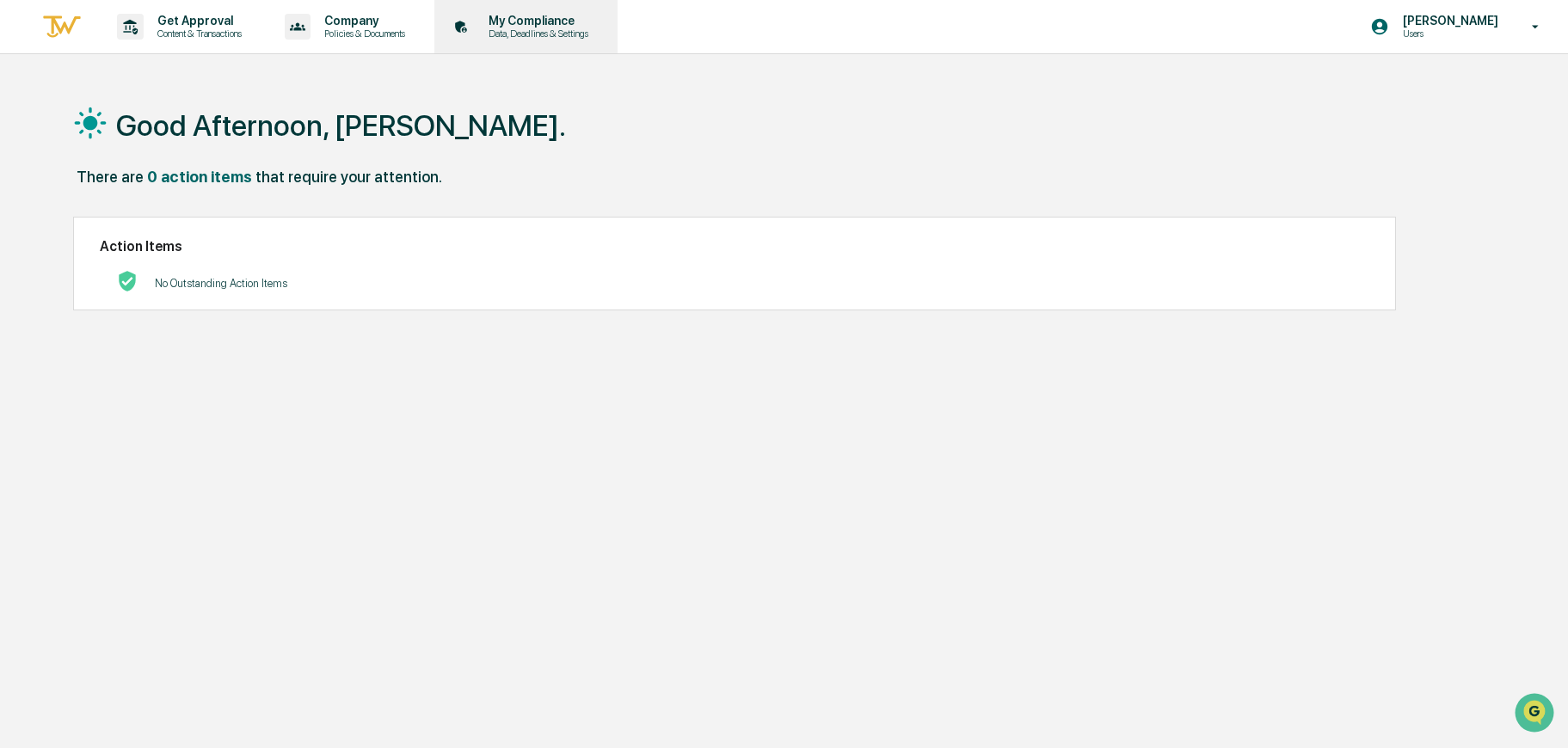
click at [520, 23] on p "My Compliance" at bounding box center [537, 20] width 123 height 13
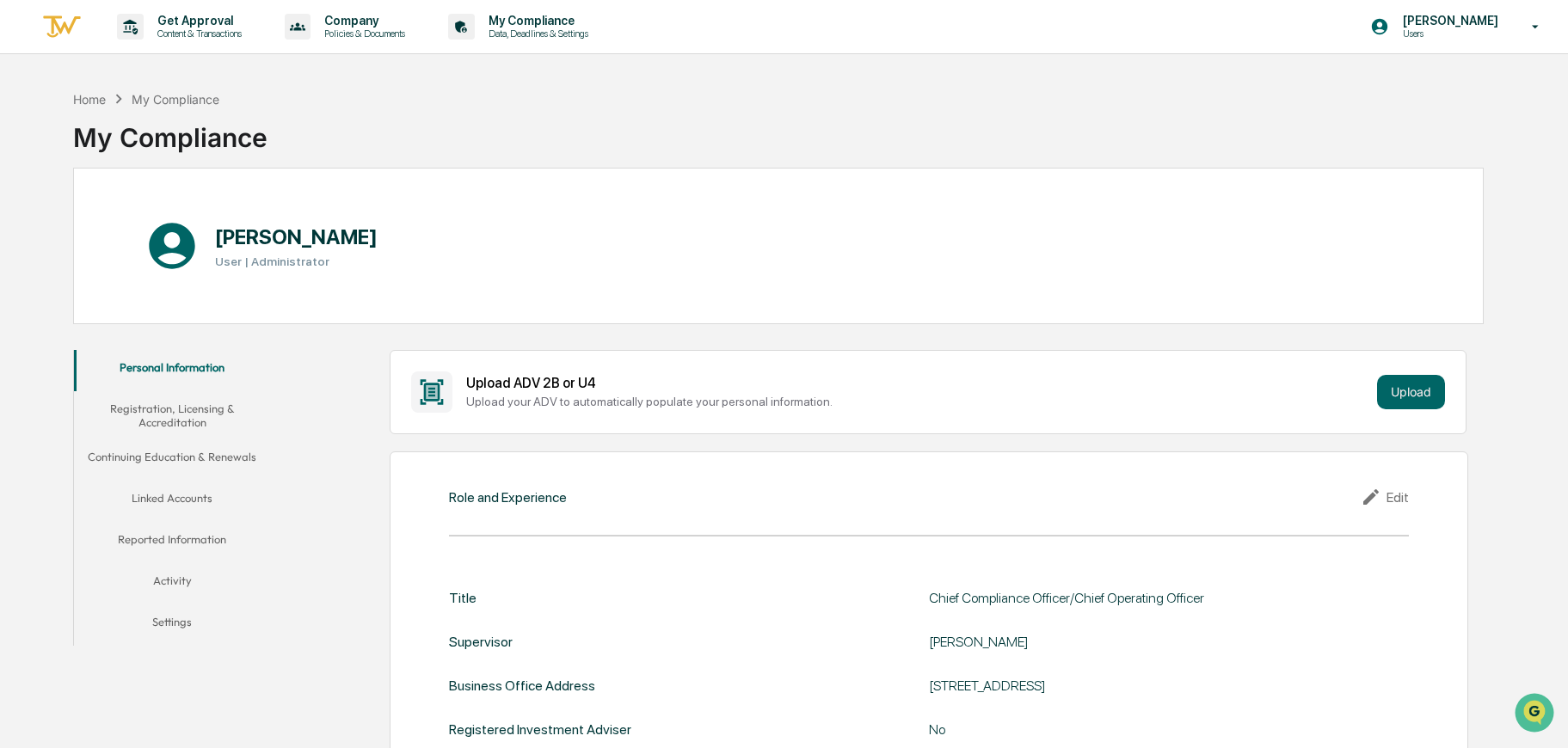
click at [165, 499] on button "Linked Accounts" at bounding box center [172, 501] width 197 height 41
